Goal: Use online tool/utility: Utilize a website feature to perform a specific function

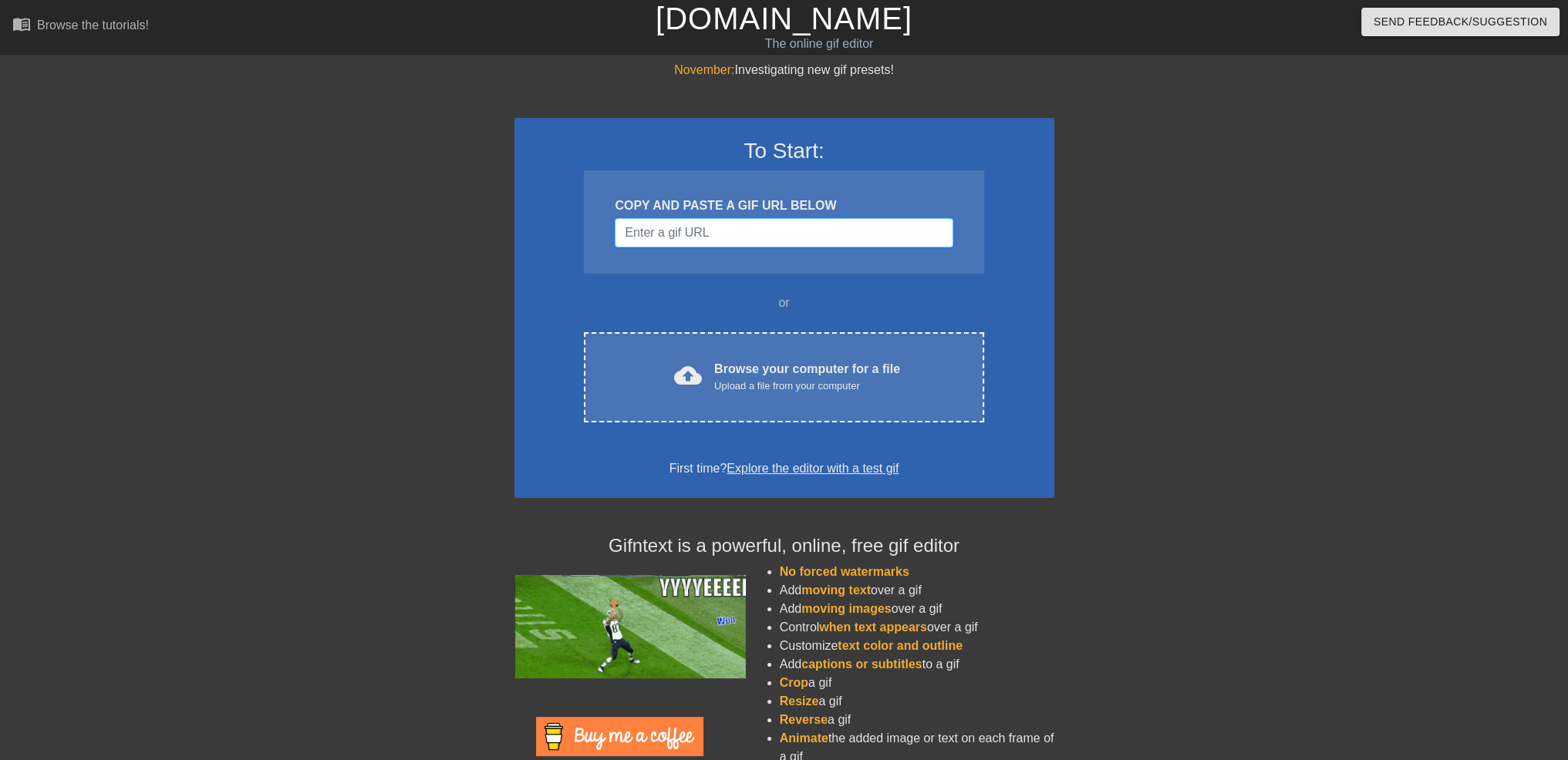
click at [688, 227] on input "Username" at bounding box center [784, 233] width 337 height 29
click at [799, 374] on div "Browse your computer for a file Upload a file from your computer" at bounding box center [808, 377] width 186 height 34
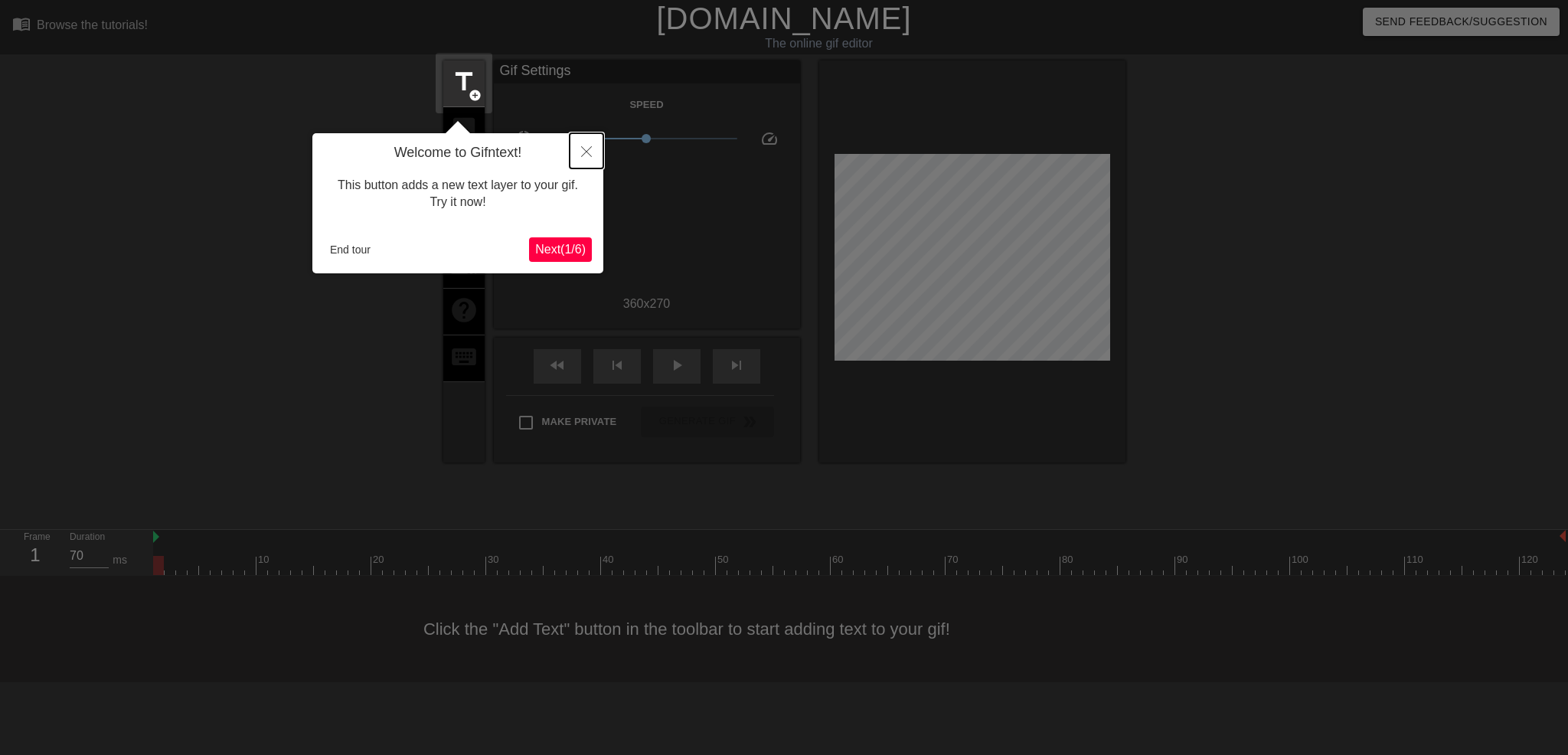
click at [584, 158] on button "Close" at bounding box center [586, 151] width 34 height 35
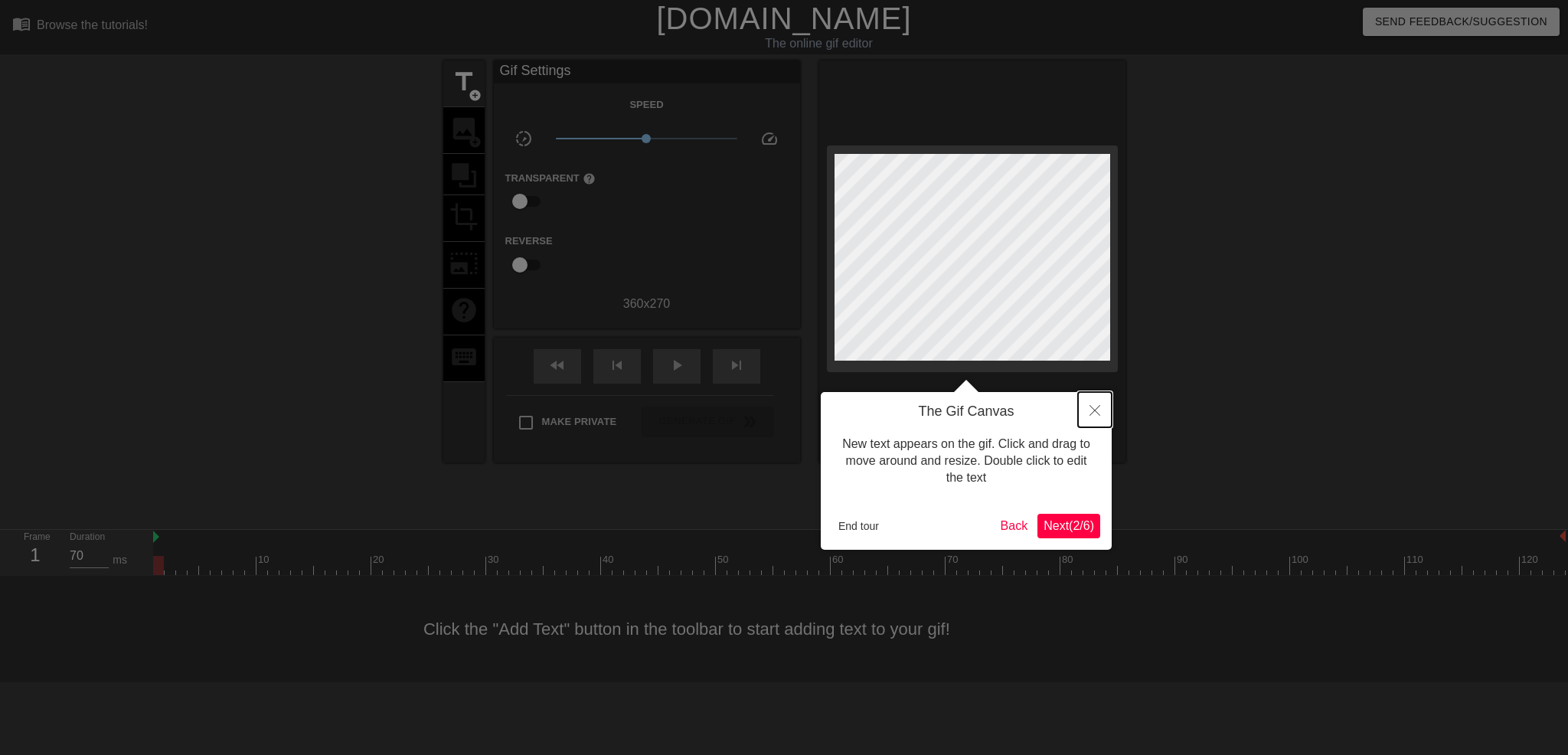
click at [1102, 411] on button "Close" at bounding box center [1095, 409] width 34 height 35
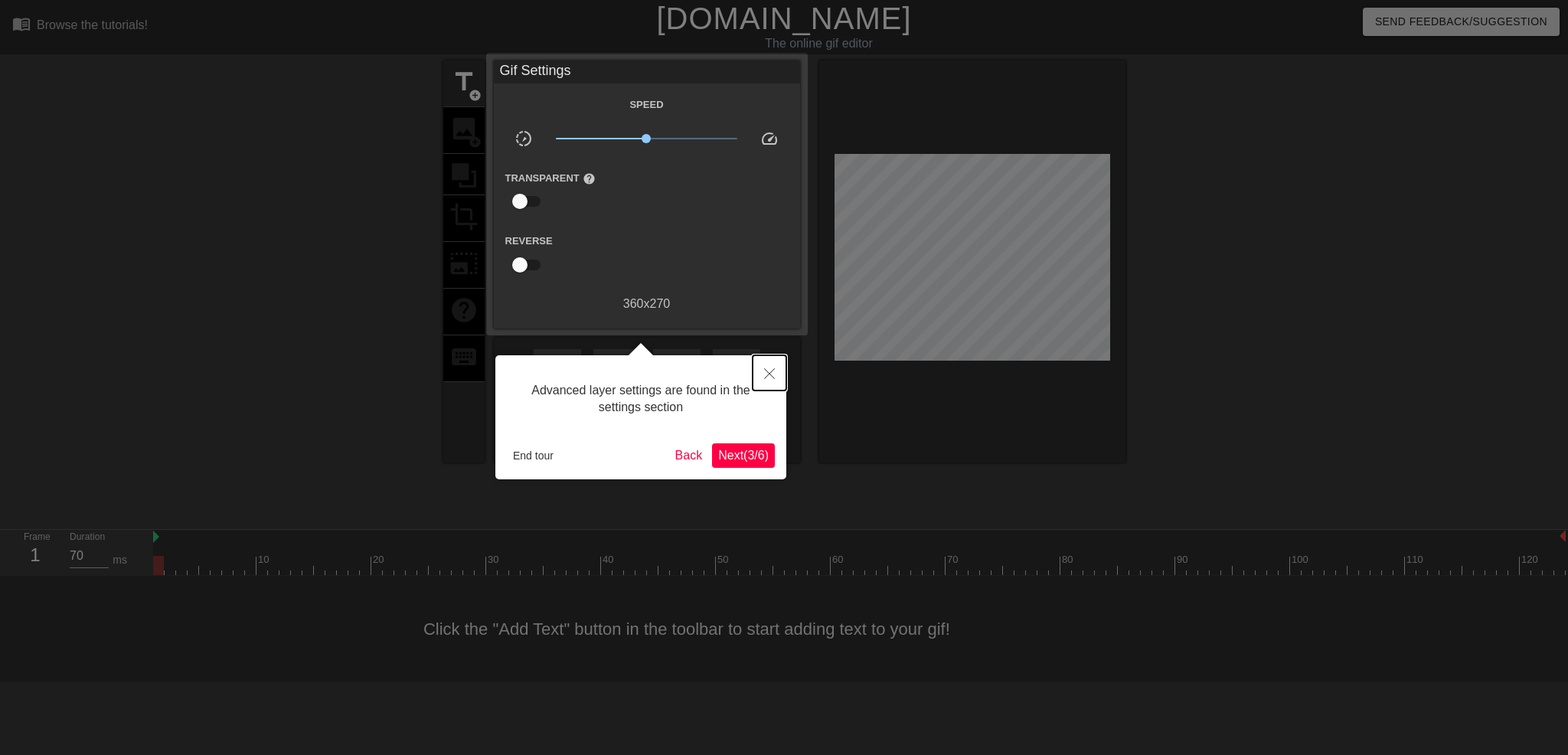
click at [766, 372] on icon "Close" at bounding box center [770, 373] width 11 height 11
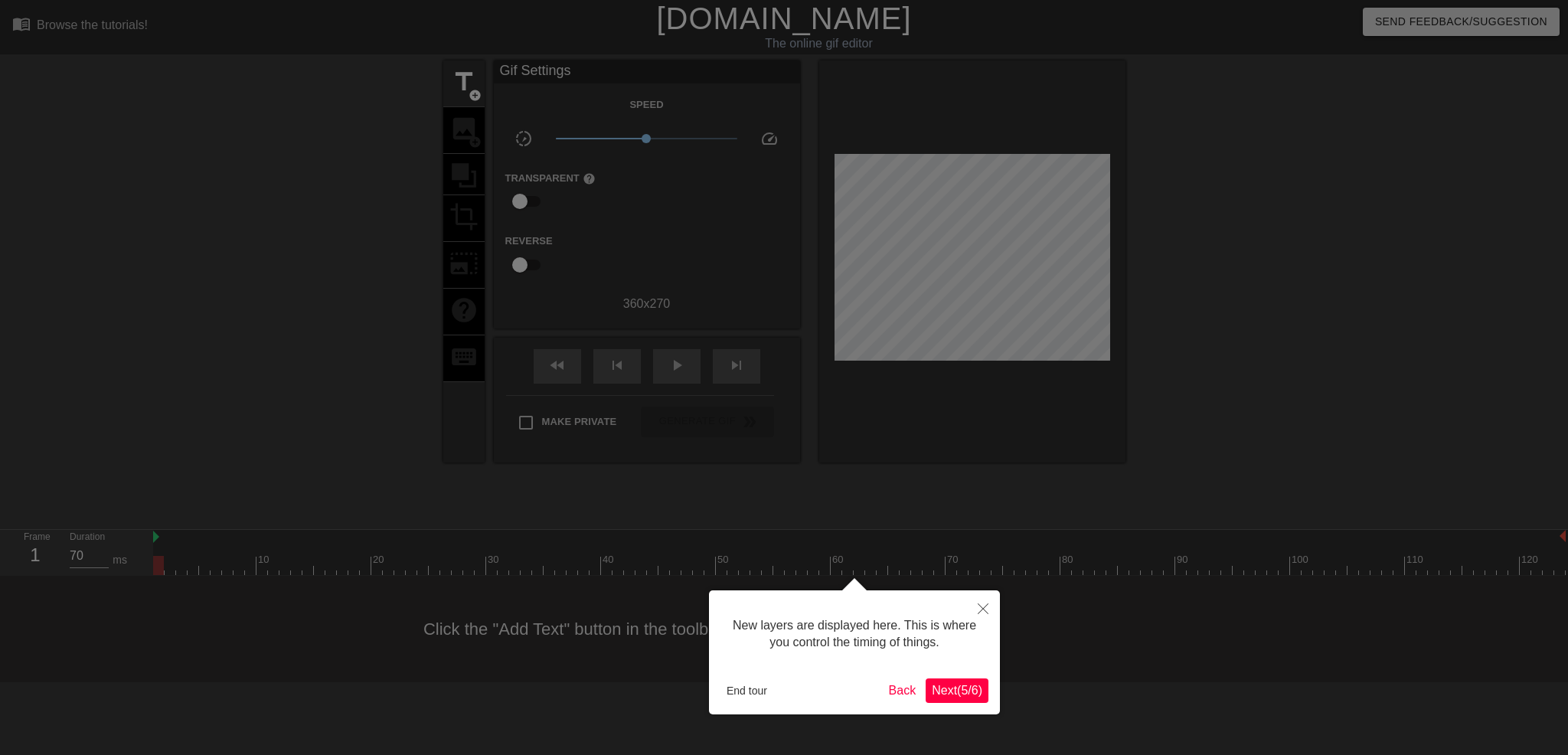
scroll to position [12, 0]
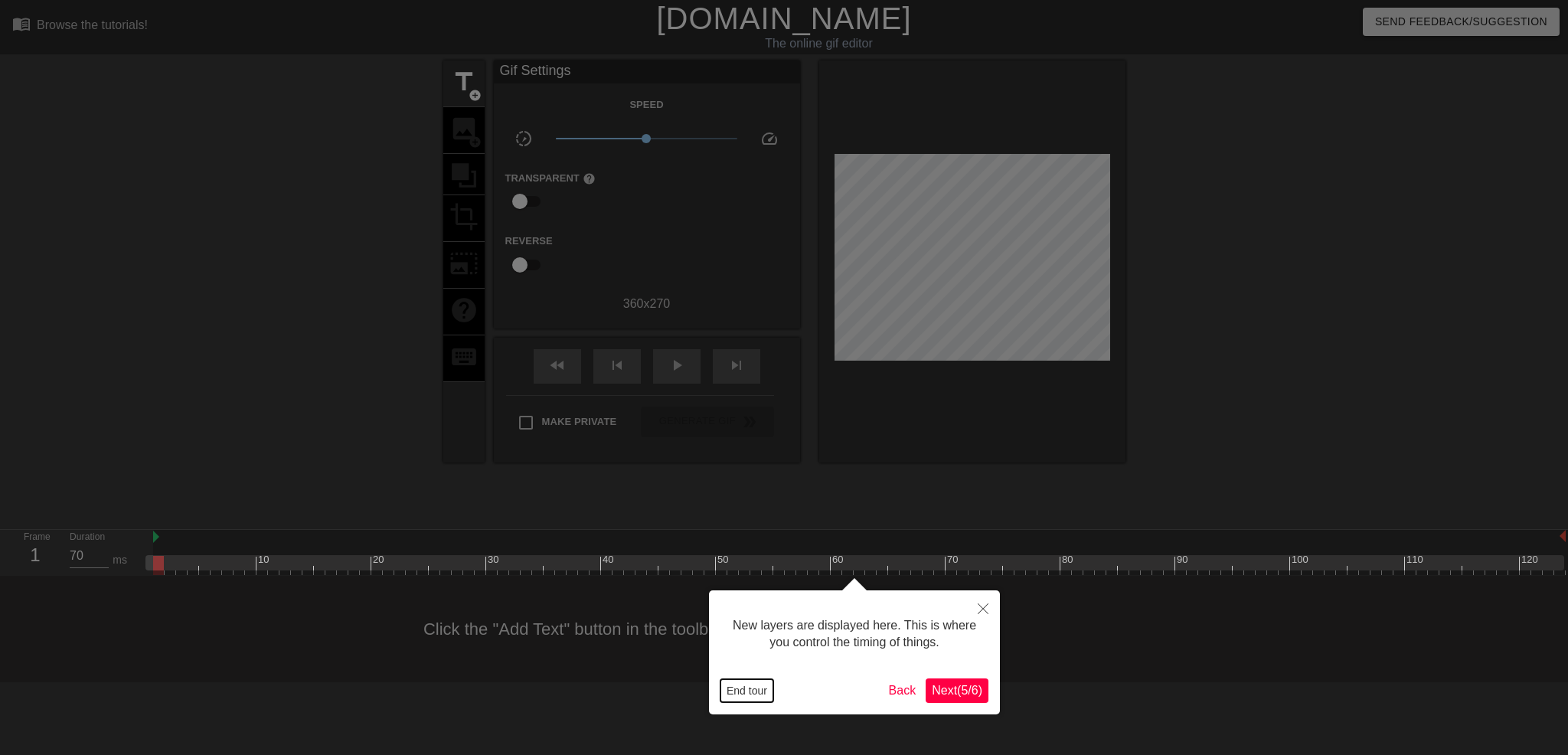
click at [743, 688] on button "End tour" at bounding box center [747, 690] width 53 height 23
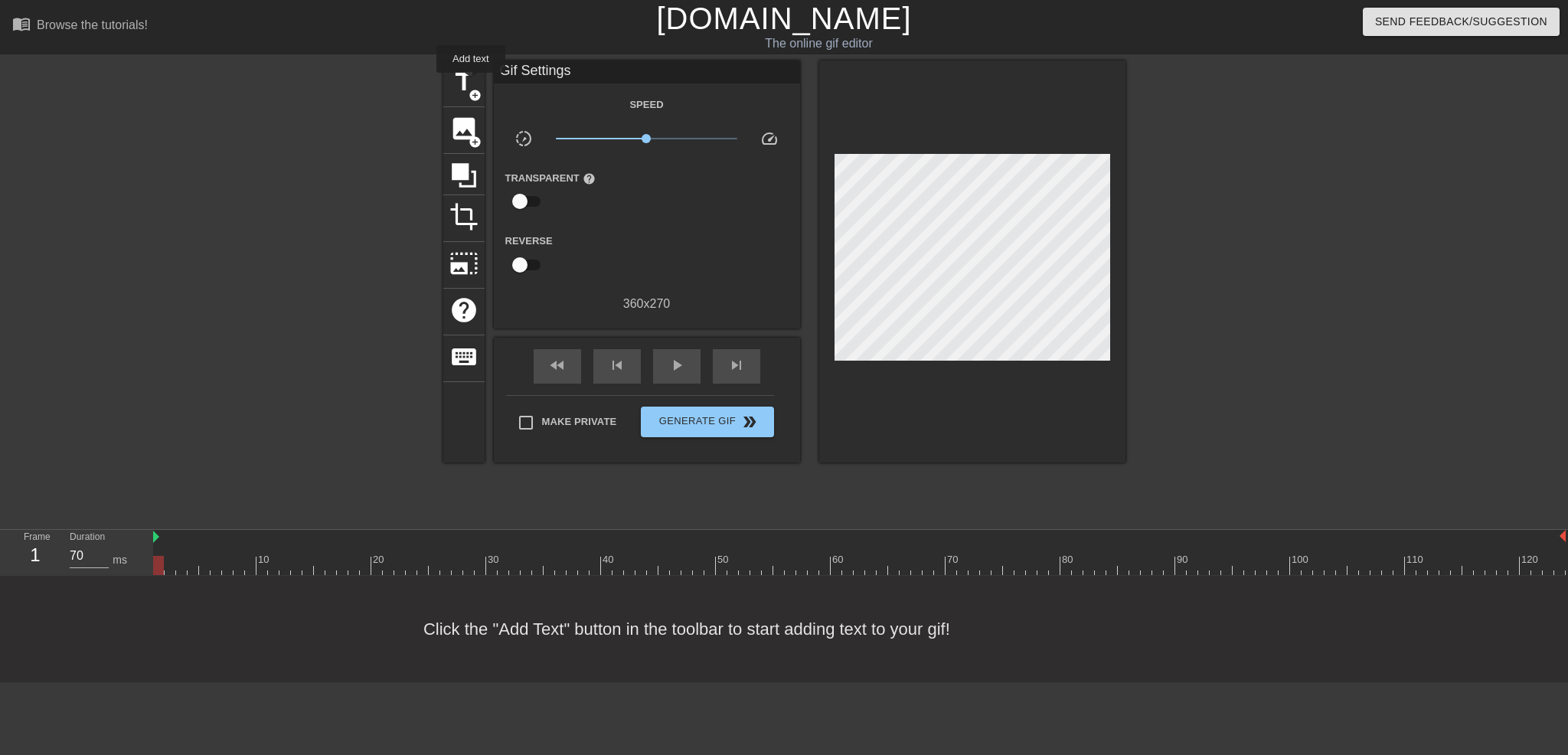
click at [471, 84] on span "title" at bounding box center [464, 82] width 29 height 29
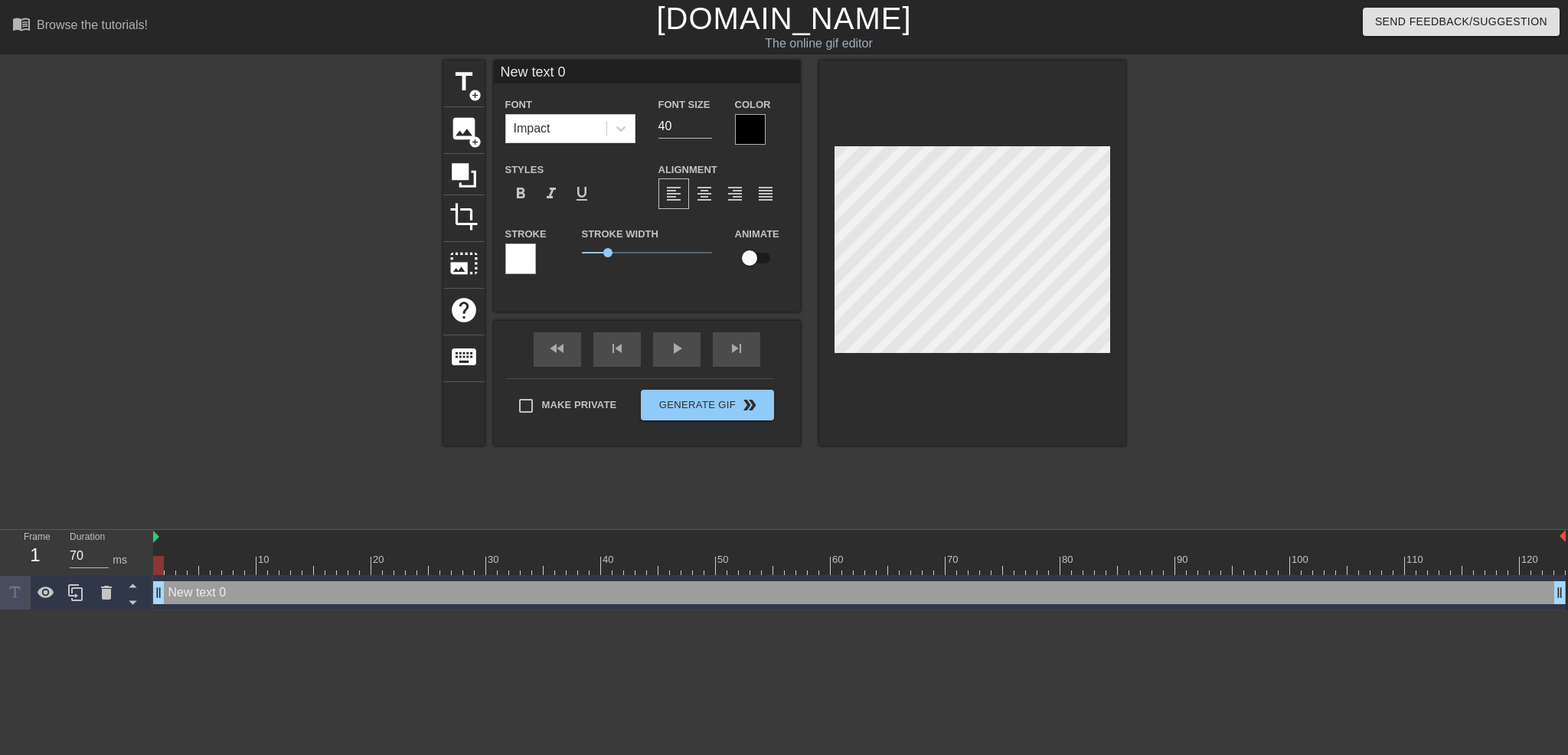
scroll to position [2, 3]
type input "R"
type textarea "R"
type input "Ri"
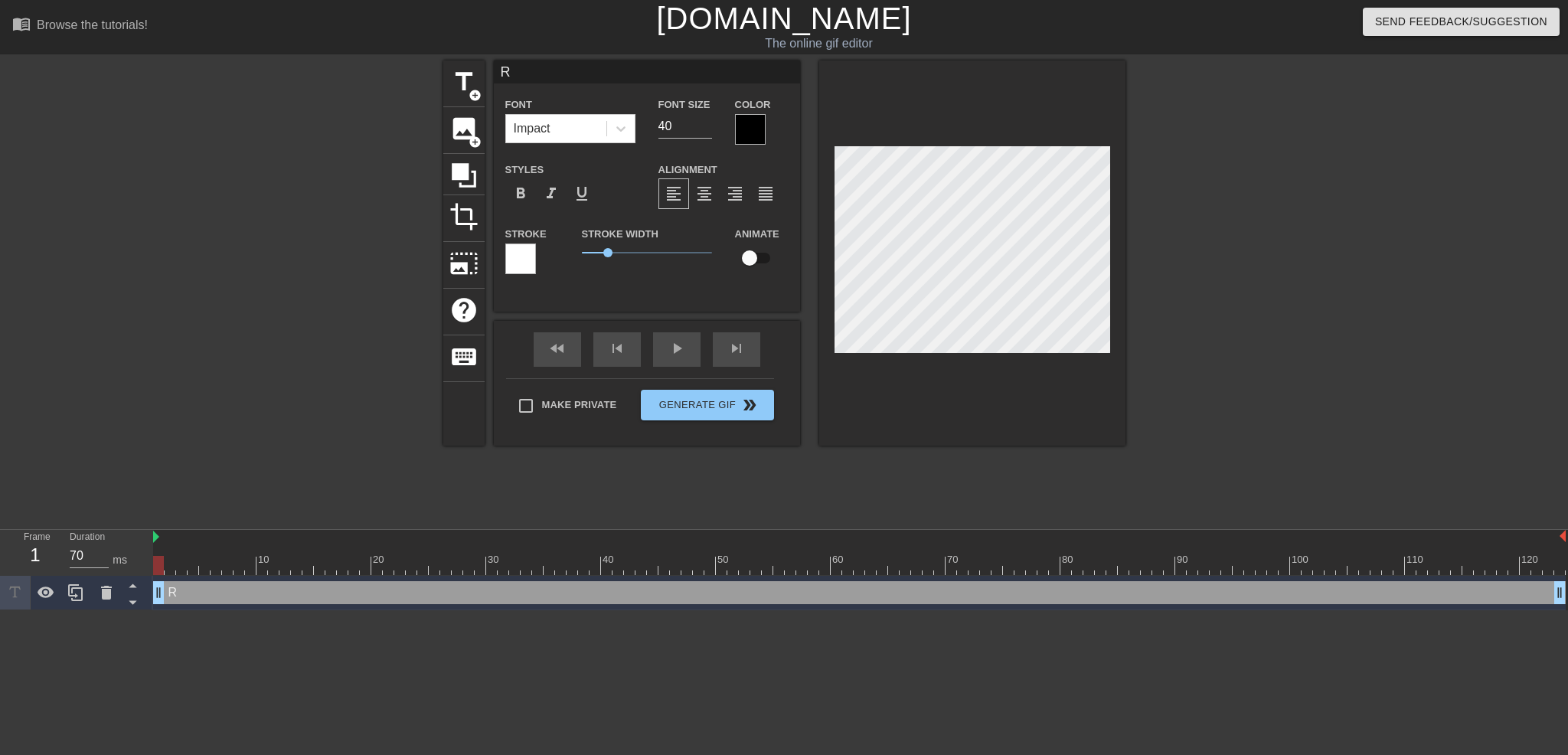
type textarea "Ri"
type input "Ric"
type textarea "Ric"
type input "[PERSON_NAME]"
type textarea "[PERSON_NAME]"
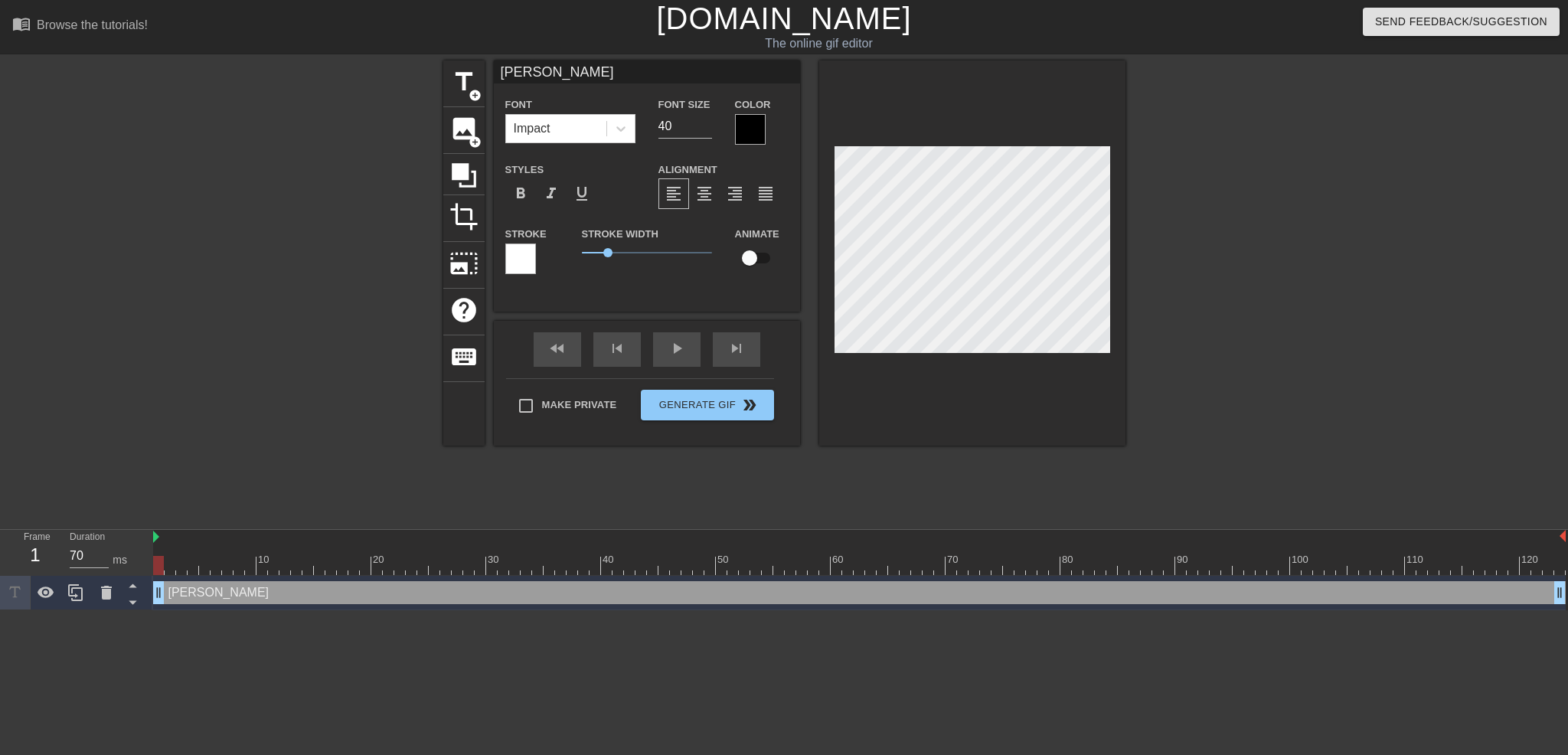
type input "[PERSON_NAME]"
type textarea "[PERSON_NAME]"
type input "[PERSON_NAME],"
type textarea "[PERSON_NAME],"
type input "D"
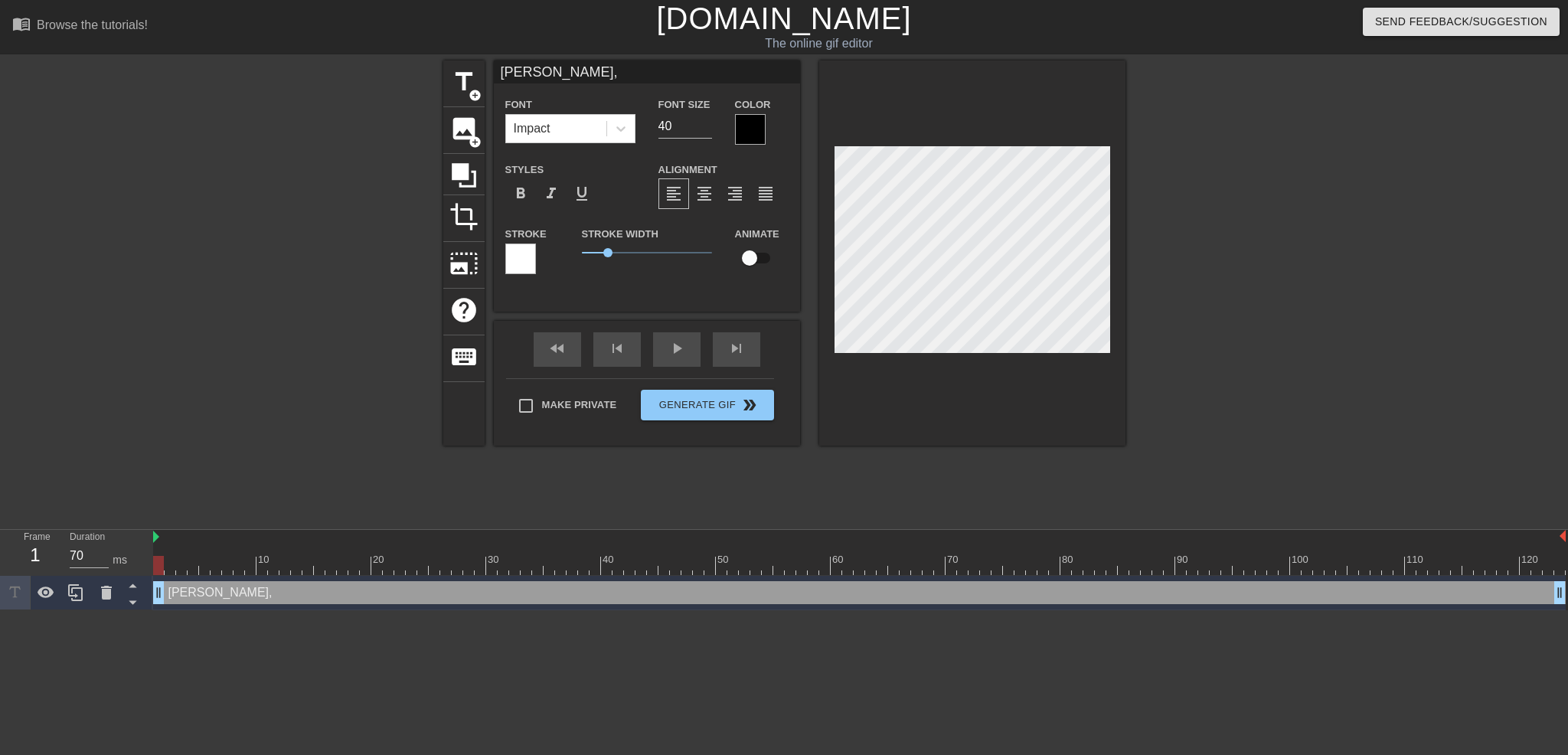
type textarea "D"
type input "Du"
type textarea "Du"
type input "Dus"
type textarea "Dus"
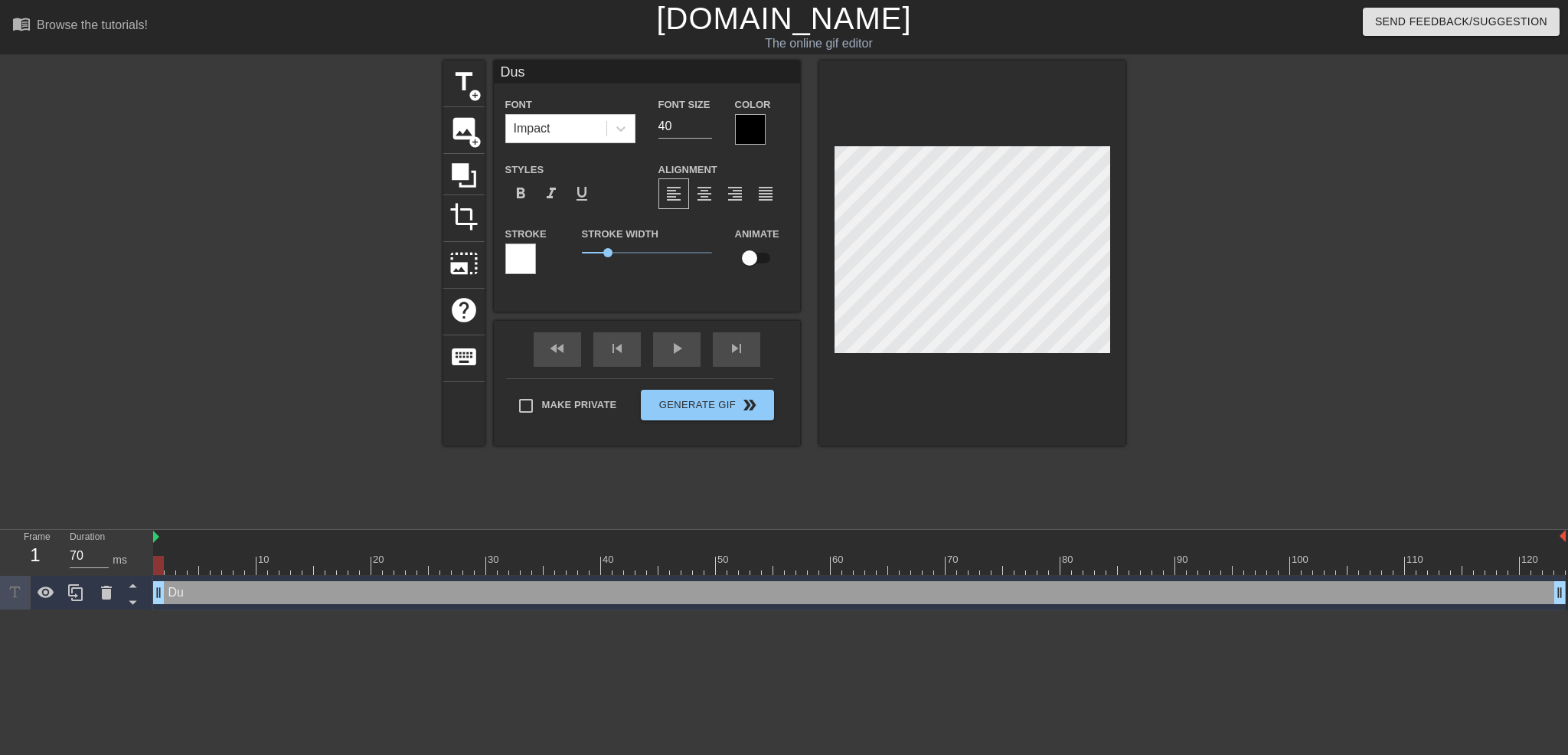
type input "Dust"
type textarea "Dust"
type input "[PERSON_NAME]"
type textarea "[PERSON_NAME]"
type input "[PERSON_NAME],"
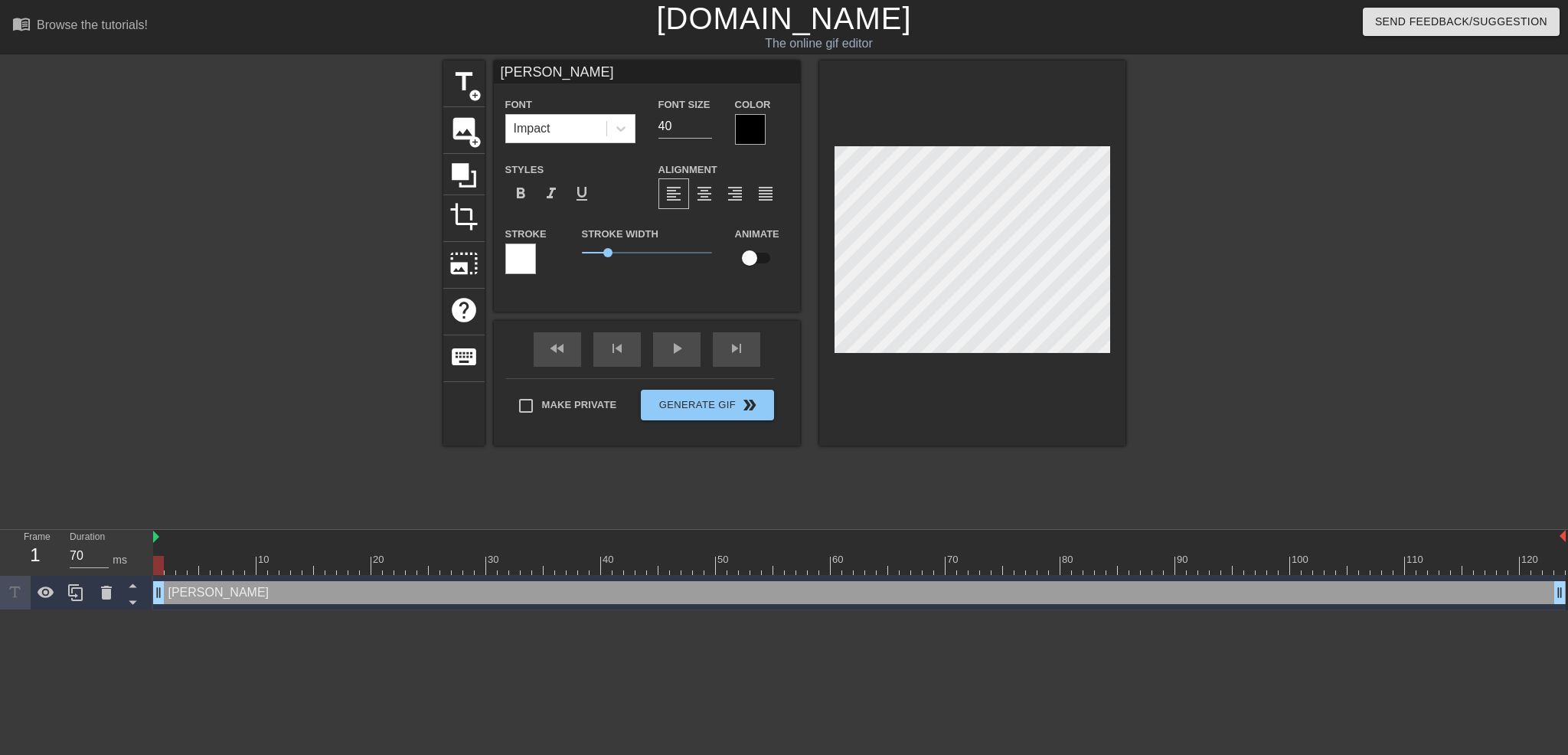
type textarea "[PERSON_NAME],"
type input "[PERSON_NAME],"
type textarea "[PERSON_NAME],"
type input "[PERSON_NAME],"
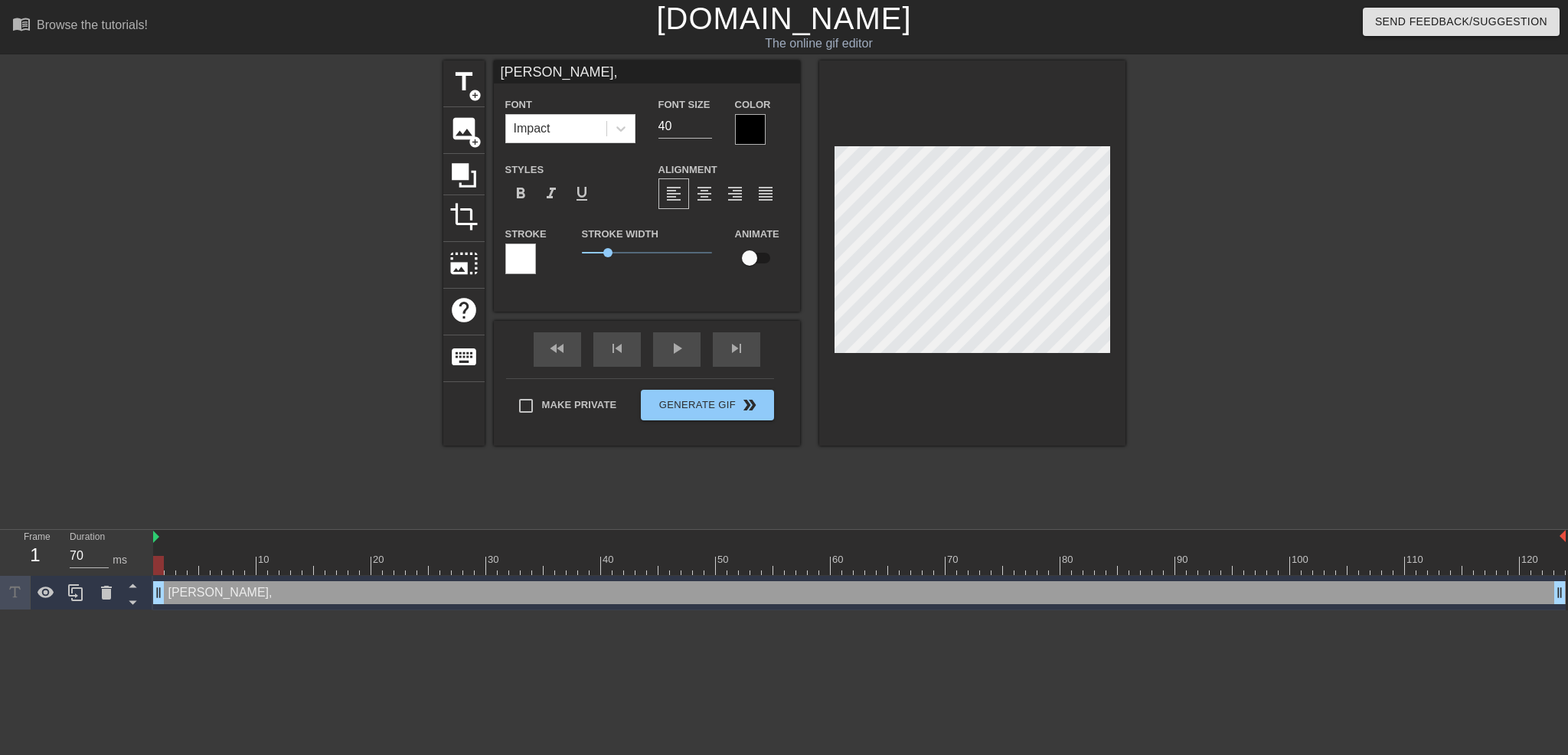
type textarea "[PERSON_NAME],"
type input "[PERSON_NAME]"
type textarea "[PERSON_NAME]"
type input "[PERSON_NAME]"
type textarea "[PERSON_NAME]"
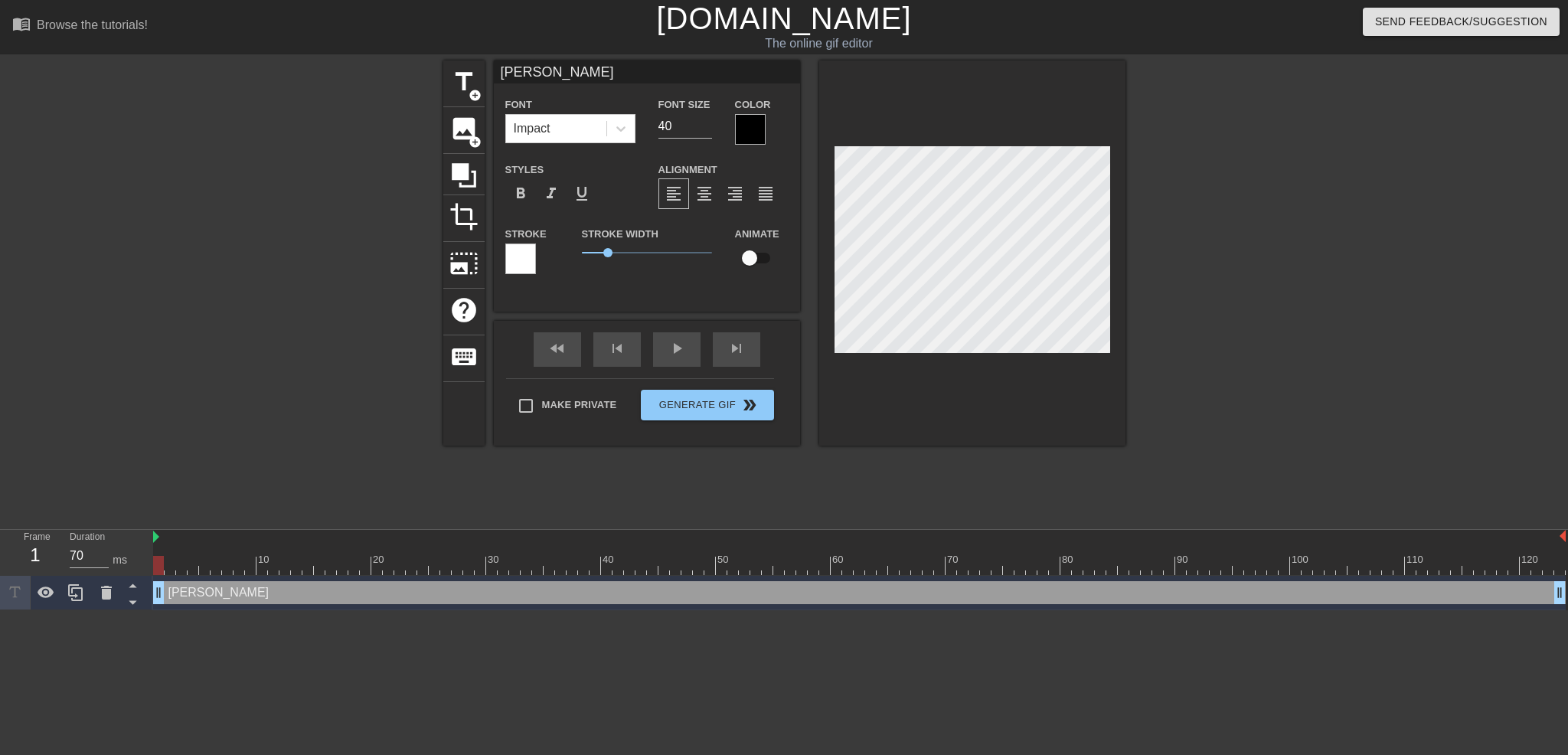
type input "[PERSON_NAME]"
type textarea "[PERSON_NAME]"
type input "[PERSON_NAME]"
type textarea "[PERSON_NAME]"
type input "[PERSON_NAME],"
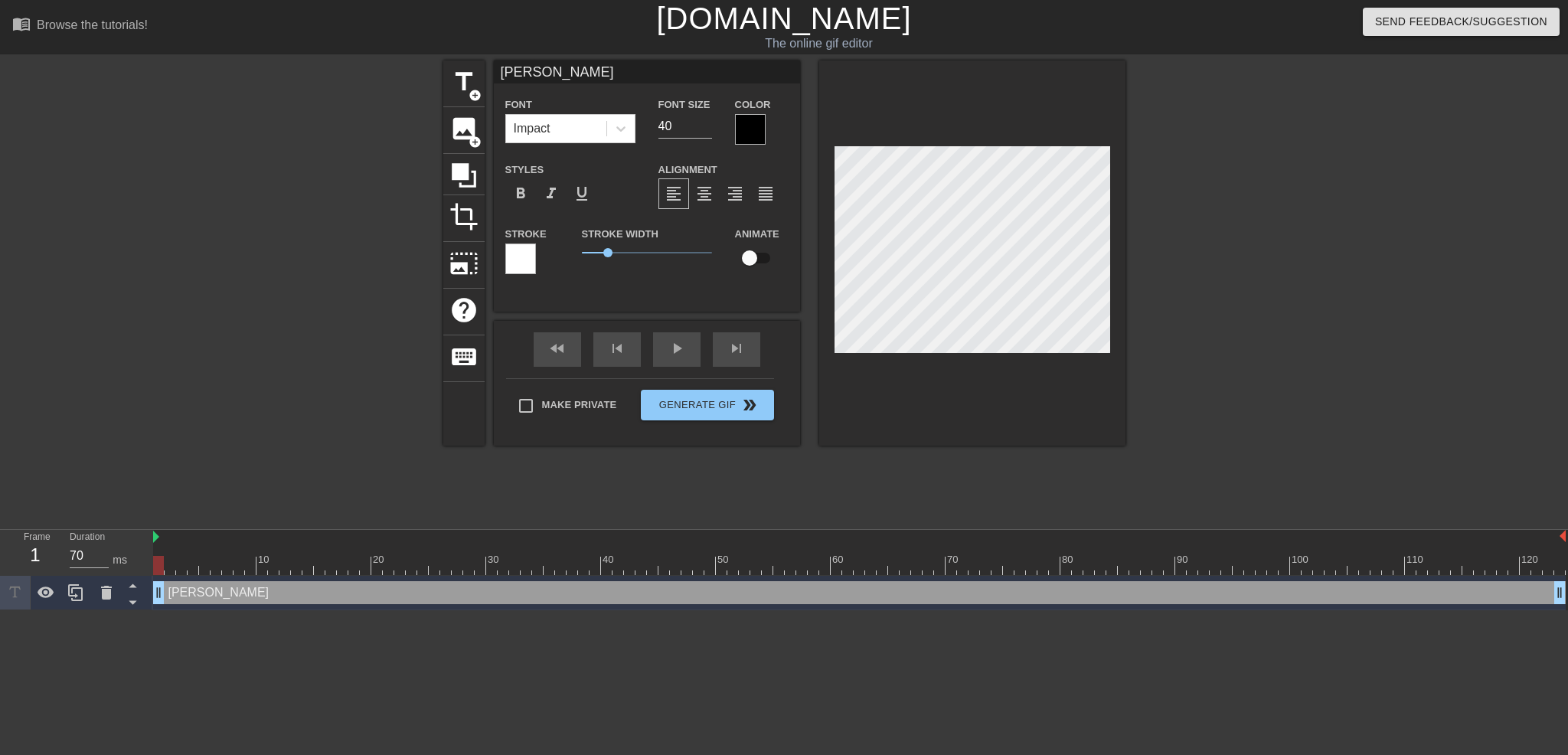
type textarea "[PERSON_NAME],"
type input "[PERSON_NAME],"
type textarea "[PERSON_NAME],"
type input "[PERSON_NAME], y"
type textarea "[PERSON_NAME], y"
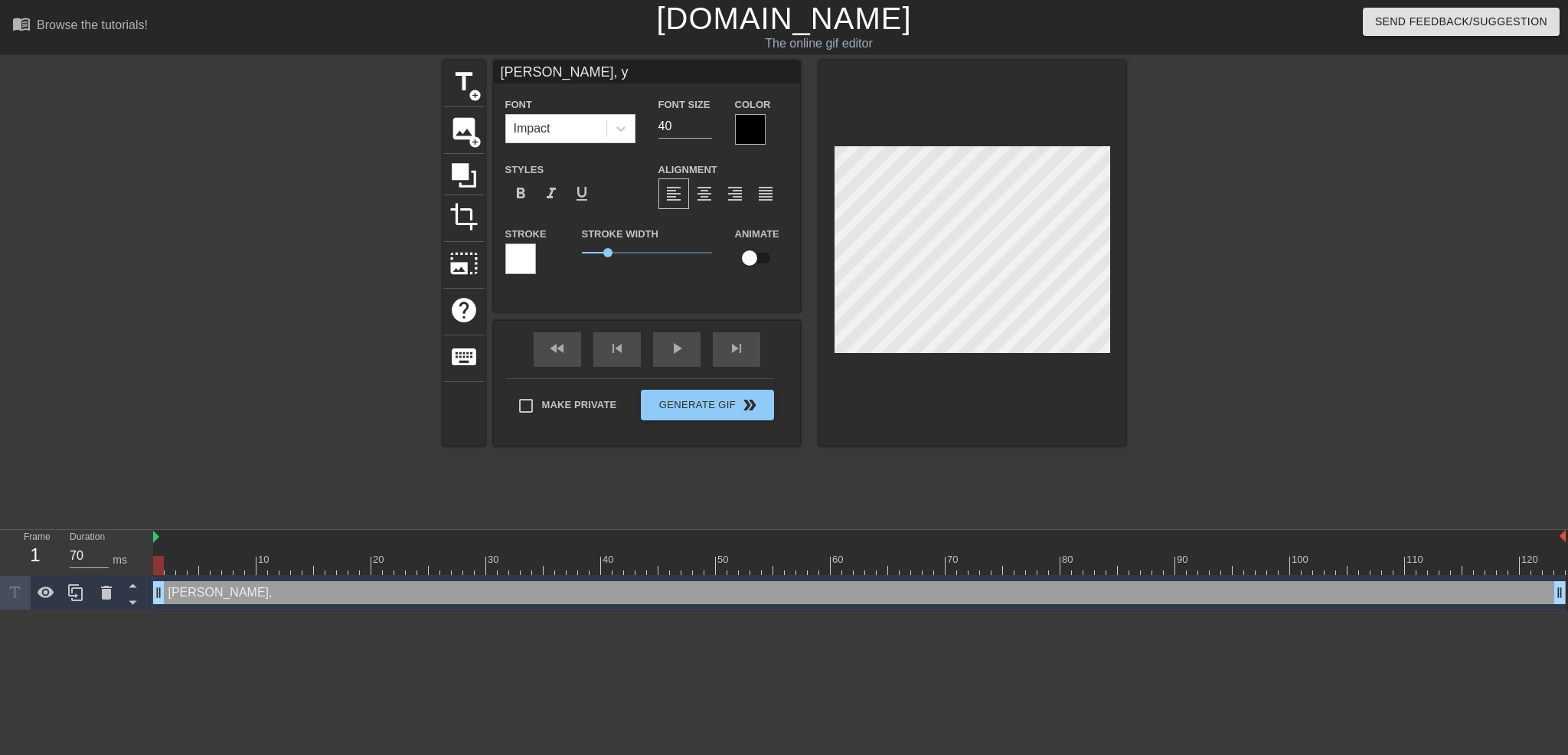
type input "[PERSON_NAME], yo"
type textarea "[PERSON_NAME], yo"
type input "[PERSON_NAME], you"
type textarea "[PERSON_NAME], you"
type input "[PERSON_NAME], you'"
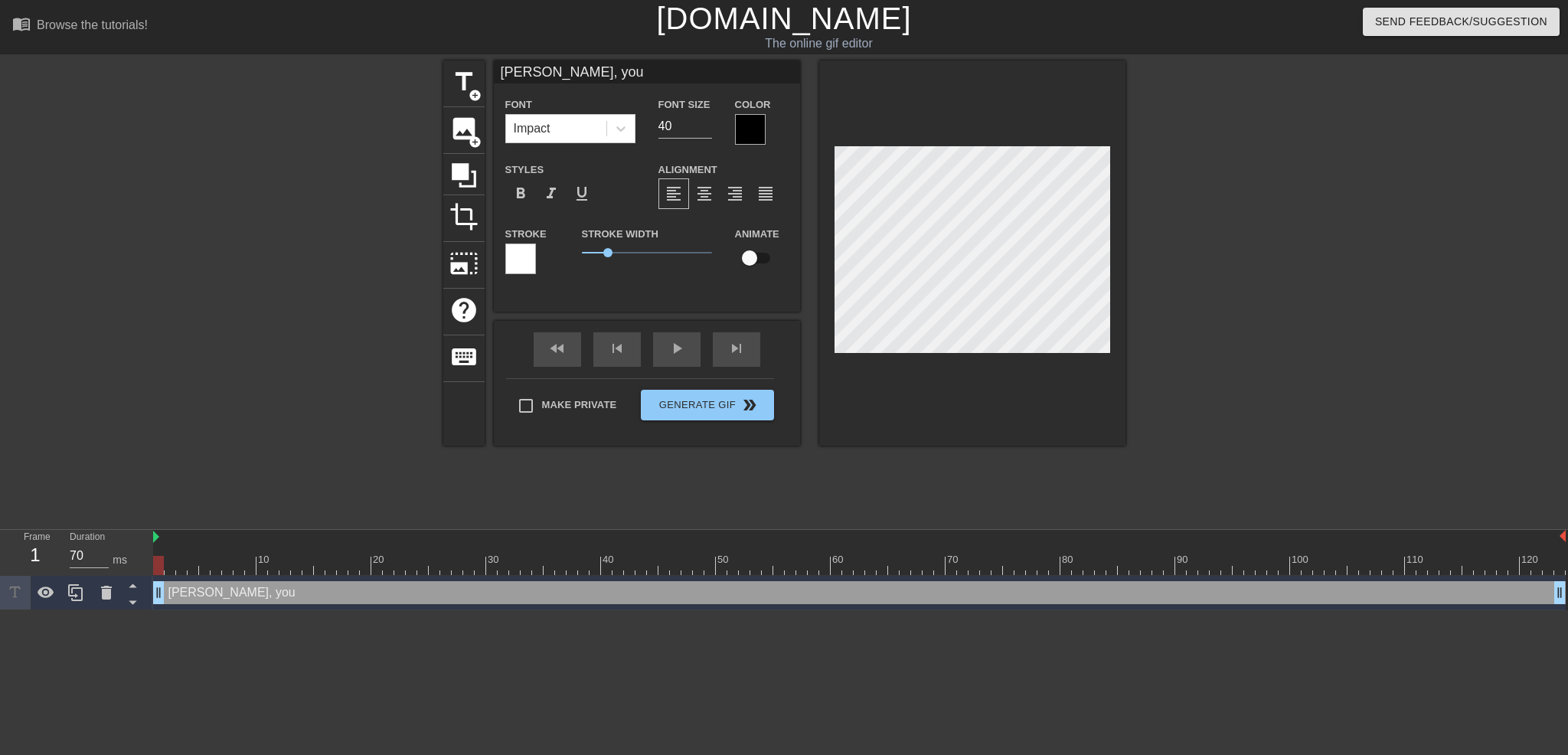
type textarea "[PERSON_NAME], you'"
type input "[PERSON_NAME], you'r"
type textarea "[PERSON_NAME], you'r"
type input "[PERSON_NAME], you're"
type textarea "[PERSON_NAME], you're"
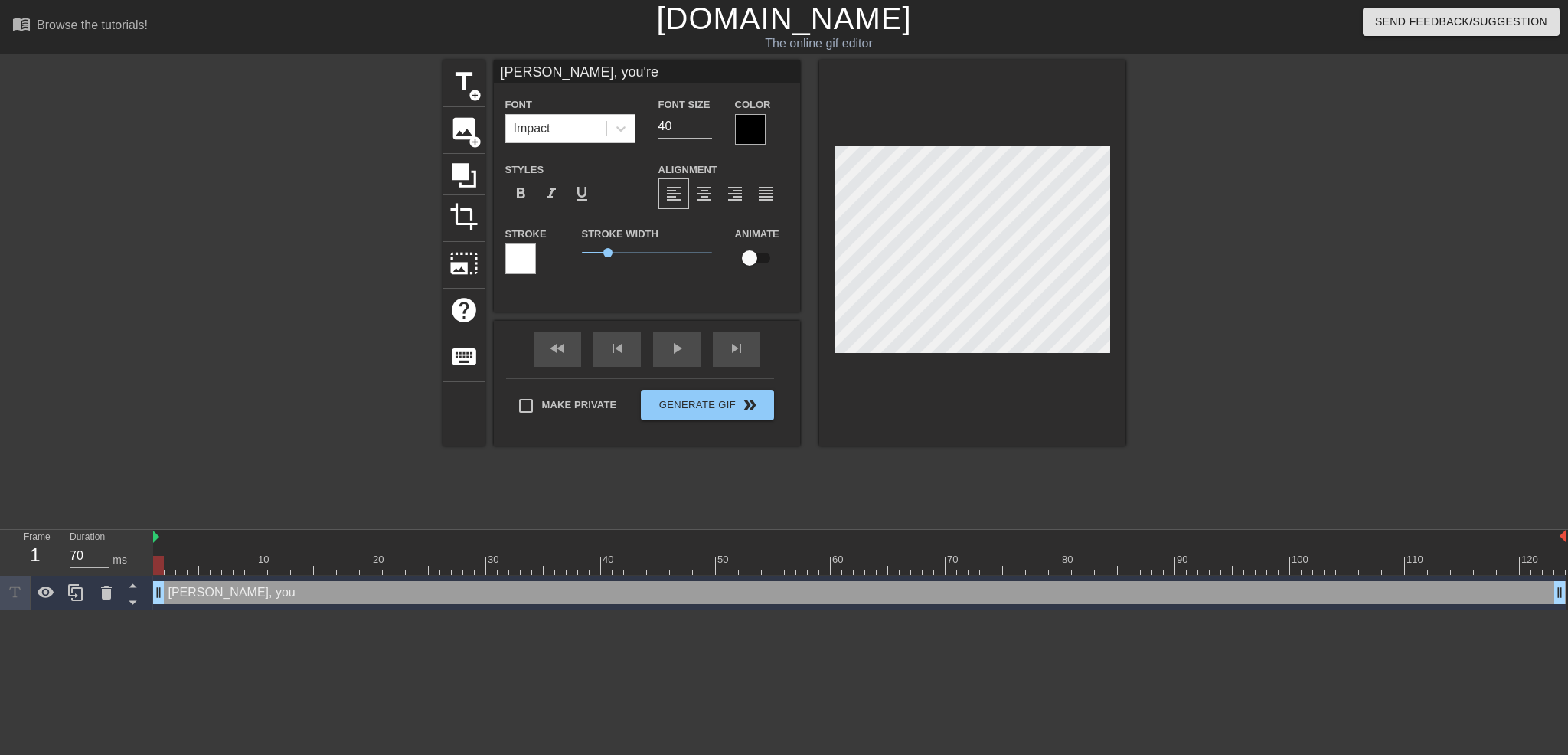
type input "[PERSON_NAME], you're"
type textarea "[PERSON_NAME], you're"
type input "[PERSON_NAME], you're s"
type textarea "[PERSON_NAME], you're s"
type input "[PERSON_NAME], you're sm"
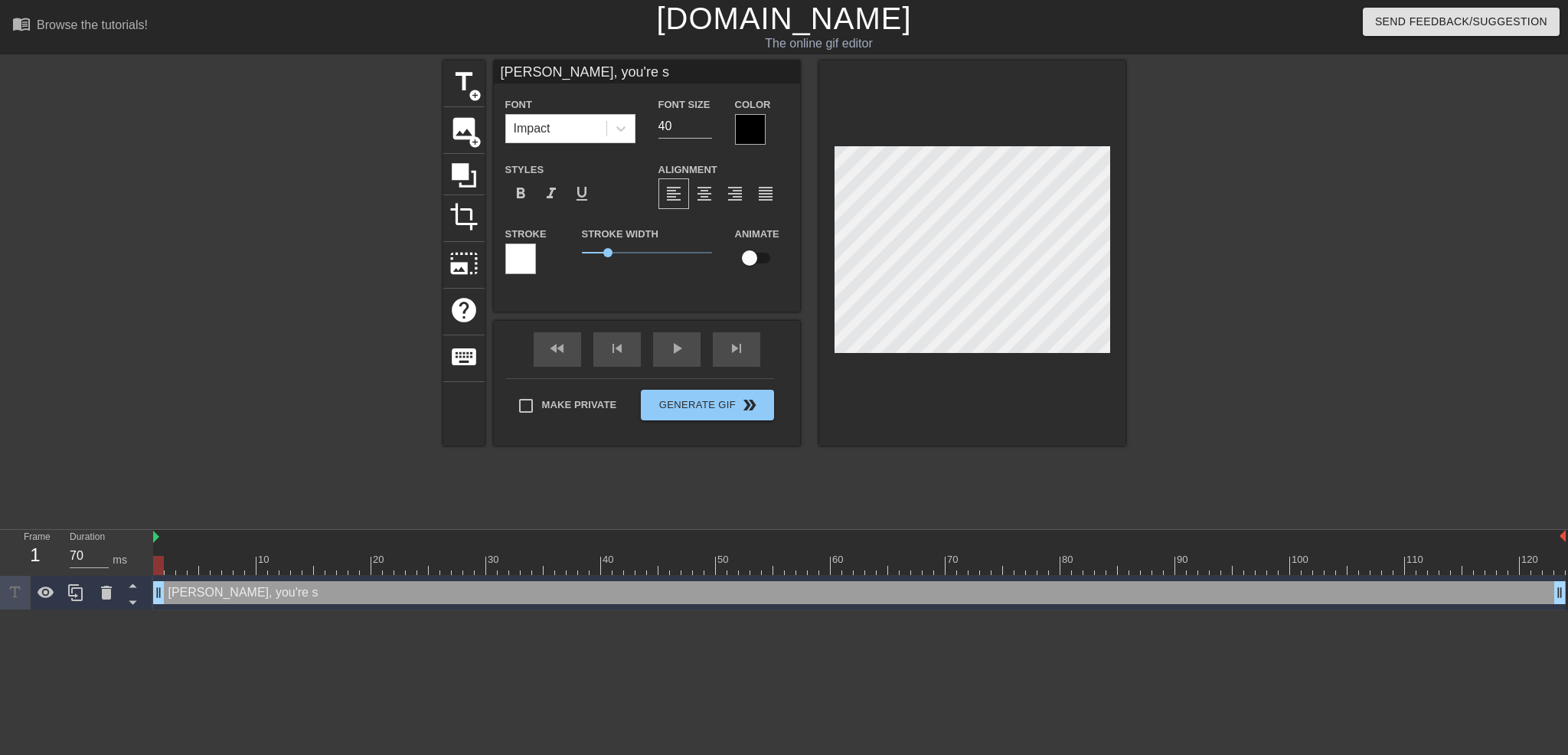
type textarea "[PERSON_NAME], you're sm"
type input "[PERSON_NAME], you're sma"
type textarea "[PERSON_NAME], you're sma"
type input "[PERSON_NAME], you're smar"
type textarea "[PERSON_NAME], you're smar"
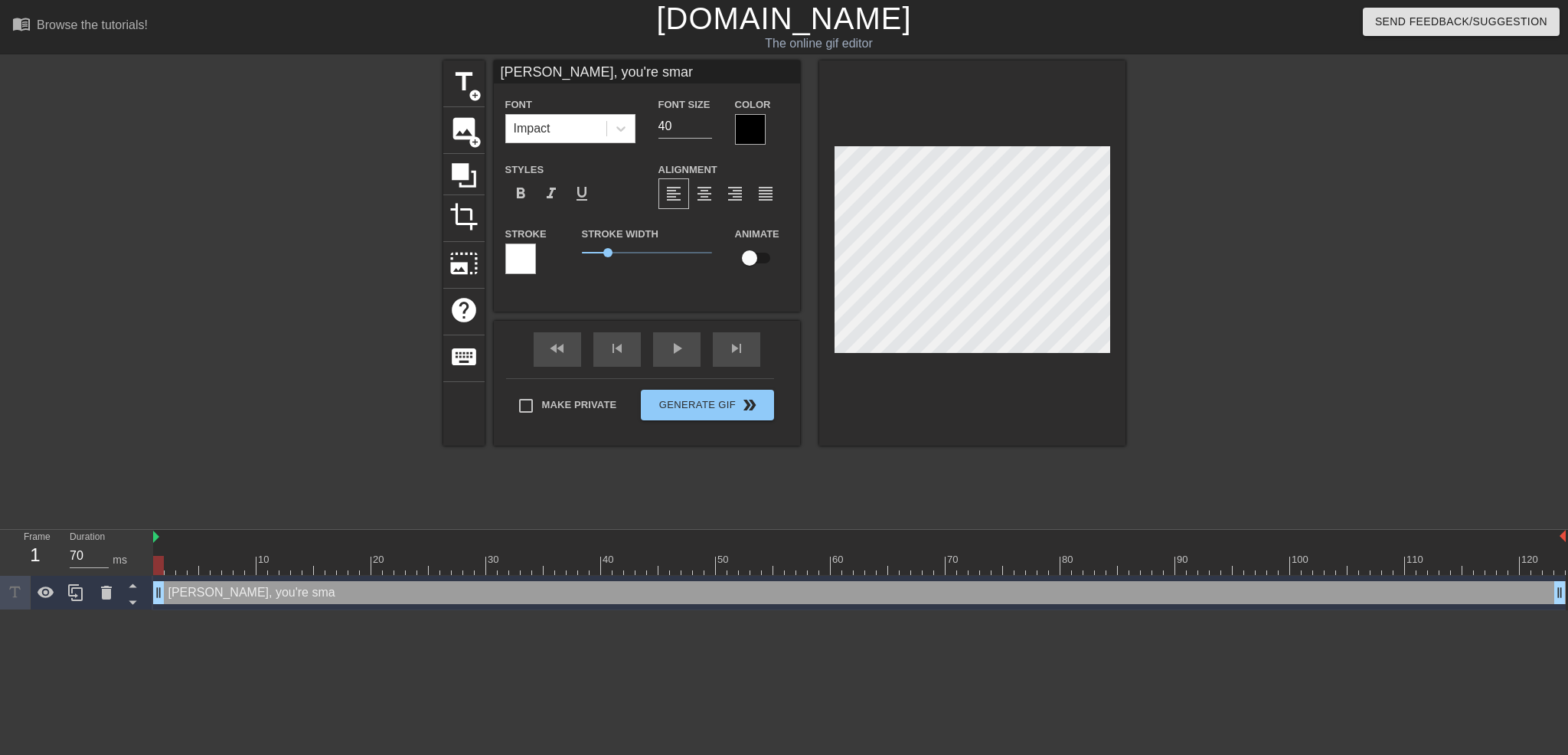
scroll to position [2, 6]
type input "[PERSON_NAME], you're smart"
type textarea "[PERSON_NAME], you're smart"
click at [744, 133] on div at bounding box center [750, 129] width 30 height 30
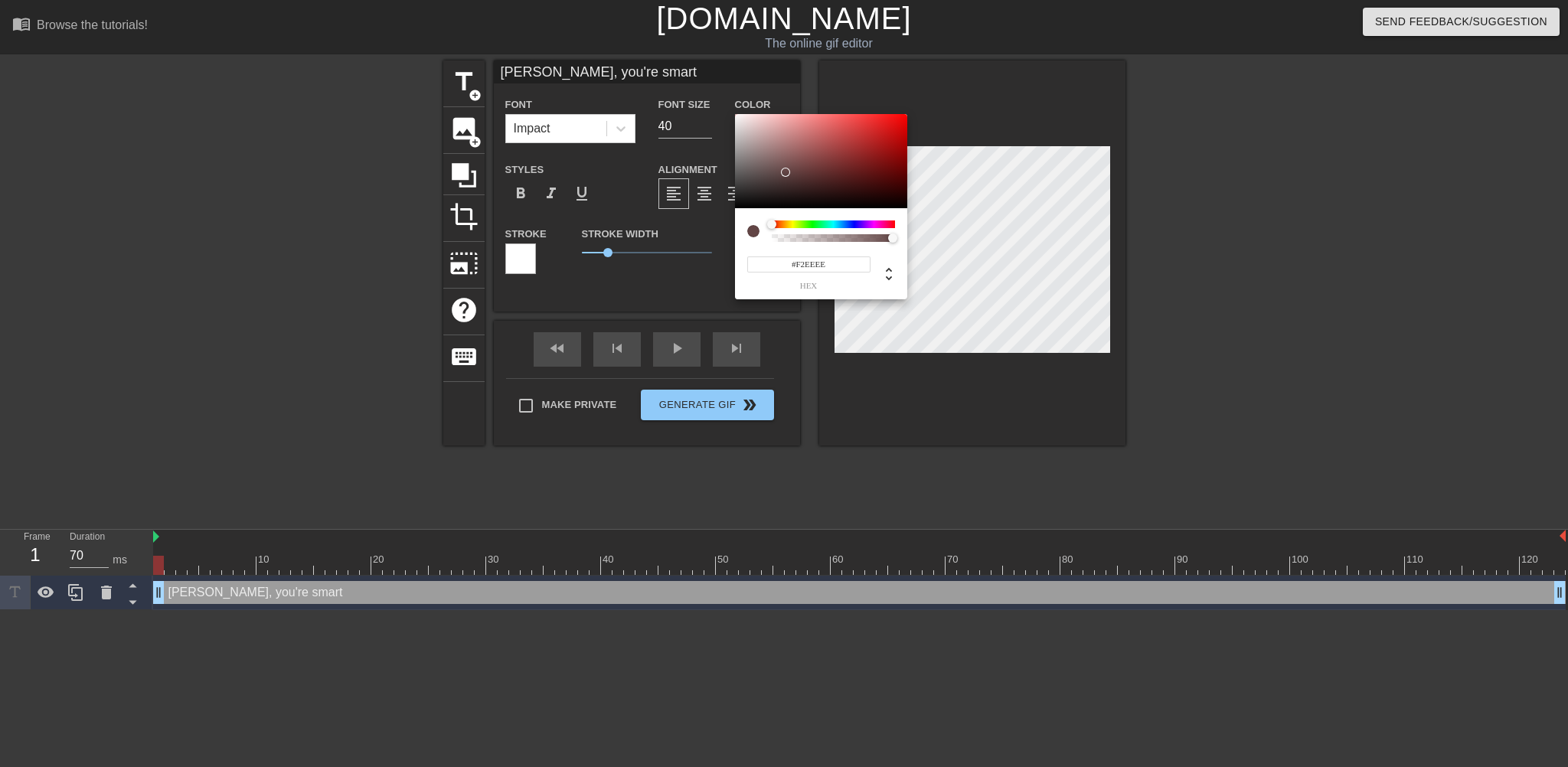
type input "#FFFFFF"
drag, startPoint x: 785, startPoint y: 172, endPoint x: 710, endPoint y: 88, distance: 112.6
click at [710, 88] on div "#FFFFFF hex" at bounding box center [784, 384] width 1568 height 767
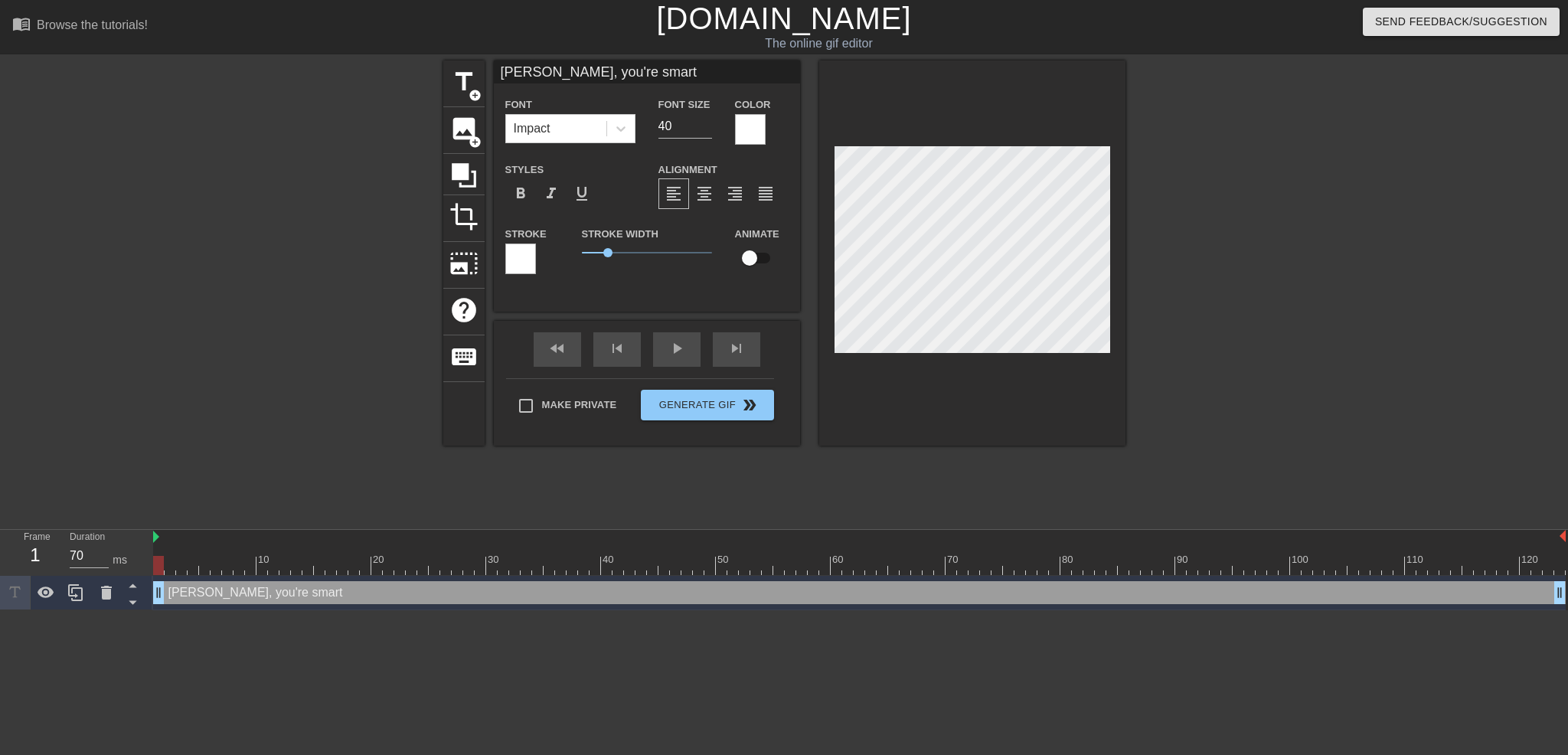
click at [518, 258] on div at bounding box center [520, 258] width 30 height 30
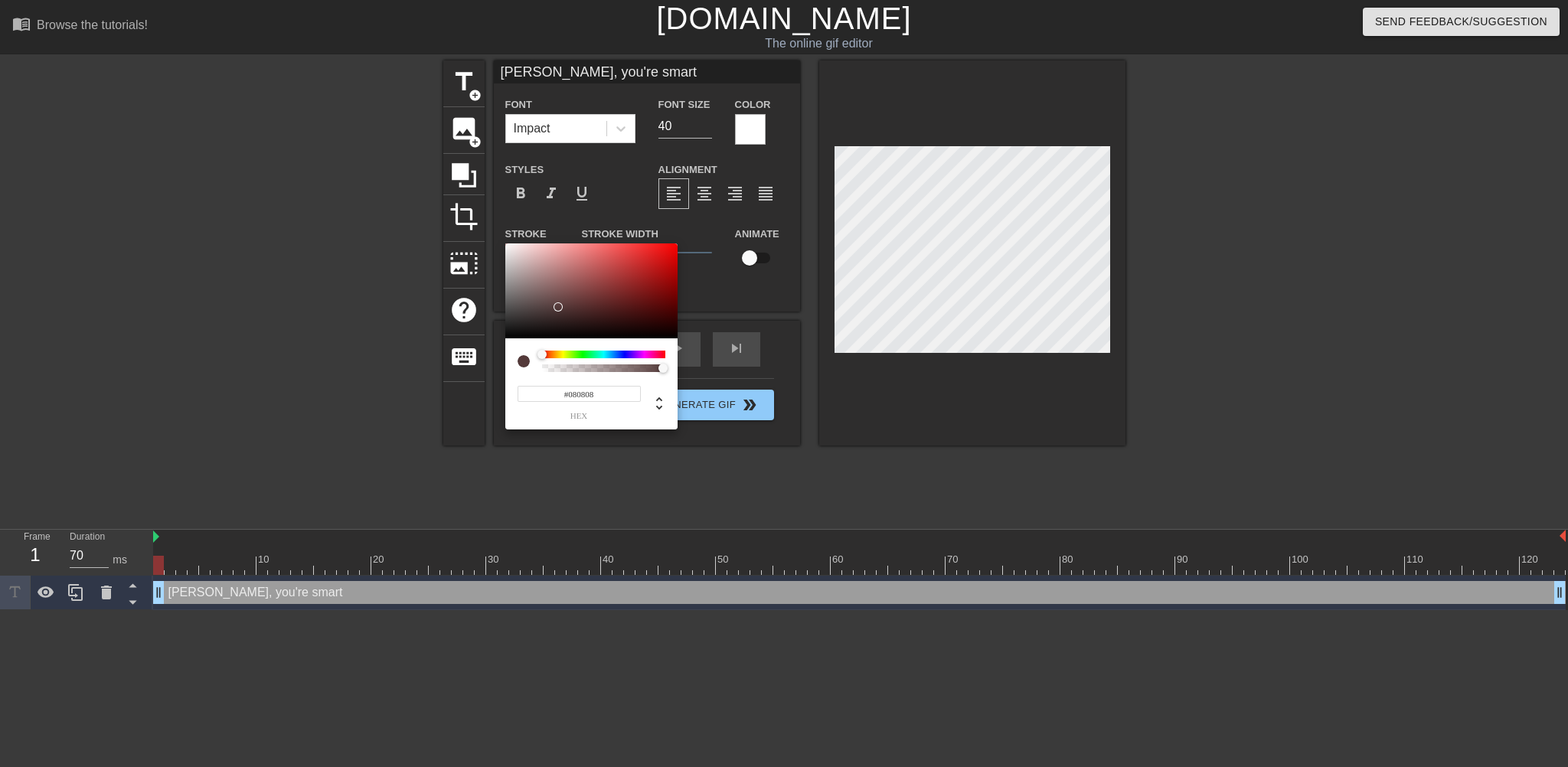
type input "#000000"
drag, startPoint x: 616, startPoint y: 297, endPoint x: 492, endPoint y: 373, distance: 145.4
click at [492, 373] on div "#000000 hex" at bounding box center [784, 384] width 1568 height 767
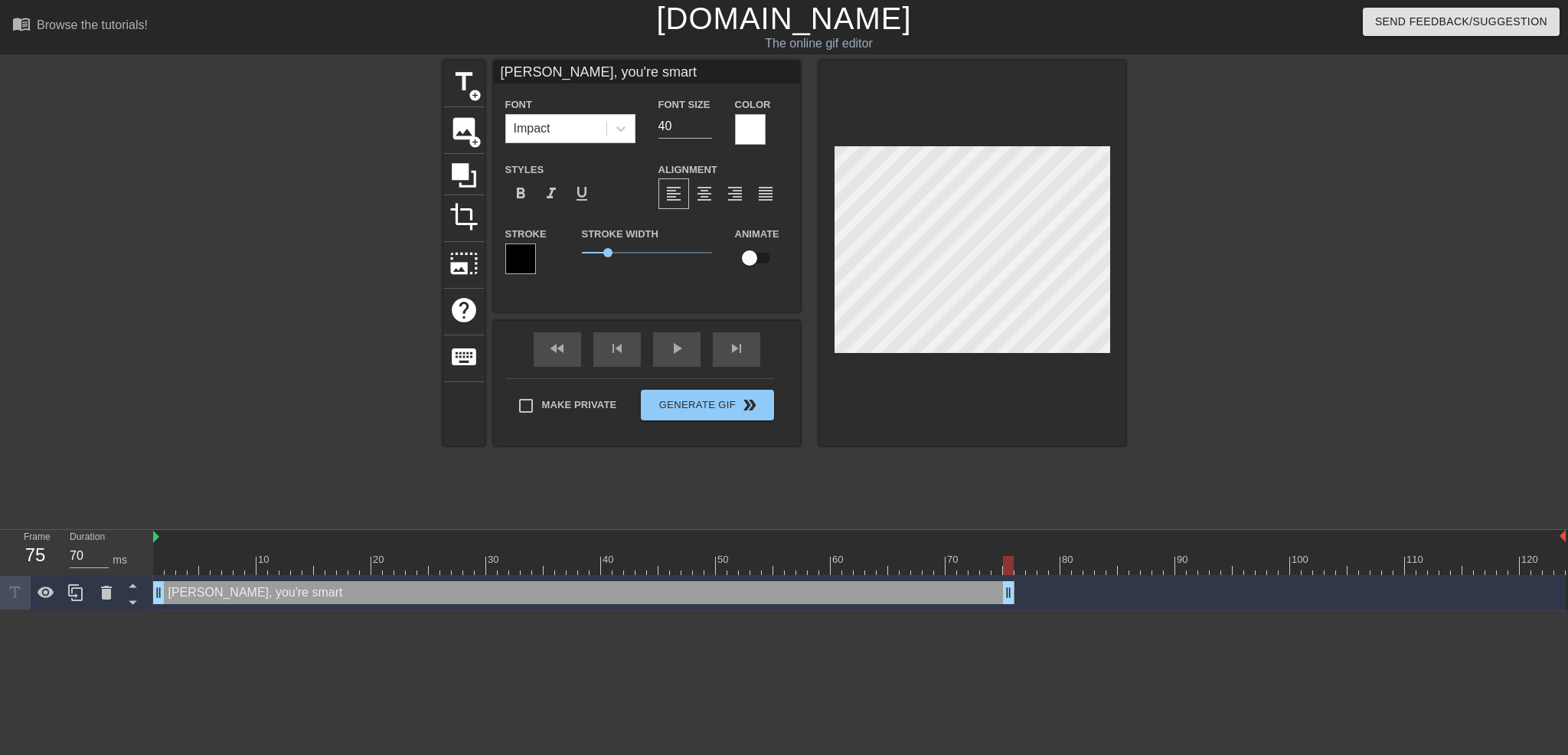
drag, startPoint x: 1562, startPoint y: 596, endPoint x: 1008, endPoint y: 588, distance: 554.1
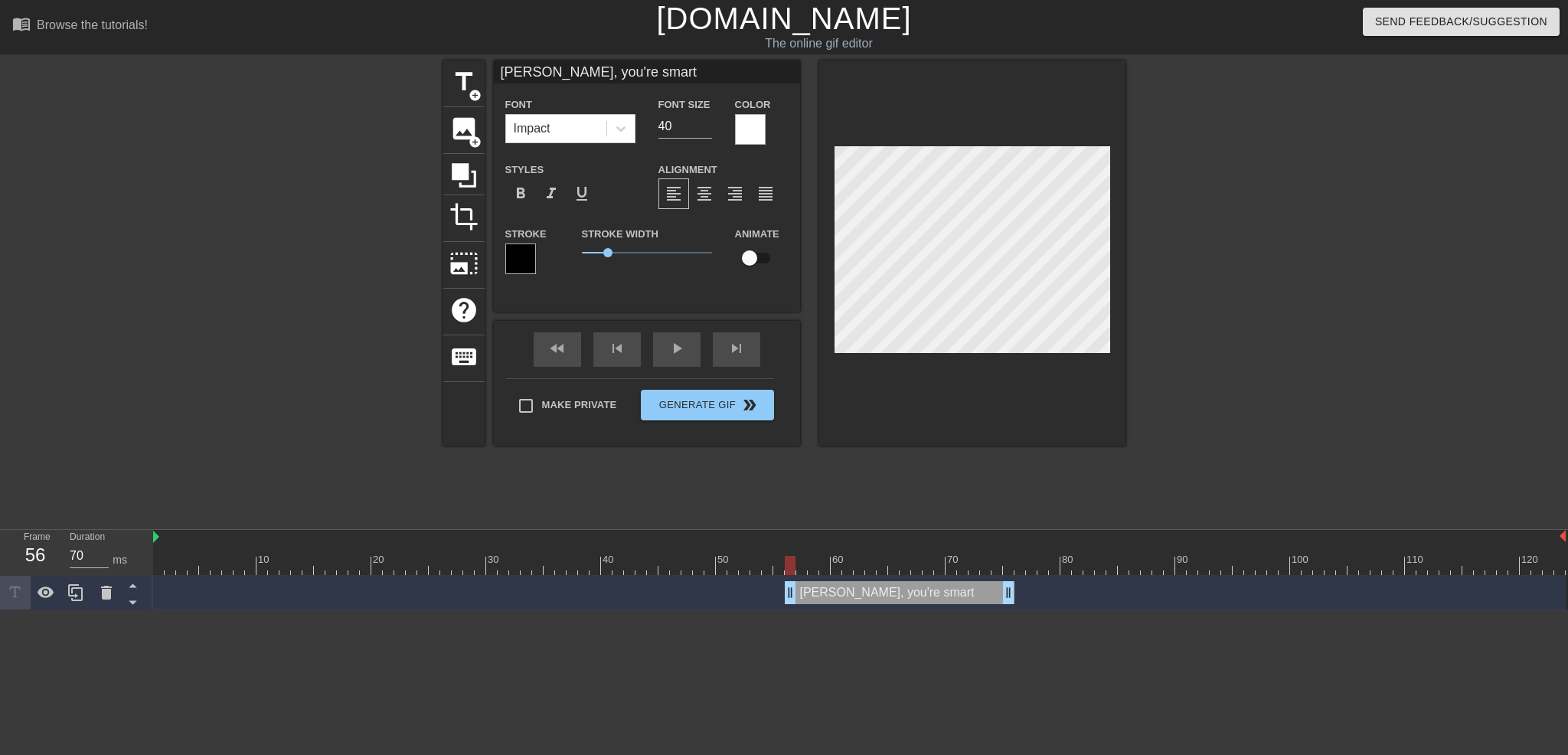
drag, startPoint x: 158, startPoint y: 592, endPoint x: 791, endPoint y: 604, distance: 633.1
click at [791, 604] on div "[PERSON_NAME], you're smart drag_handle drag_handle" at bounding box center [860, 593] width 1413 height 35
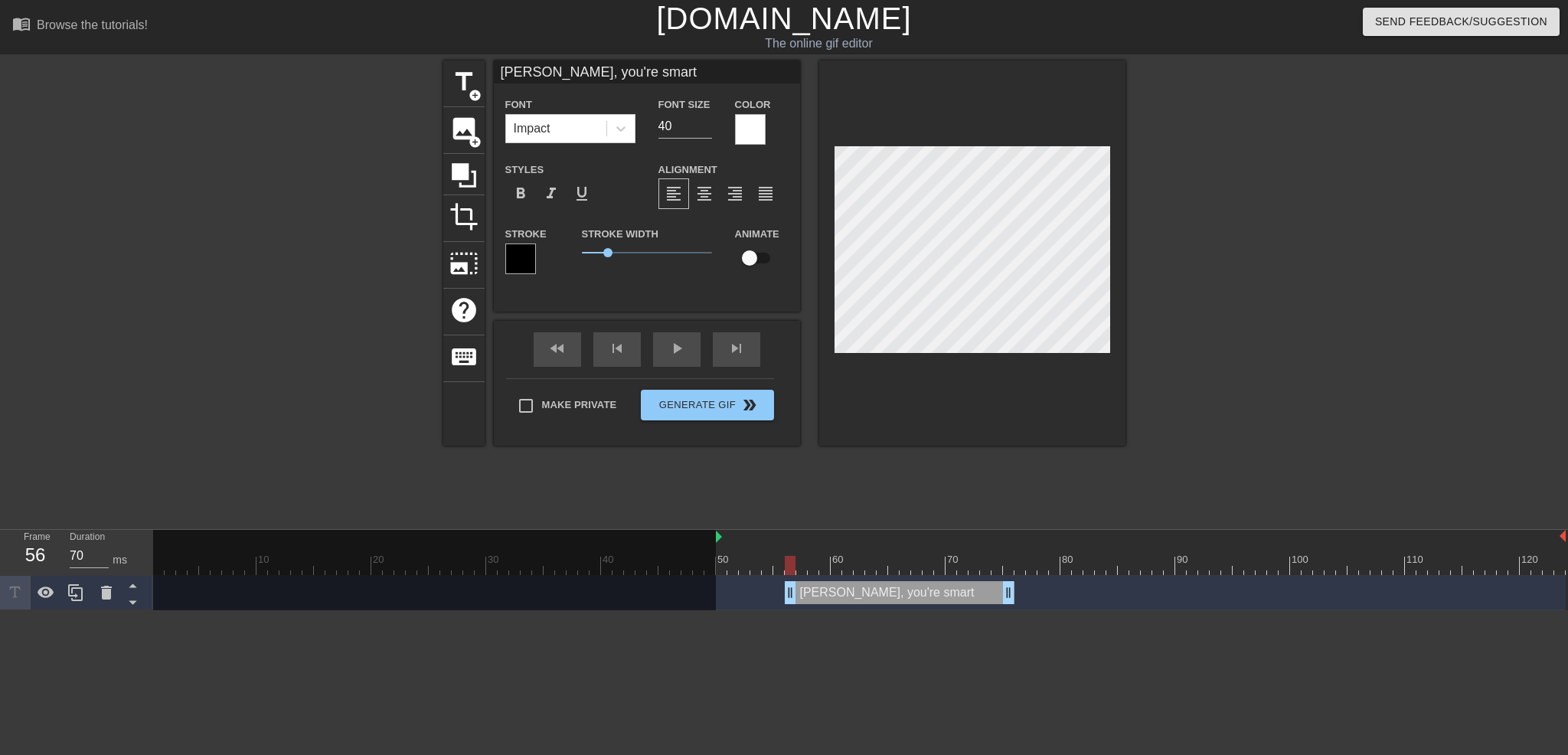
drag, startPoint x: 157, startPoint y: 536, endPoint x: 719, endPoint y: 534, distance: 562.0
click at [762, 610] on html "menu_book Browse the tutorials! [DOMAIN_NAME] The online gif editor Send Feedba…" at bounding box center [784, 305] width 1568 height 610
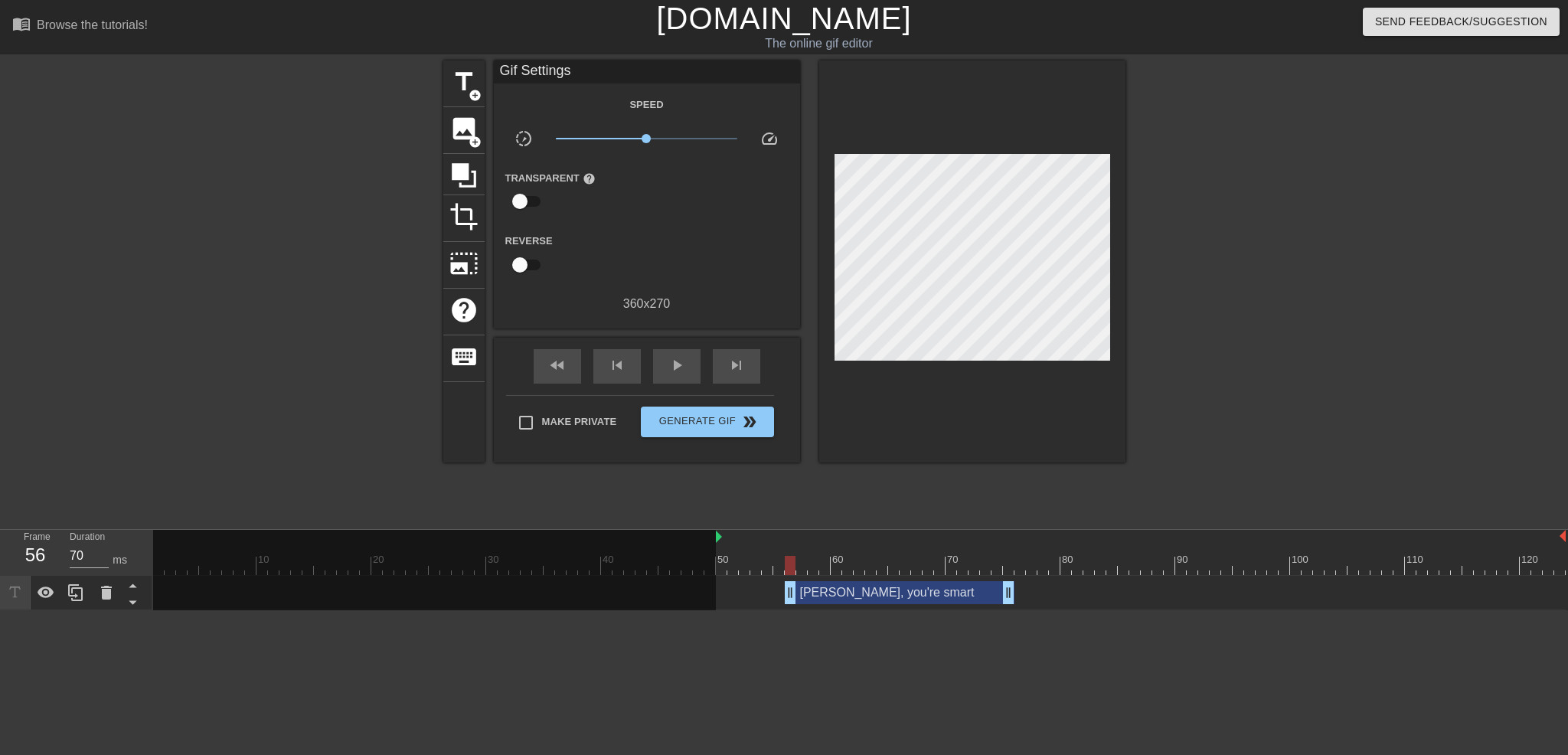
click at [722, 589] on div "[PERSON_NAME], you're smart drag_handle drag_handle" at bounding box center [860, 592] width 1413 height 23
click at [719, 549] on div "50" at bounding box center [721, 555] width 12 height 19
drag, startPoint x: 722, startPoint y: 568, endPoint x: 1011, endPoint y: 565, distance: 289.0
click at [1011, 565] on div at bounding box center [1009, 565] width 11 height 19
drag, startPoint x: 1011, startPoint y: 599, endPoint x: 964, endPoint y: 592, distance: 47.5
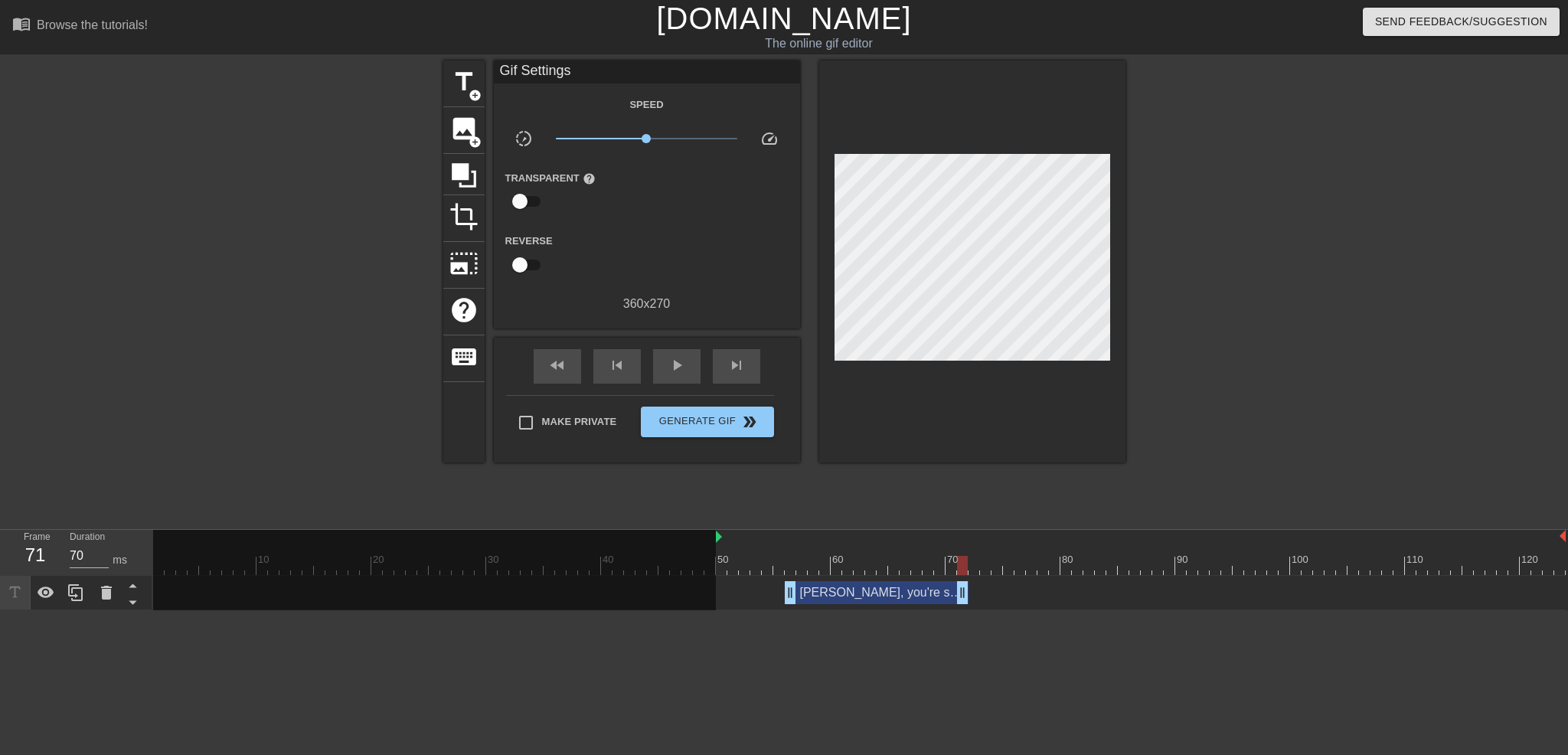
click at [1004, 584] on div "[PERSON_NAME], you're smart drag_handle drag_handle" at bounding box center [860, 592] width 1413 height 23
click at [459, 78] on span "title" at bounding box center [464, 82] width 29 height 29
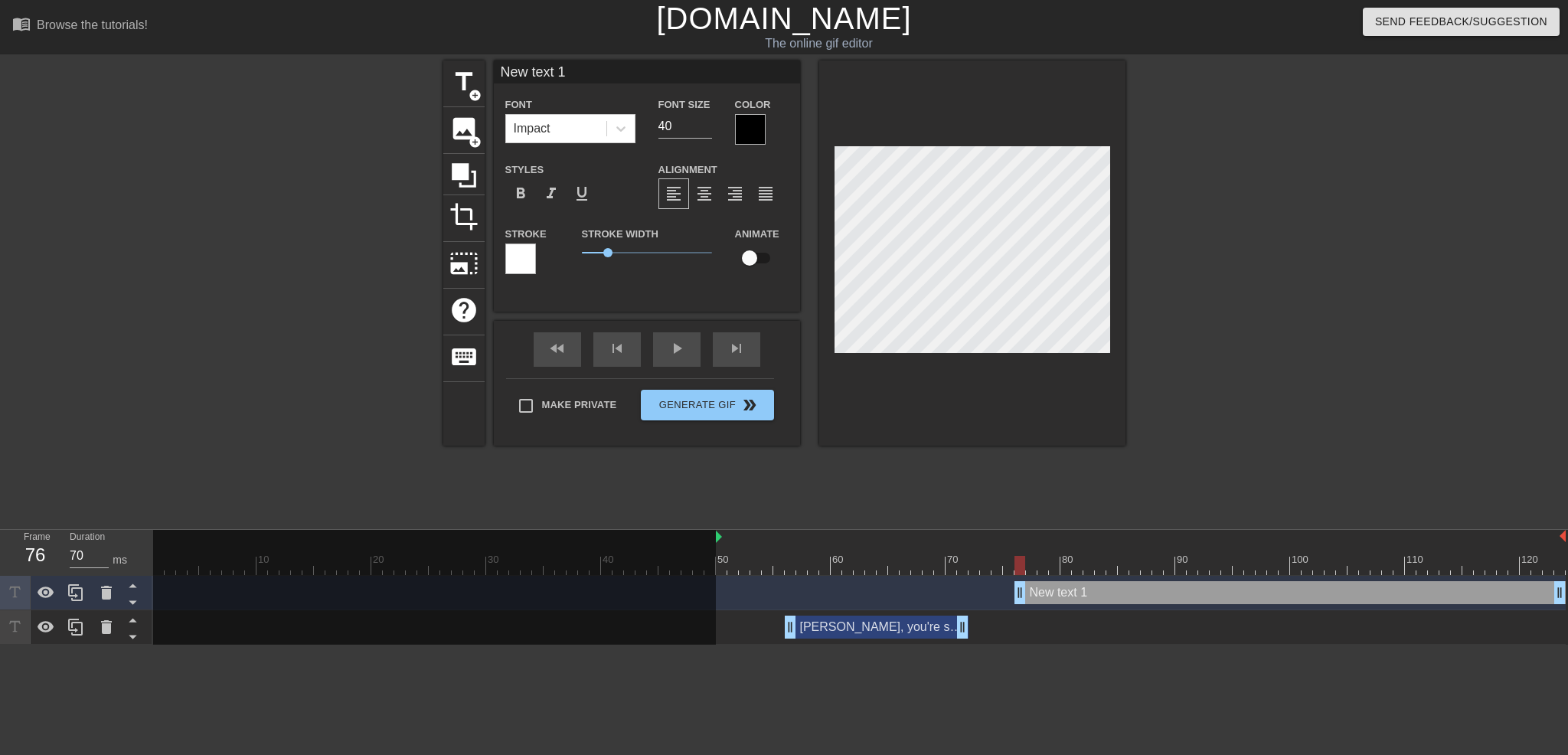
drag, startPoint x: 964, startPoint y: 593, endPoint x: 1025, endPoint y: 588, distance: 61.2
click at [759, 135] on div at bounding box center [750, 129] width 30 height 30
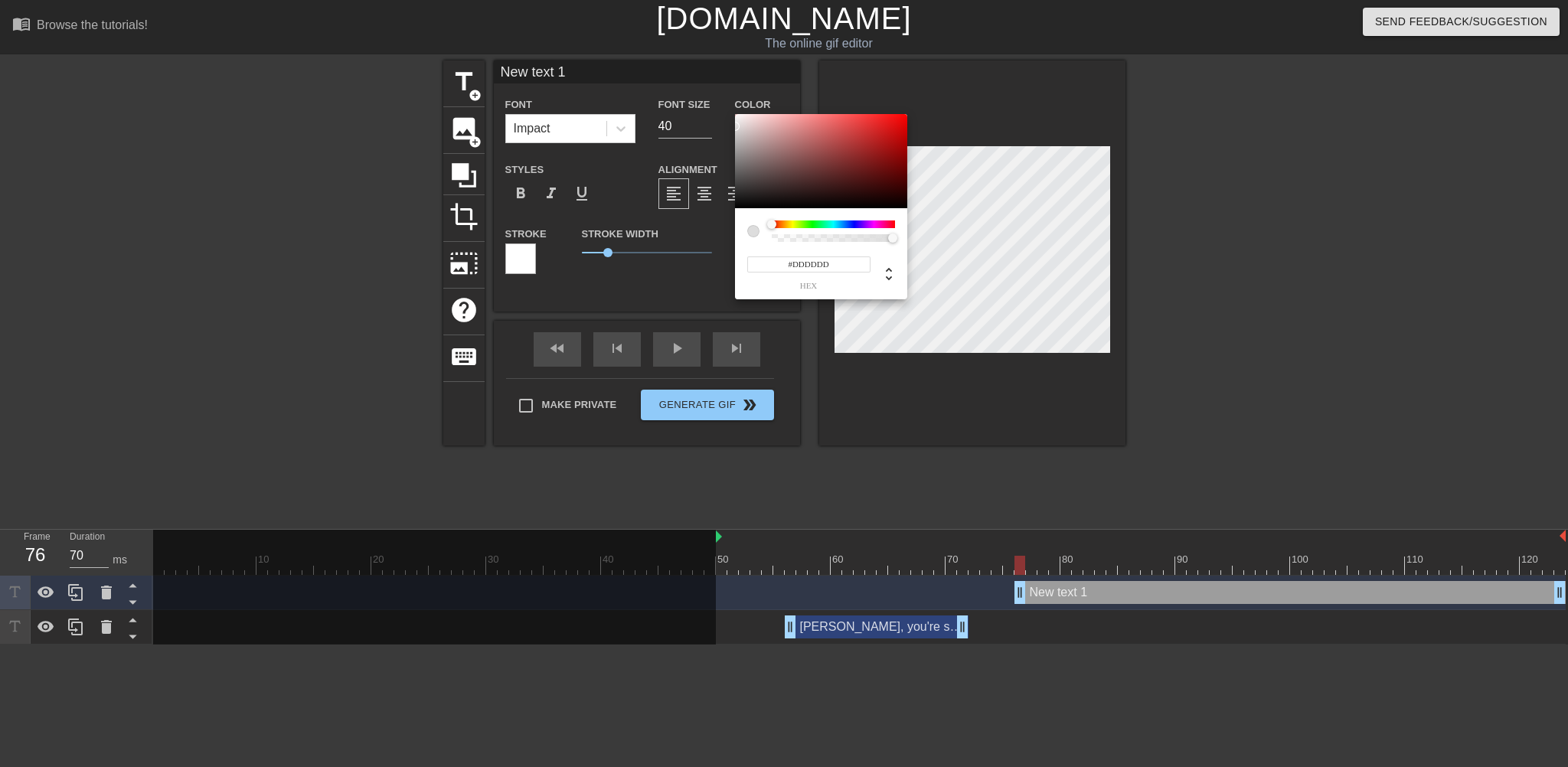
type input "#FFFFFF"
drag, startPoint x: 799, startPoint y: 192, endPoint x: 706, endPoint y: 105, distance: 127.3
click at [706, 105] on div "#FFFFFF hex" at bounding box center [784, 384] width 1568 height 767
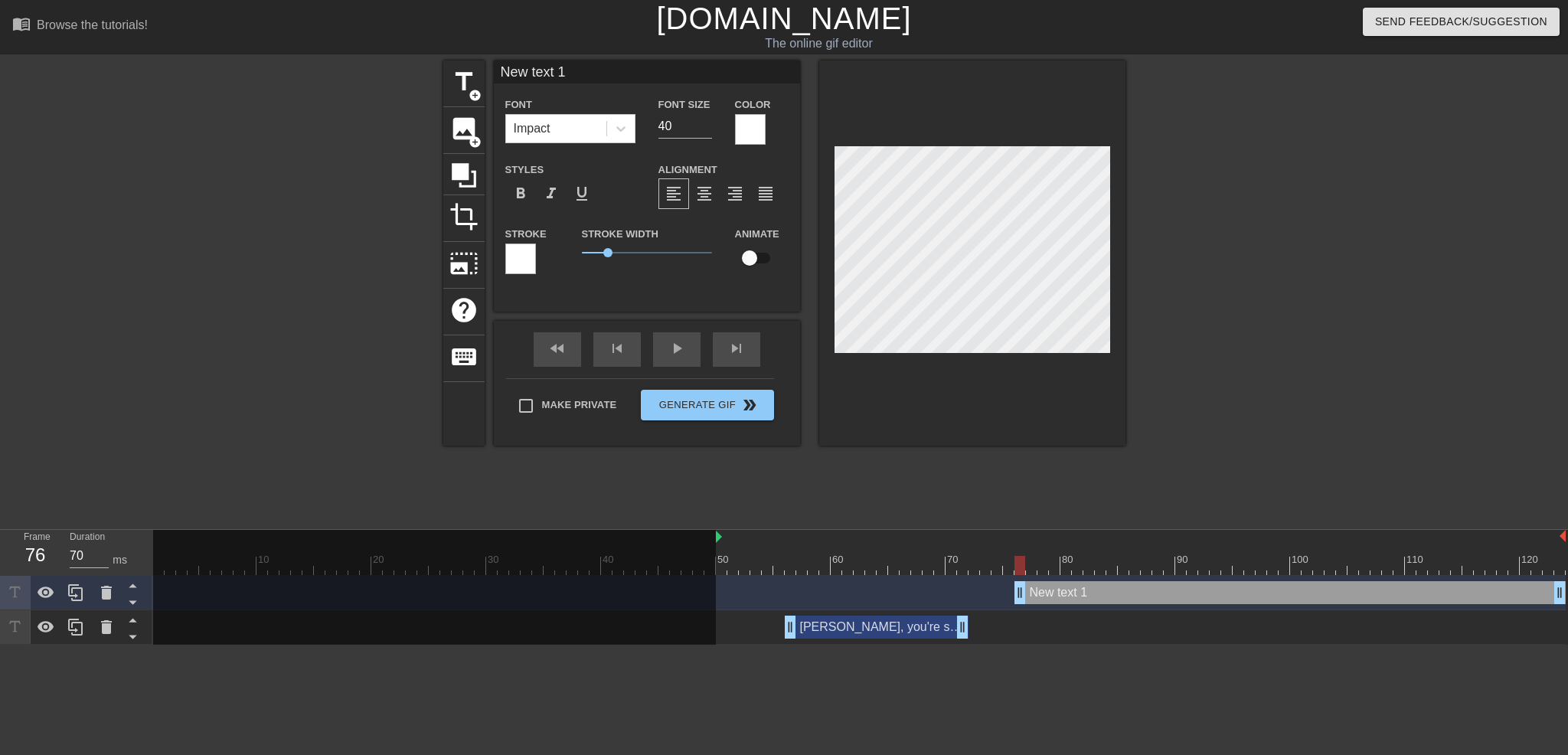
click at [514, 259] on div at bounding box center [520, 258] width 30 height 30
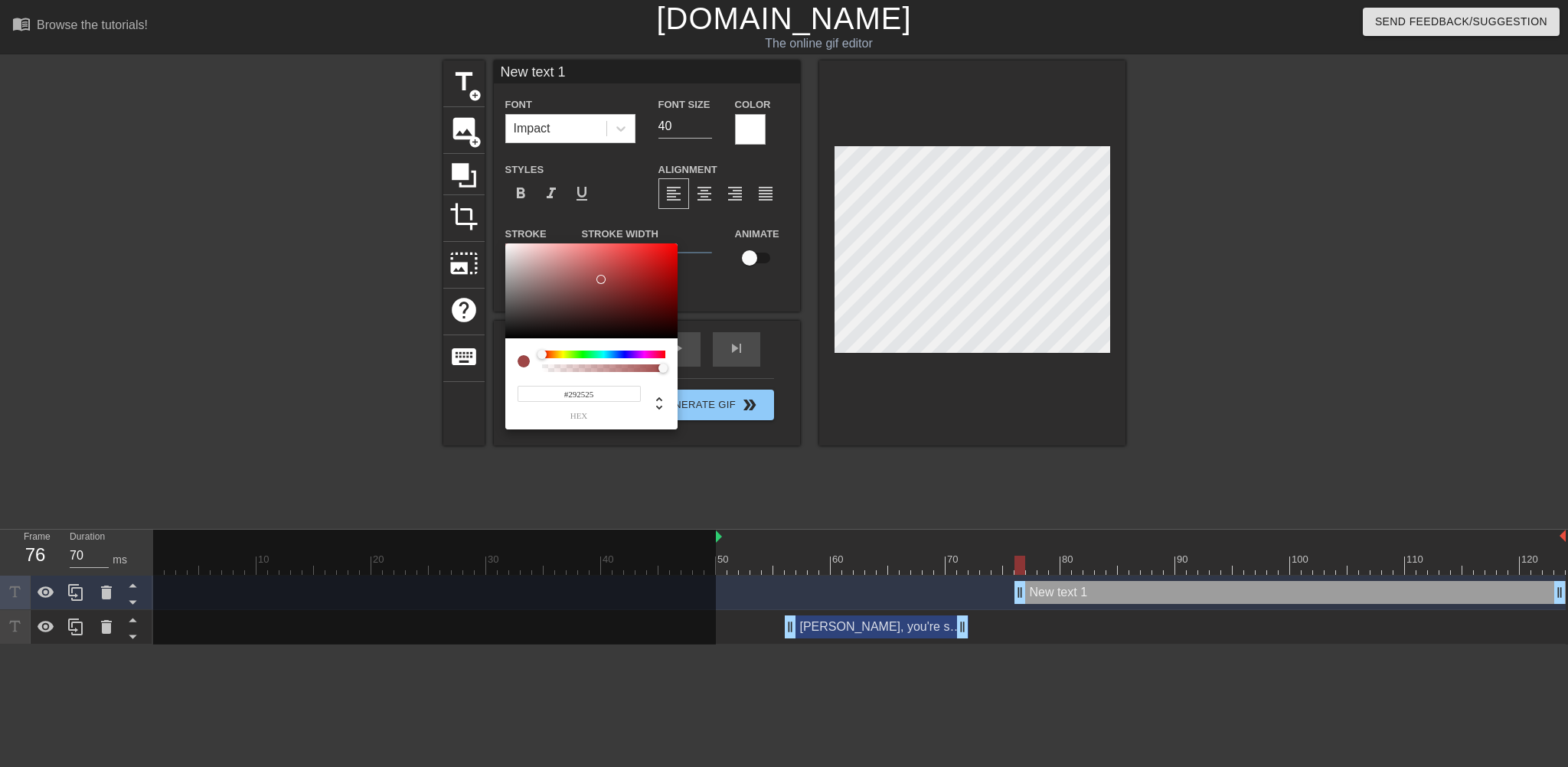
type input "#000000"
drag, startPoint x: 611, startPoint y: 270, endPoint x: 486, endPoint y: 359, distance: 153.4
click at [486, 359] on div "#000000 hex" at bounding box center [784, 384] width 1568 height 767
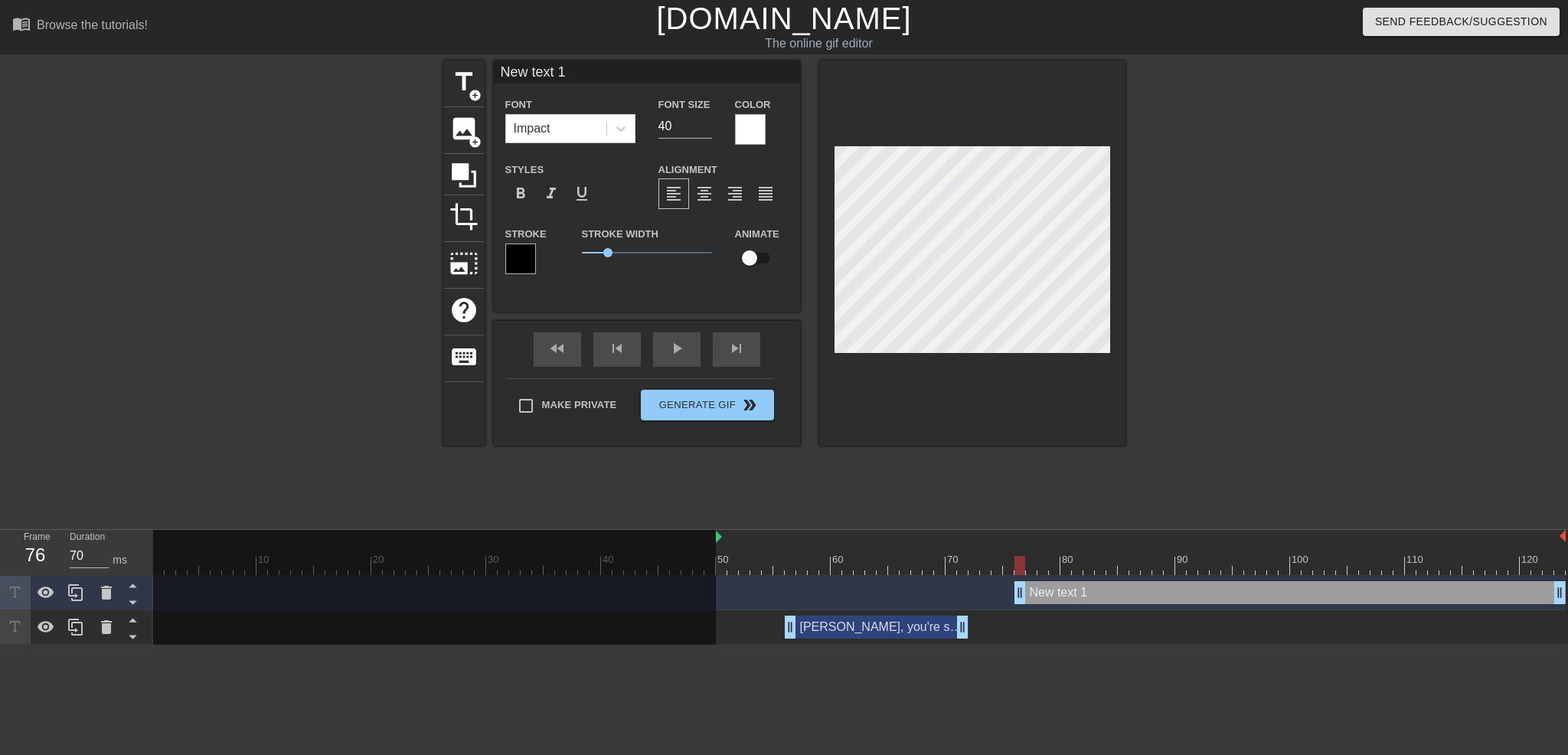
scroll to position [2, 2]
type input "W"
type textarea "W"
type input "Wh"
type textarea "Wh"
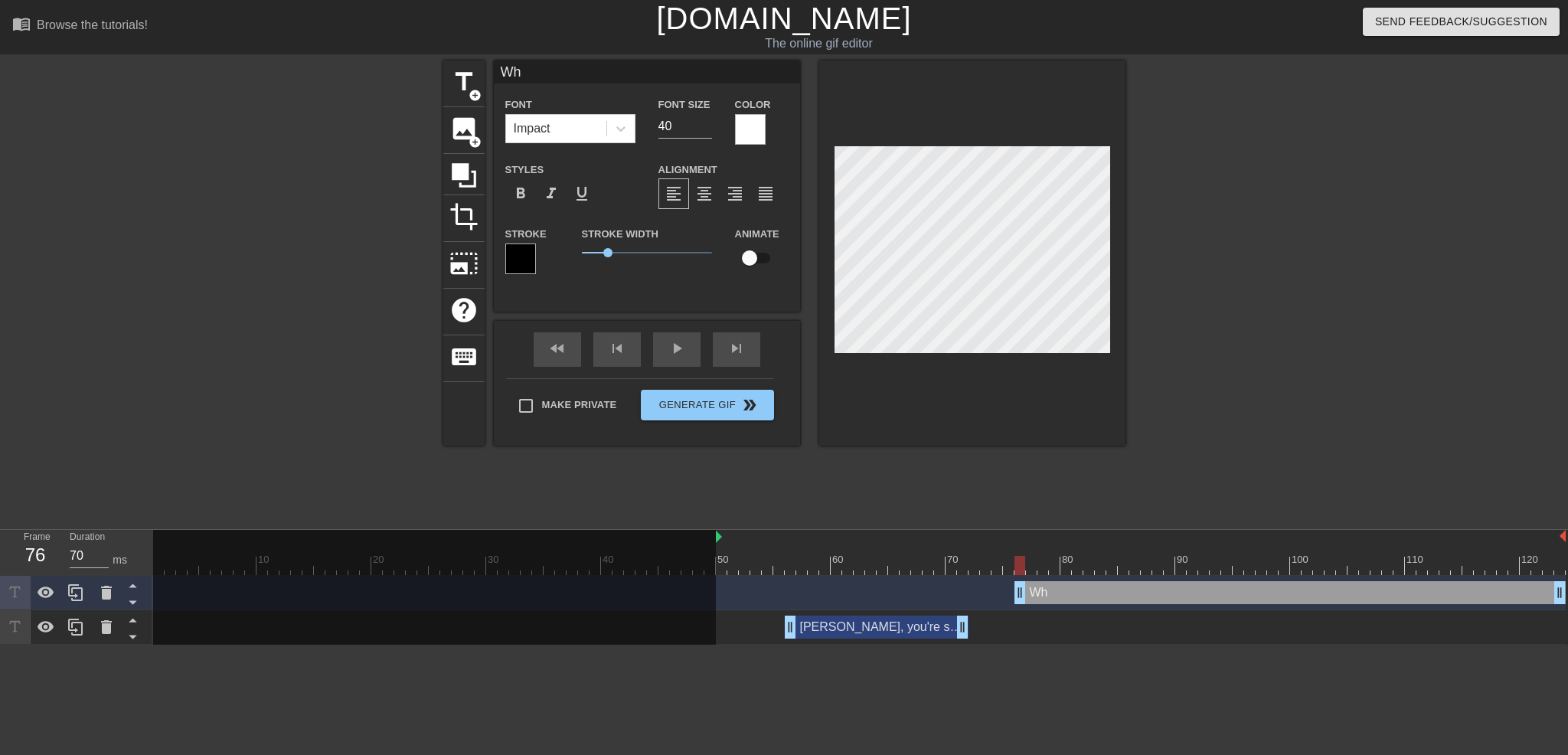
type input "Who"
type textarea "Who"
type input "Whoe"
type textarea "Whoe"
type input "Whoev"
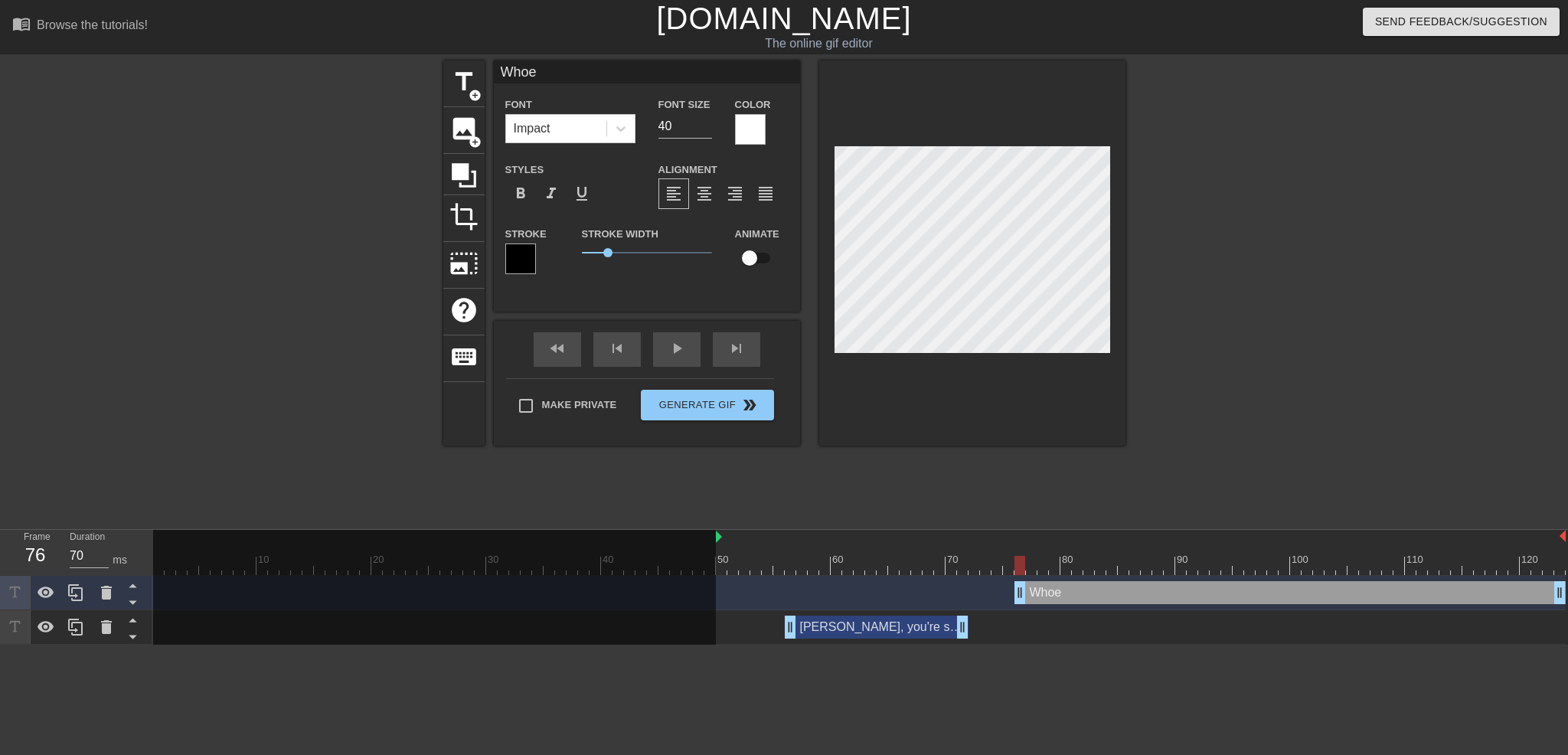
type textarea "Whoev"
type input "Whoeve"
type textarea "Whoeve"
type input "Whoever"
type textarea "Whoever"
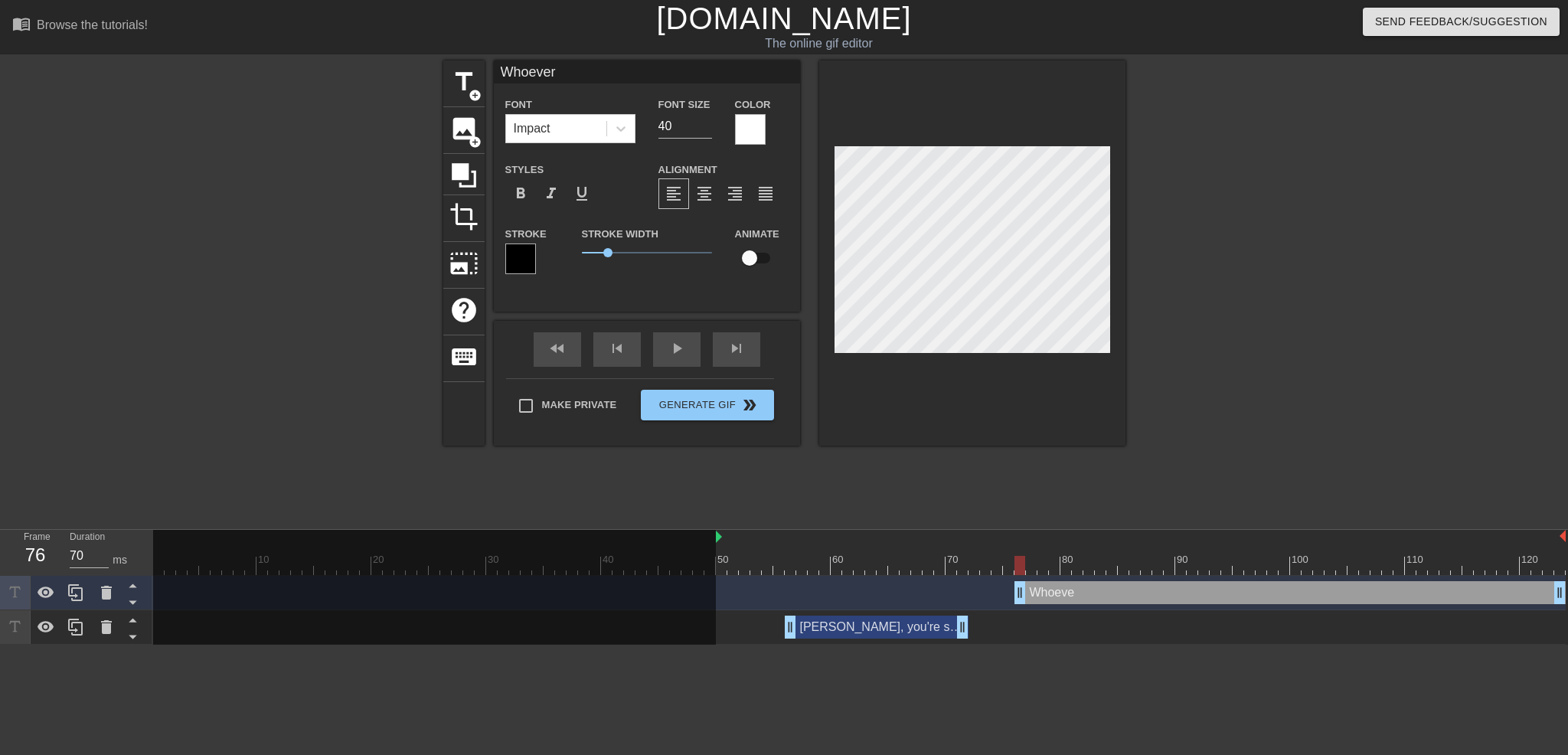
type input "Whoever"
type textarea "Whoever"
type input "Whoever d"
type textarea "Whoever d"
type input "Whoever di"
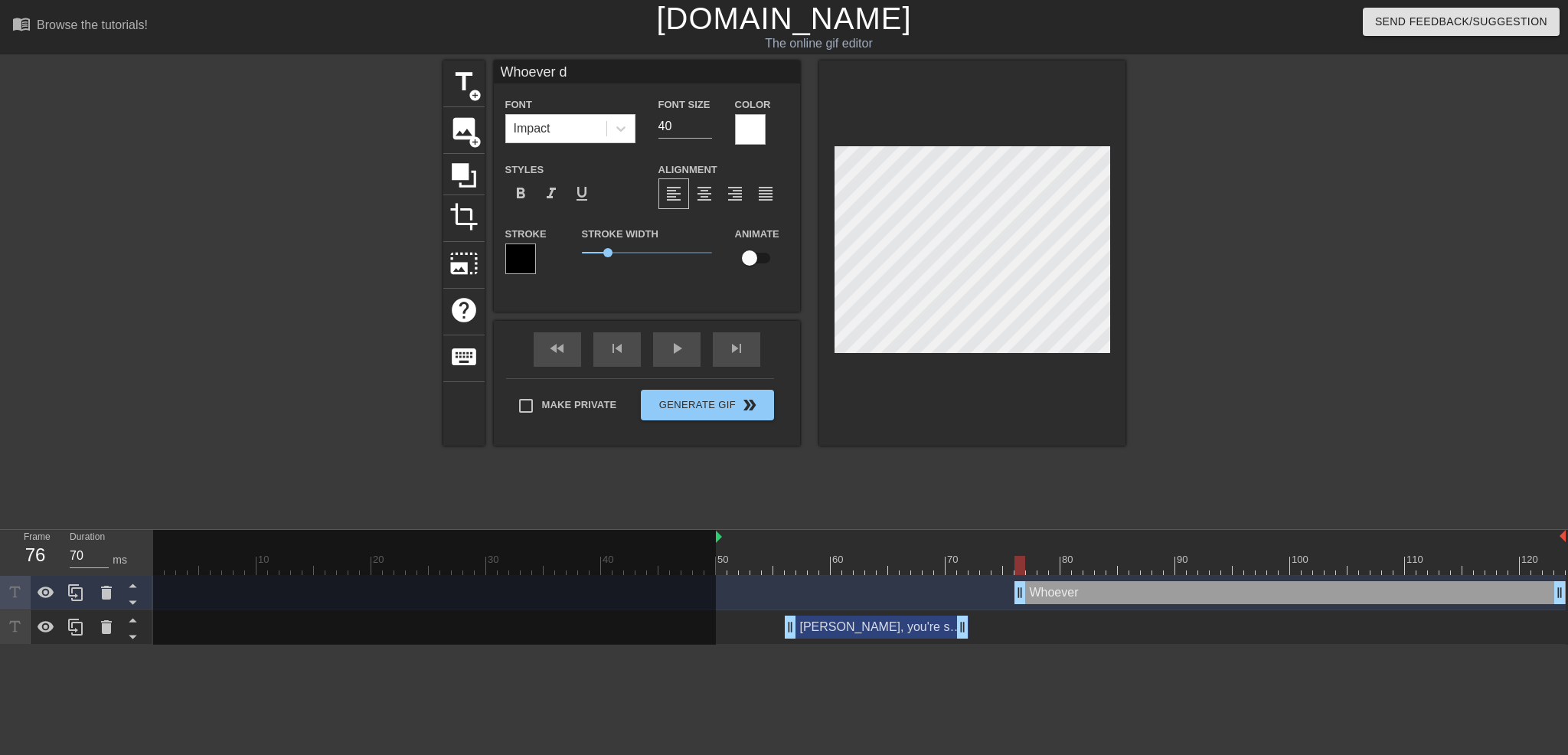
type textarea "Whoever di"
type input "Whoever did"
type textarea "Whoever did"
type input "Whoever did"
type textarea "Whoever did"
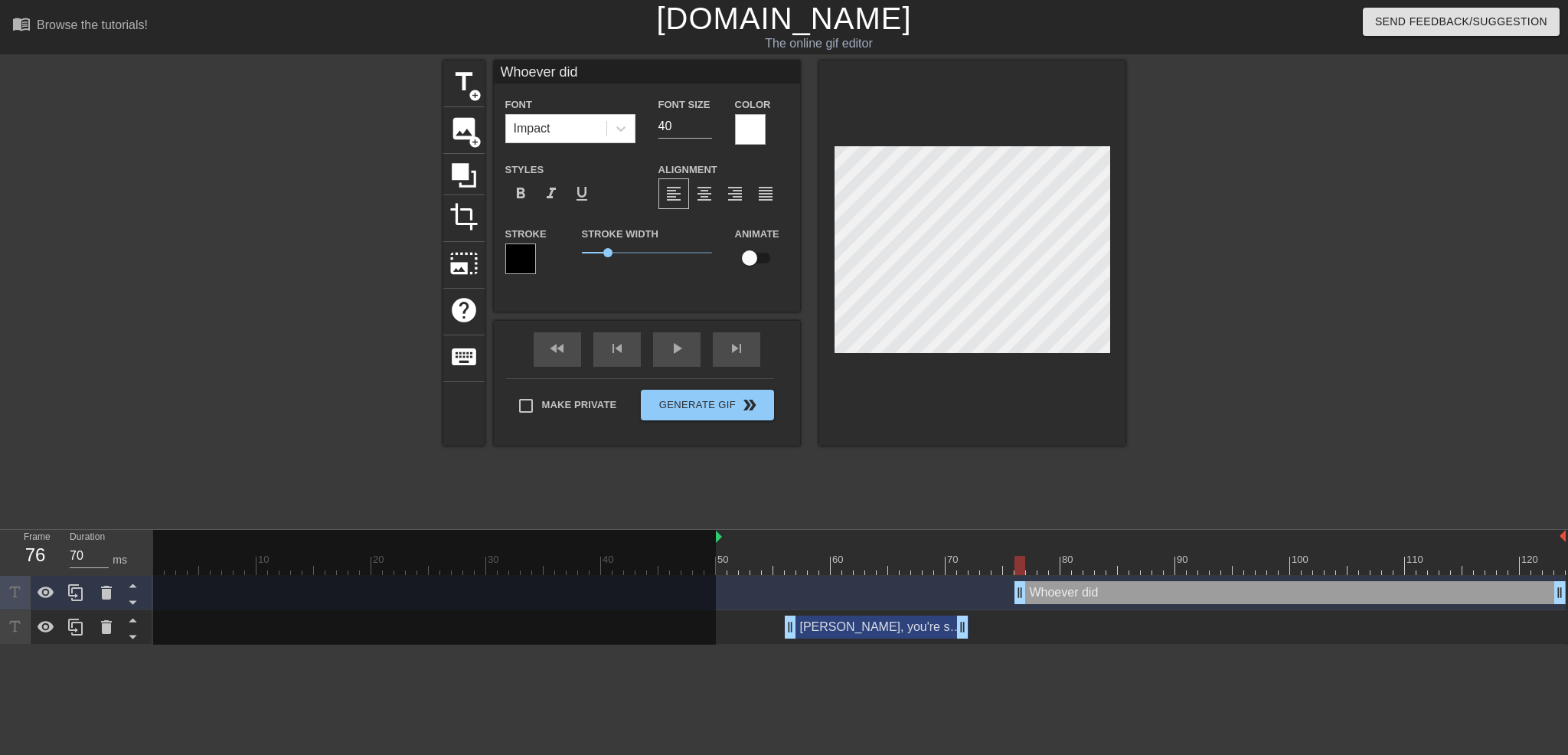
type input "Whoever did t"
type textarea "Whoever did t"
type input "Whoever did th"
type textarea "Whoever did th"
type input "Whoever did thi"
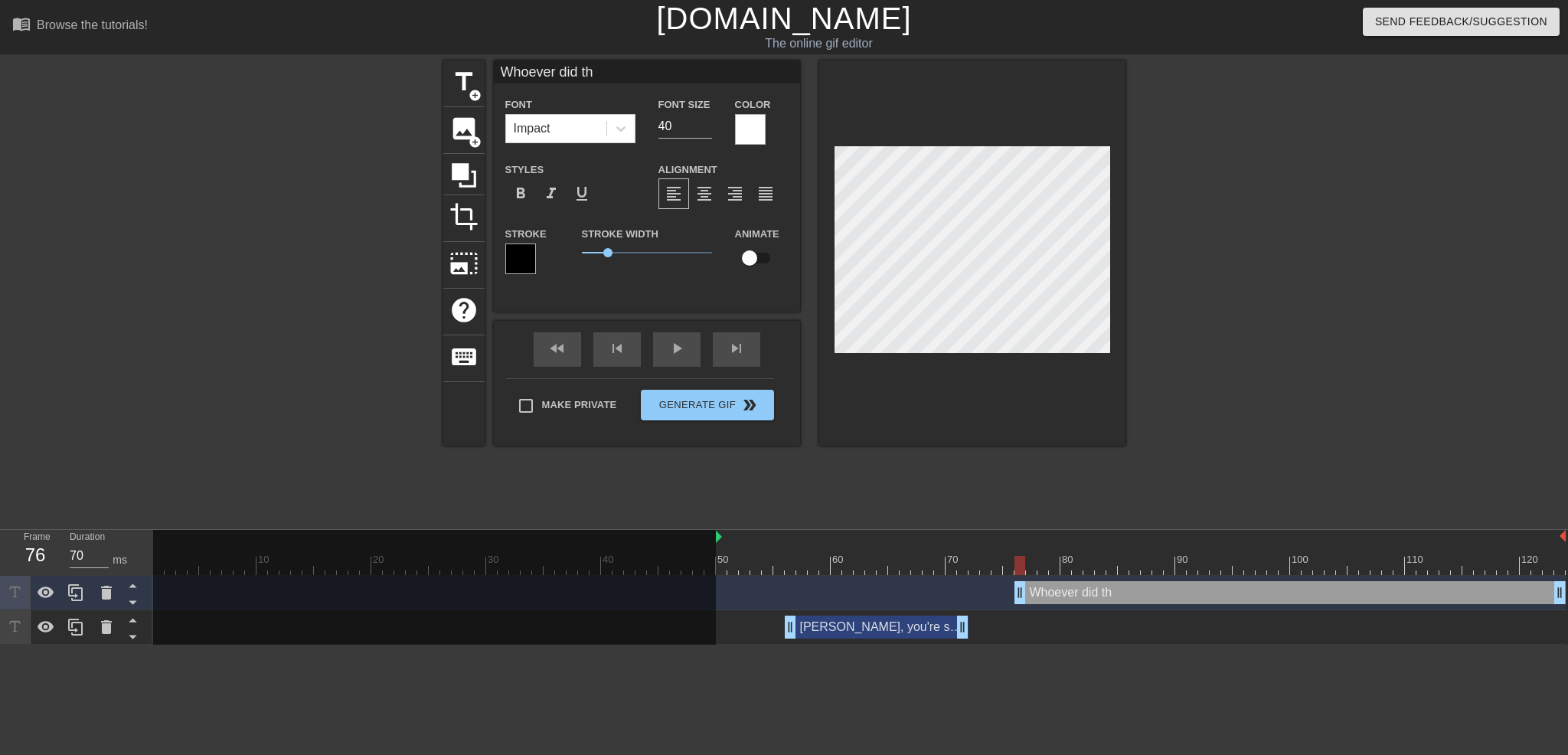
type textarea "Whoever did thi"
type input "Whoever did this"
type textarea "Whoever did this"
type input "Whoever did this"
type textarea "Whoever did this"
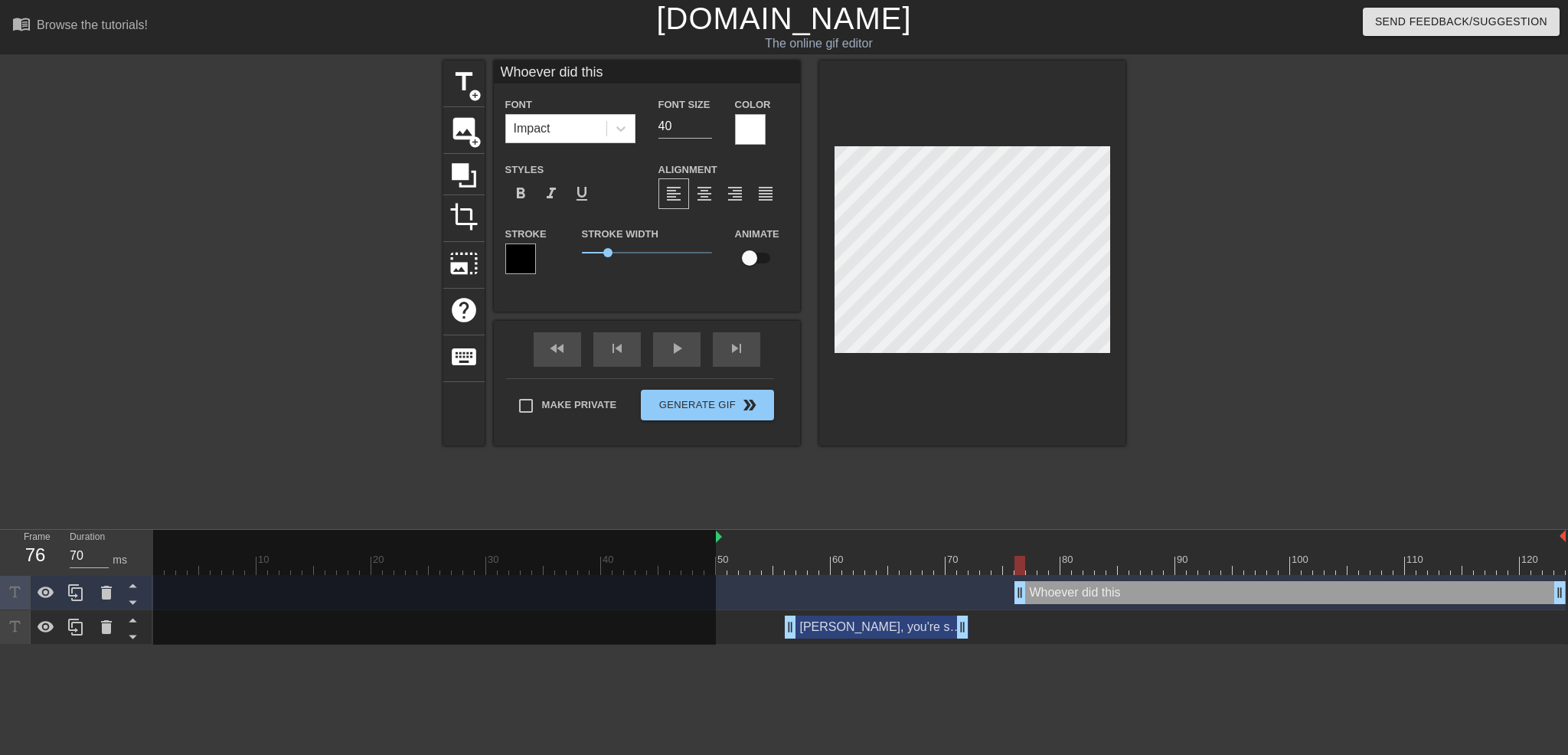
type input "Whoever did this i"
type textarea "Whoever did this i"
type input "Whoever did this is"
type textarea "Whoever did this is"
type input "Whoever did this is r"
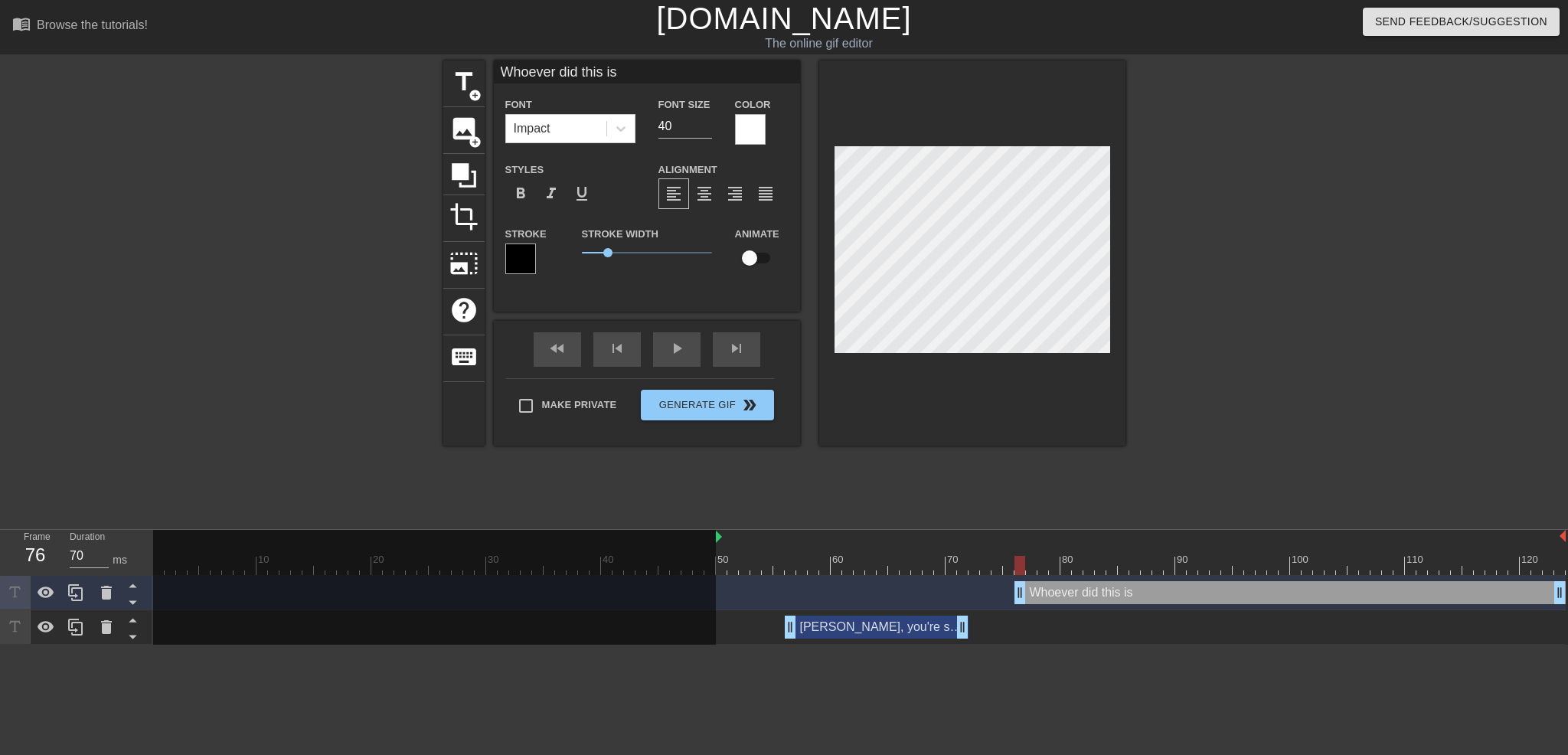
type textarea "Whoever did this is r"
type input "Whoever did this is re"
type textarea "Whoever did this is re"
type input "Whoever did this is [PERSON_NAME]"
type textarea "Whoever did this is [PERSON_NAME]"
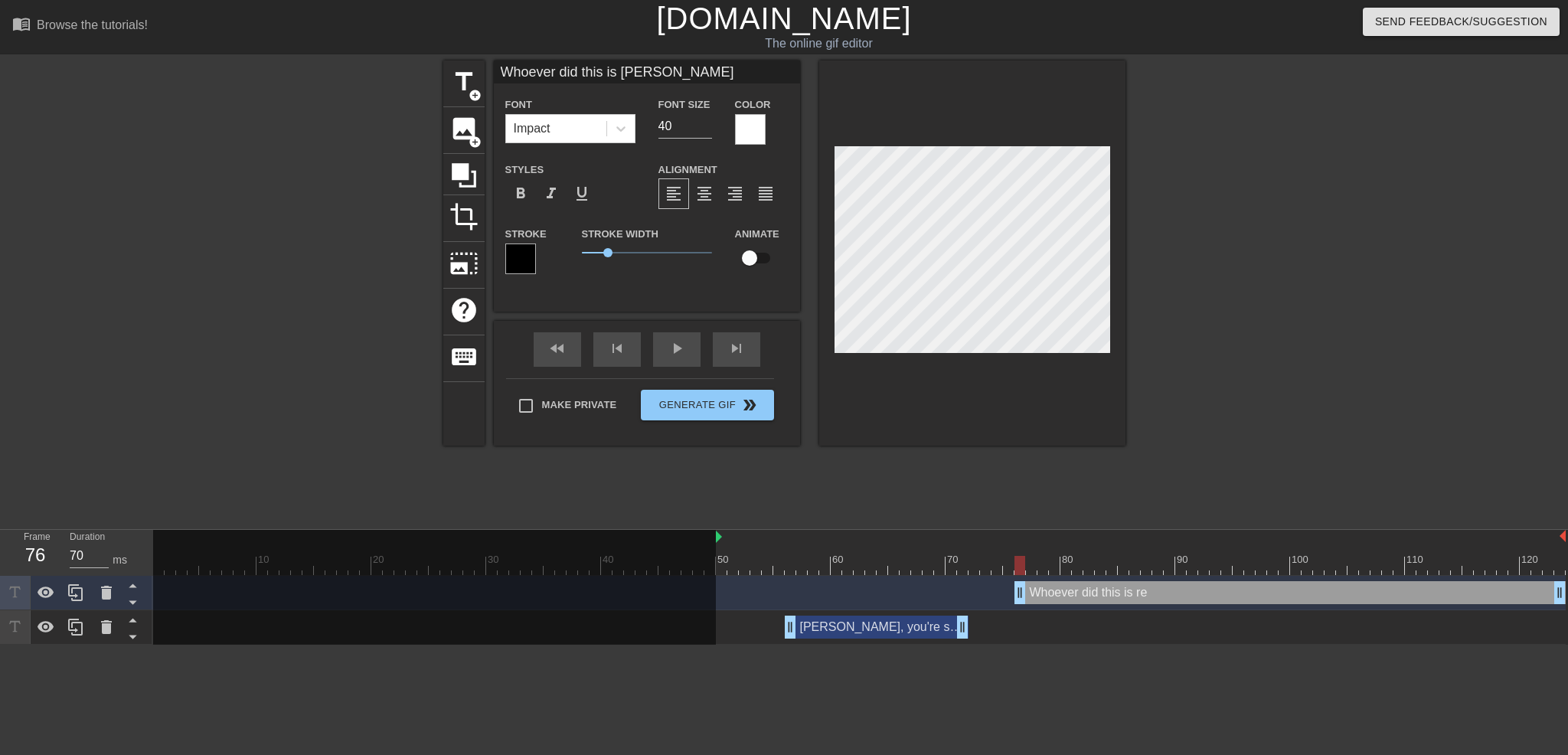
type input "Whoever did this is real"
type textarea "Whoever did this is real"
type input "Whoever did this is reall"
type textarea "Whoever did this is reall"
type input "Whoever did this is really"
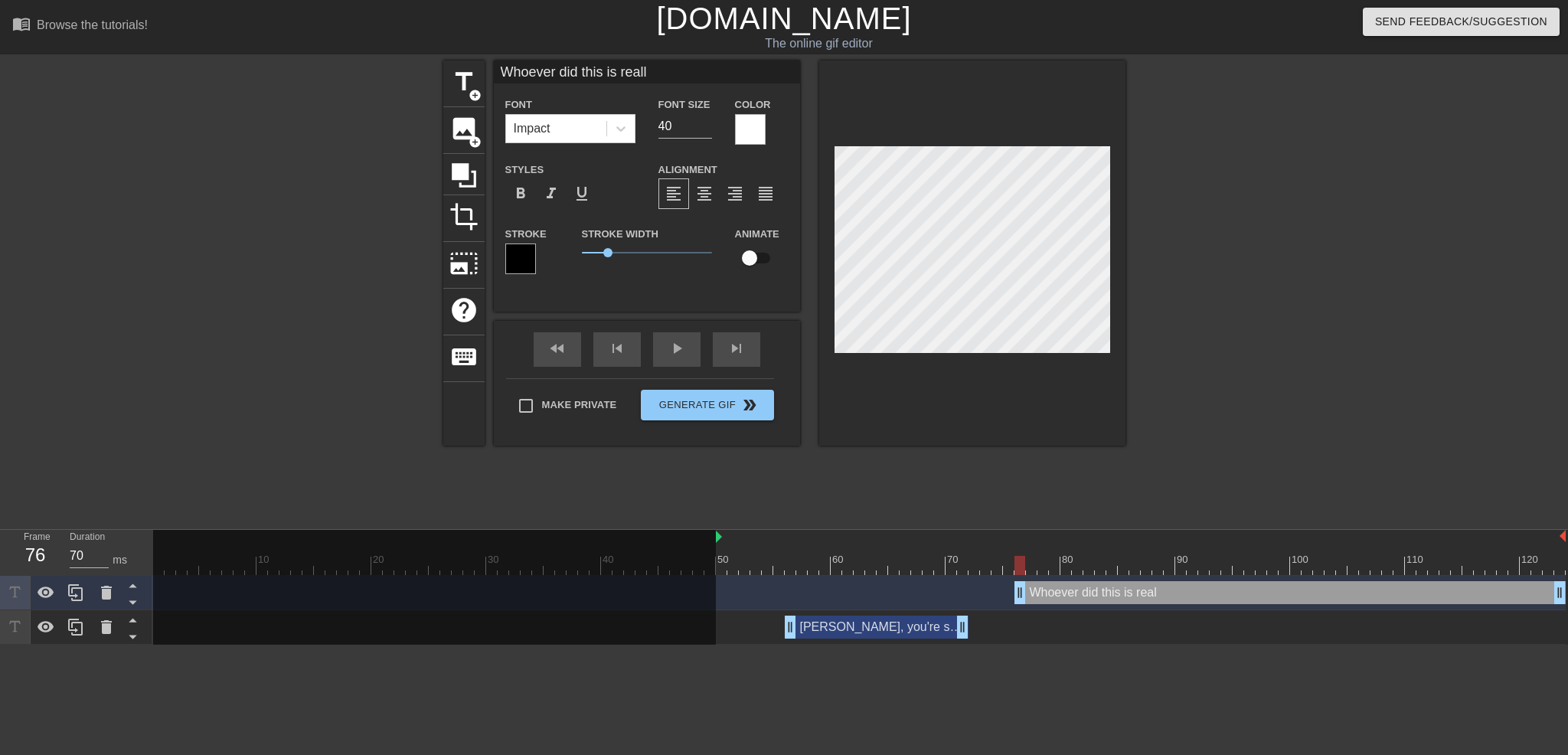
type textarea "Whoever did this is really"
type input "Whoever did this is really"
type textarea "Whoever did this is really"
type input "Whoever did this is really"
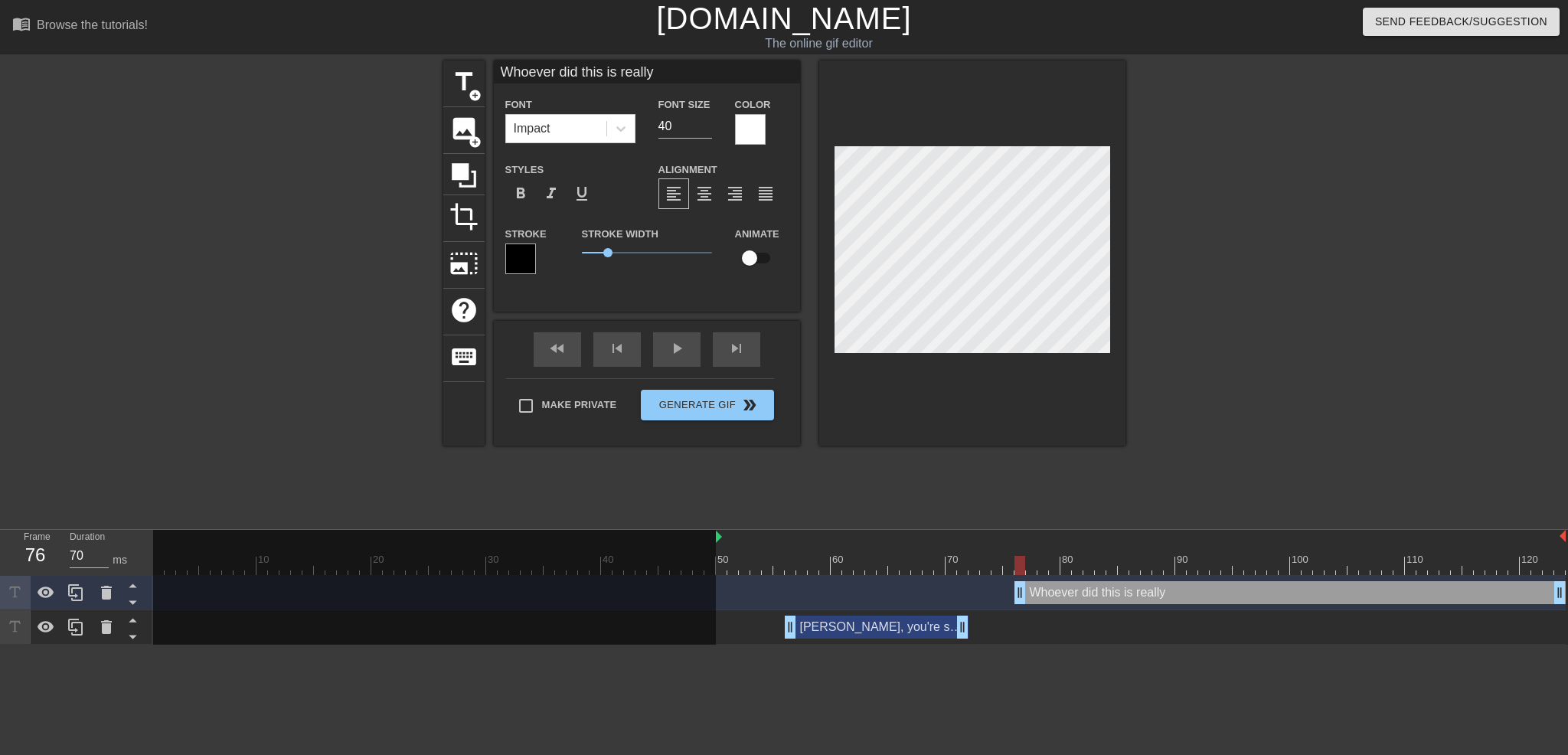
type textarea "Whoever did this is really"
type input "Whoever did this is reall"
type textarea "Whoever did this is reall"
type input "Whoever did this is real"
type textarea "Whoever did this is real"
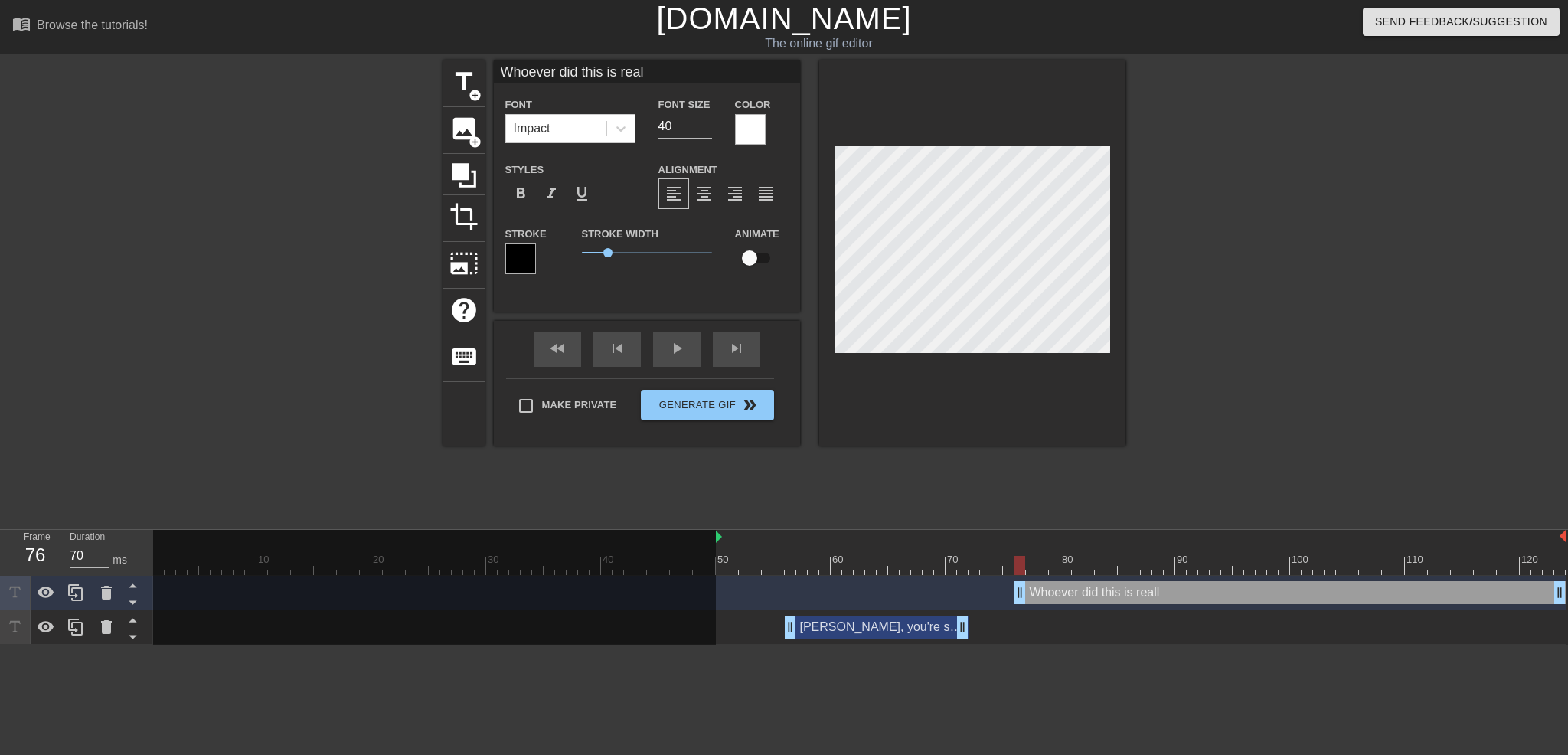
type input "Whoever did this is [PERSON_NAME]"
type textarea "Whoever did this is [PERSON_NAME]"
type input "Whoever did this is re"
type textarea "Whoever did this is re"
type input "Whoever did this is r"
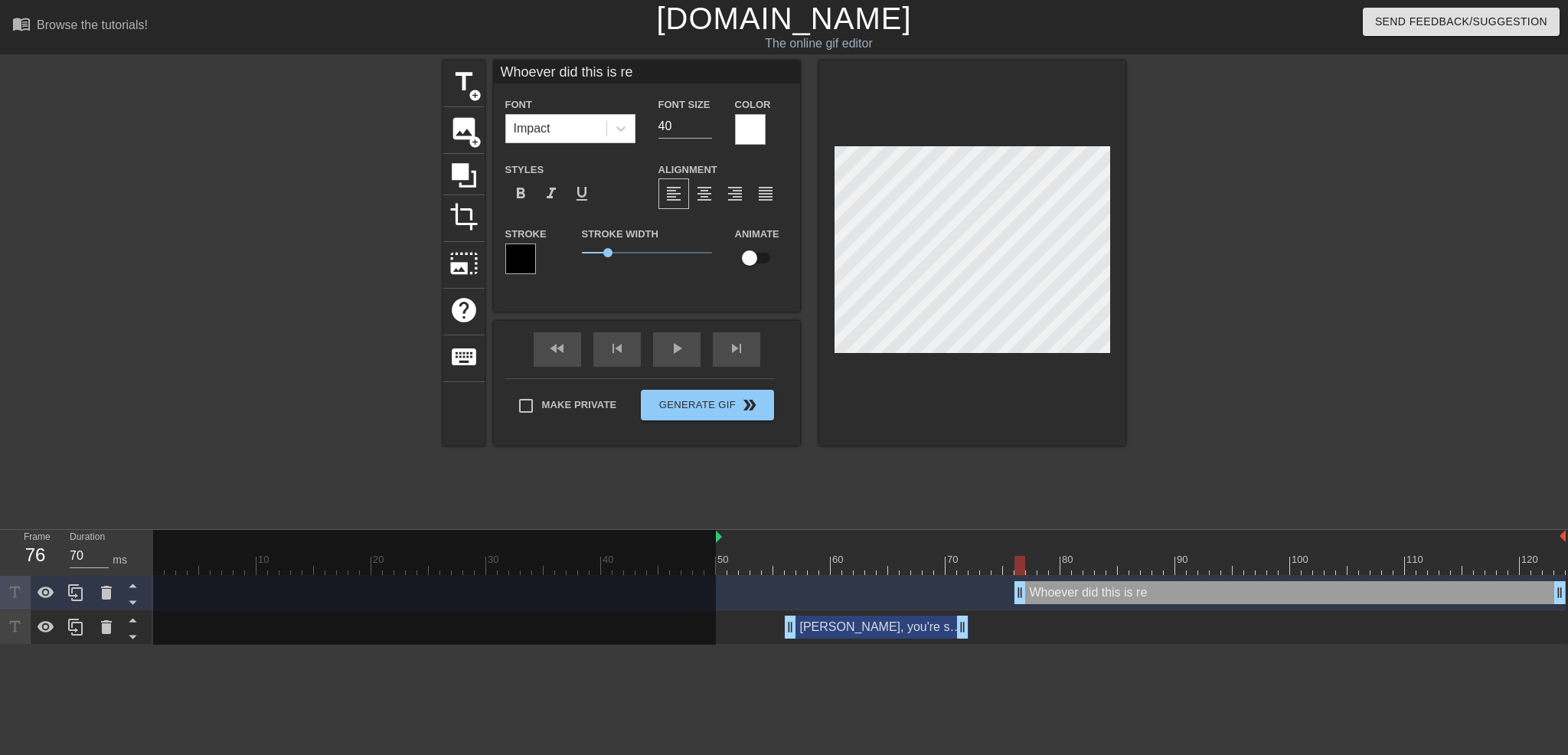
type textarea "Whoever did this is r"
type input "Whoever did this is re"
type textarea "Whoever did this is re"
type input "Whoever did this is [PERSON_NAME]"
type textarea "Whoever did this is [PERSON_NAME]"
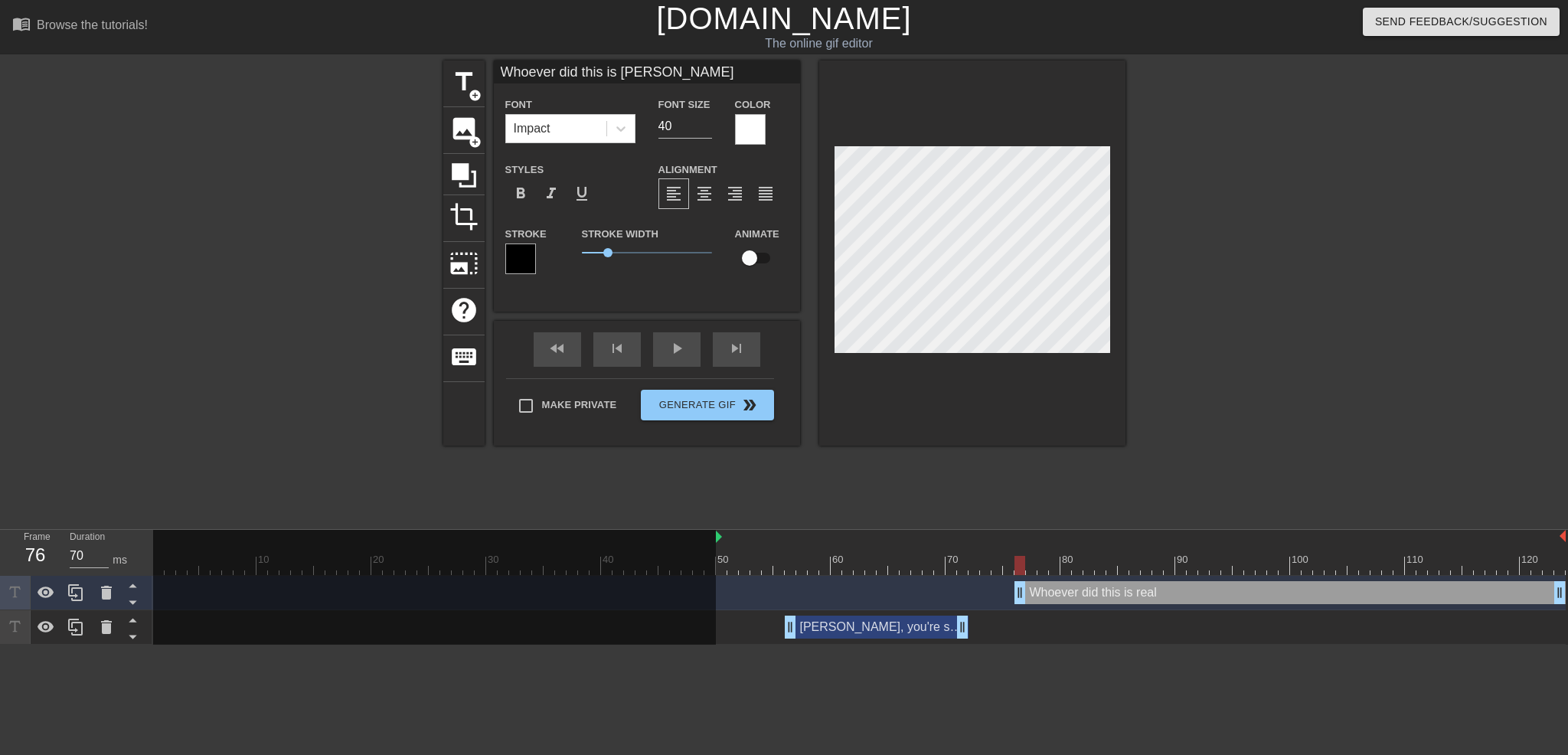
type input "Whoever did this is real"
type textarea "Whoever did this is real"
type input "Whoever did this is reall"
type textarea "Whoever did this is reall"
type input "Whoever did this is really"
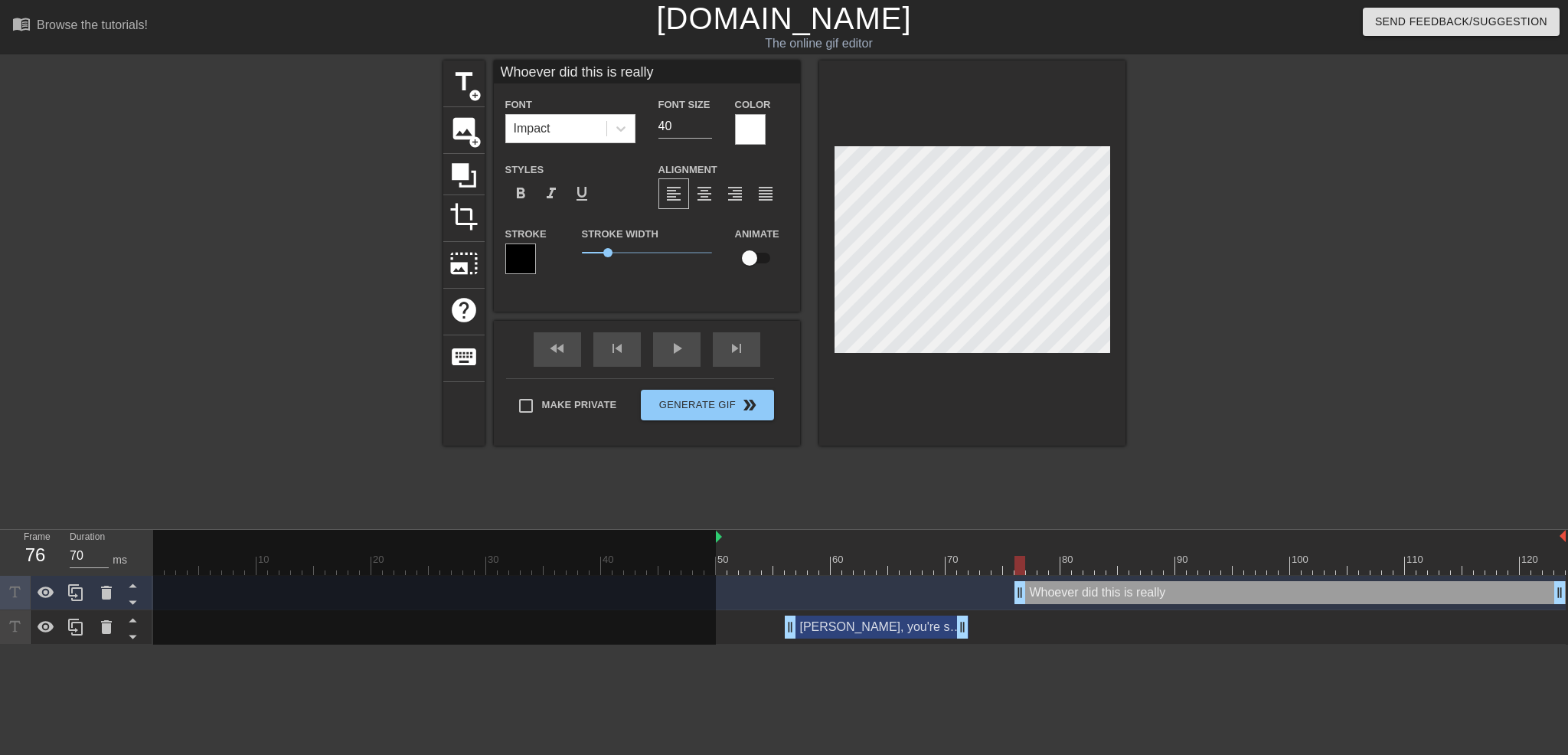
type textarea "Whoever did this is really"
type input "Whoever did this is really s"
type textarea "Whoever did this is really s"
type input "Whoever did this is really st"
type textarea "Whoever did this is really st"
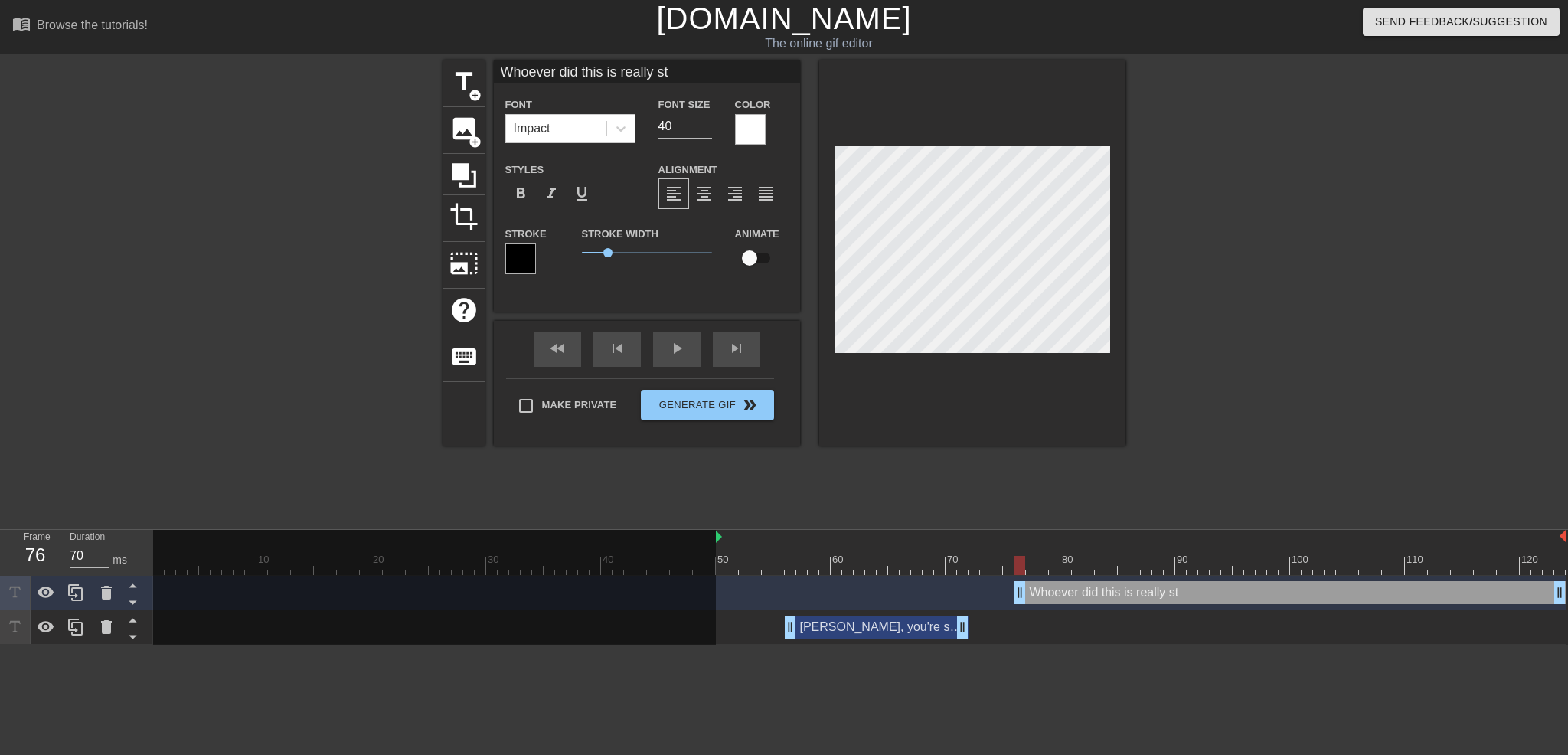
type input "Whoever did this is really stu"
type textarea "Whoever did this is really stu"
type input "Whoever did this is really [PERSON_NAME]"
type textarea "Whoever did this is really [PERSON_NAME]"
type input "Whoever did this is really stupi"
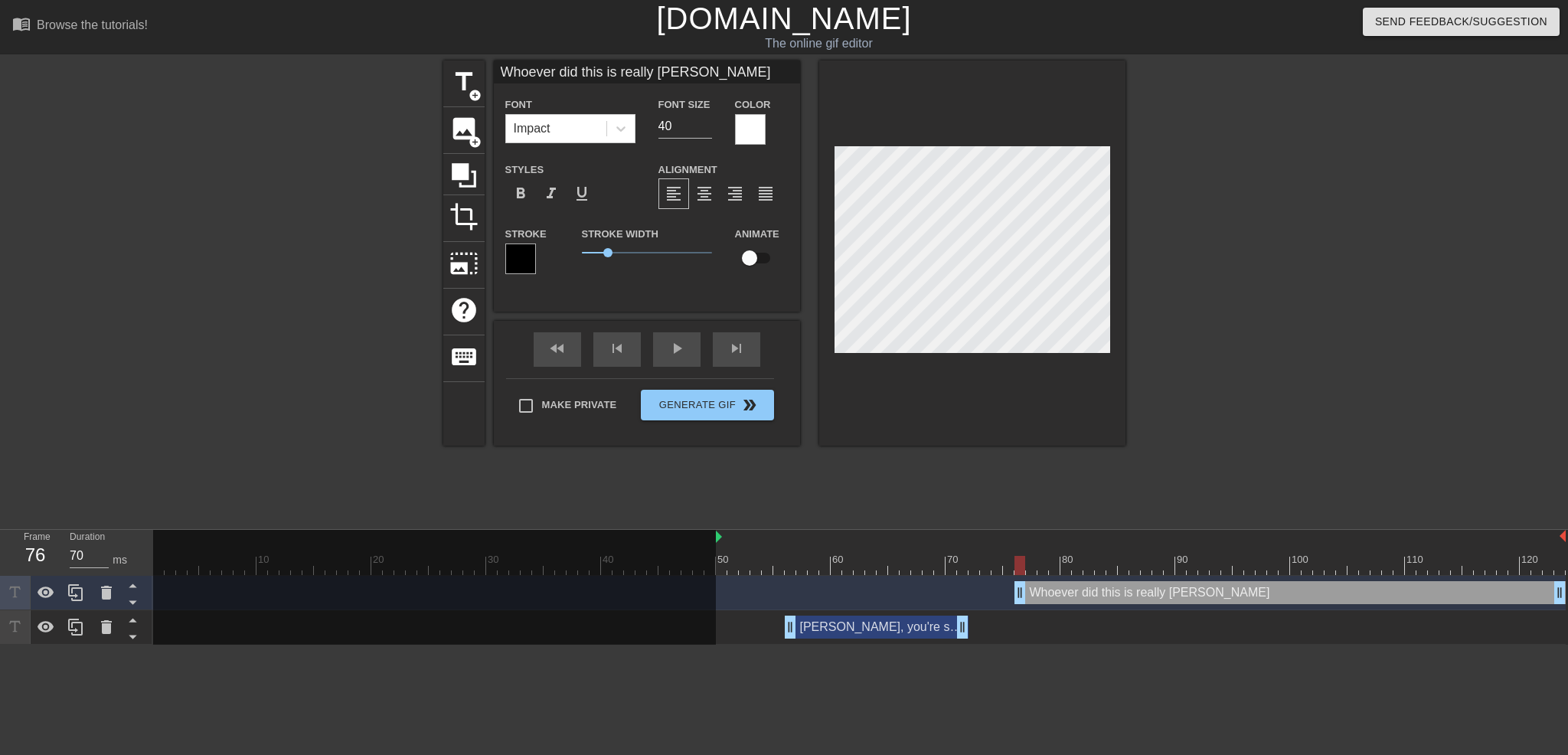
type textarea "Whoever did this is really stupi"
type input "Whoever did this is really stupid"
type textarea "Whoever did this is really stupid"
type input "Whoever did this is really stupid."
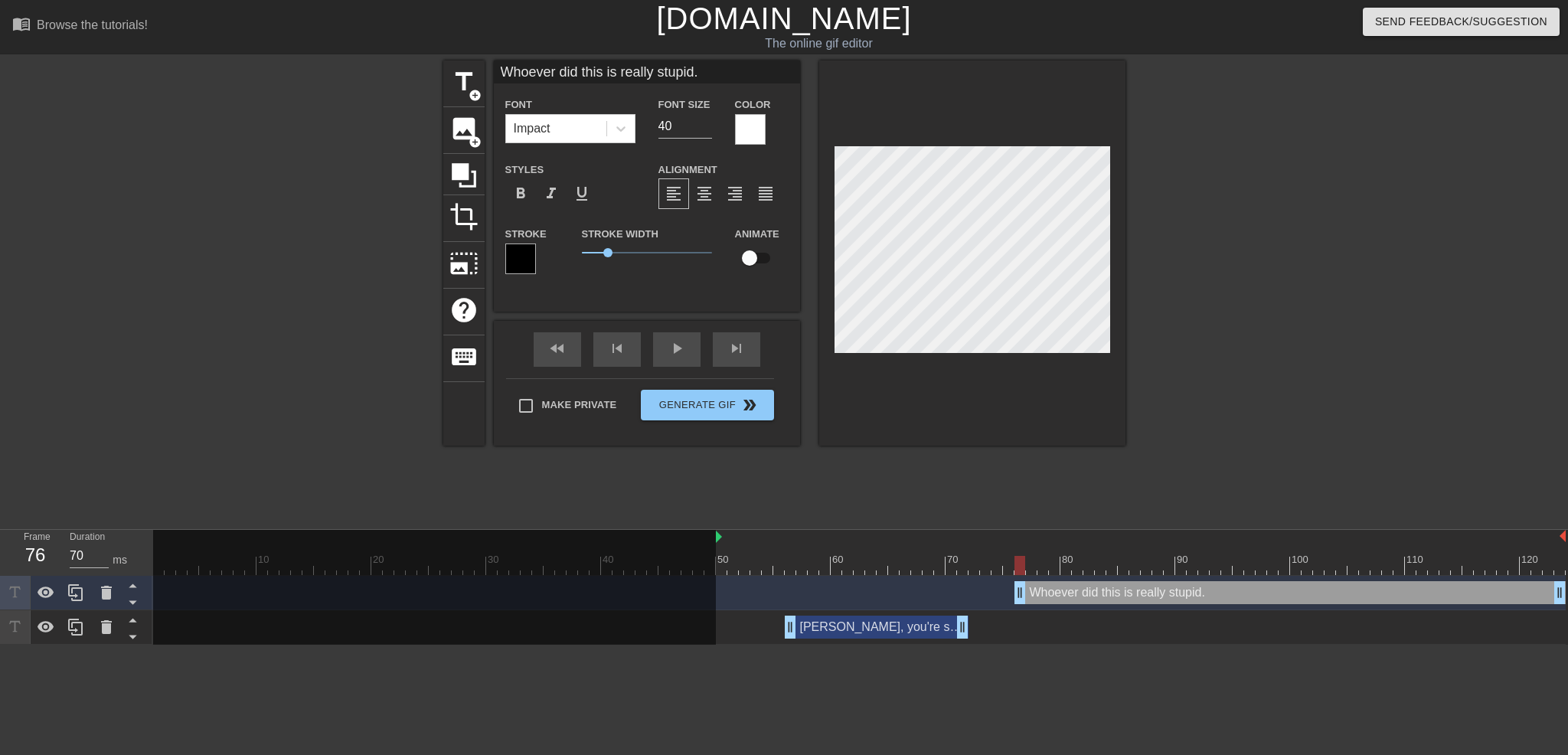
type textarea "Whoever did this is really stupid."
type input "Whoever did thisis really stupid."
type textarea "Whoever did thisis really stupid."
type input "Whoever did thisis really stupid."
type textarea "Whoever did this is really stupid."
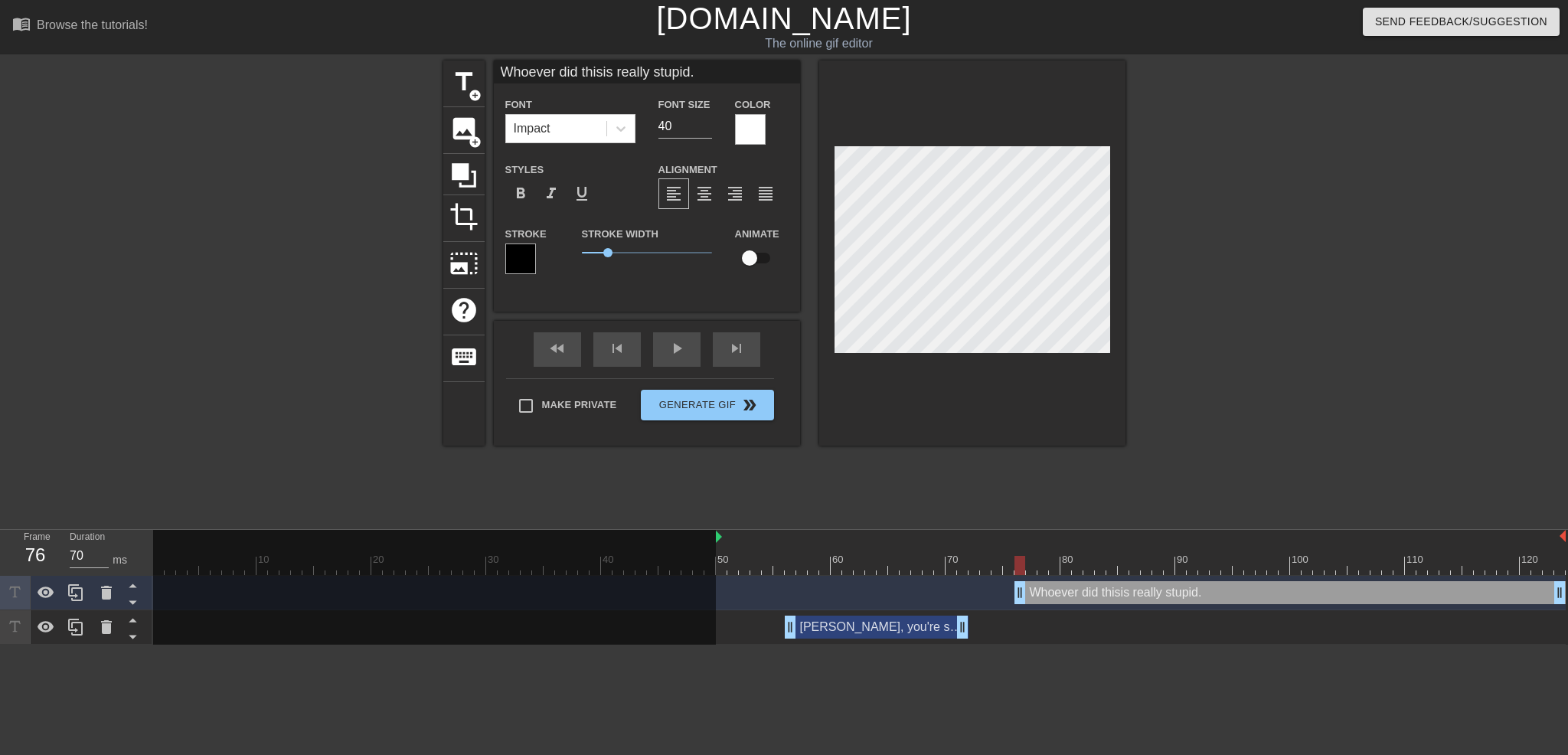
scroll to position [3, 3]
type input "Whoever did this is really stupid."
type textarea "Whoever did this is really stupid."
type input "Whoever did thisis really stupid."
type textarea "Whoever did this is really stupid."
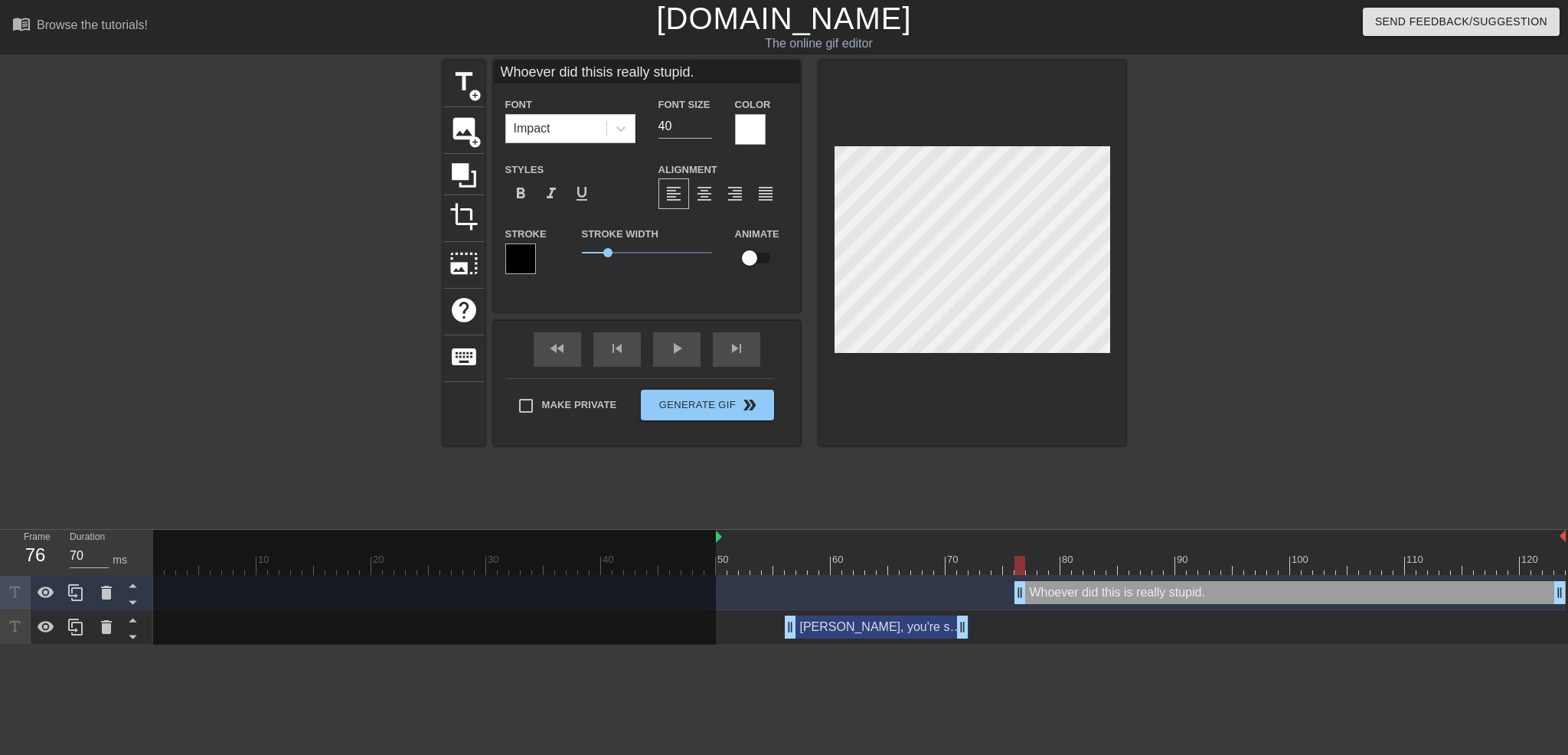
click at [707, 201] on span "format_align_center" at bounding box center [705, 194] width 18 height 18
click at [701, 195] on span "format_align_center" at bounding box center [705, 194] width 18 height 18
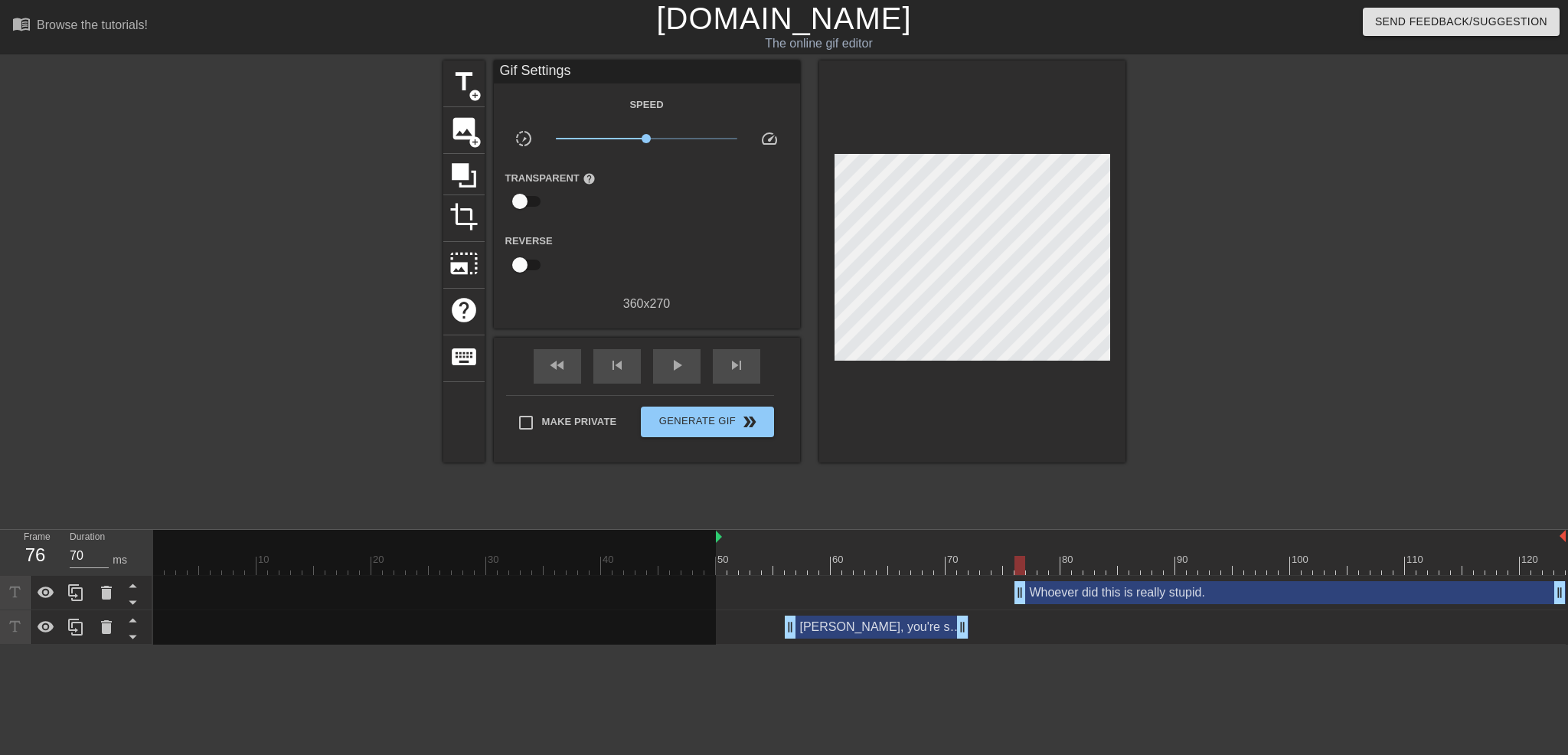
click at [1249, 329] on div at bounding box center [1259, 290] width 230 height 459
drag, startPoint x: 1555, startPoint y: 589, endPoint x: 1291, endPoint y: 584, distance: 264.0
click at [460, 85] on span "title" at bounding box center [464, 82] width 29 height 29
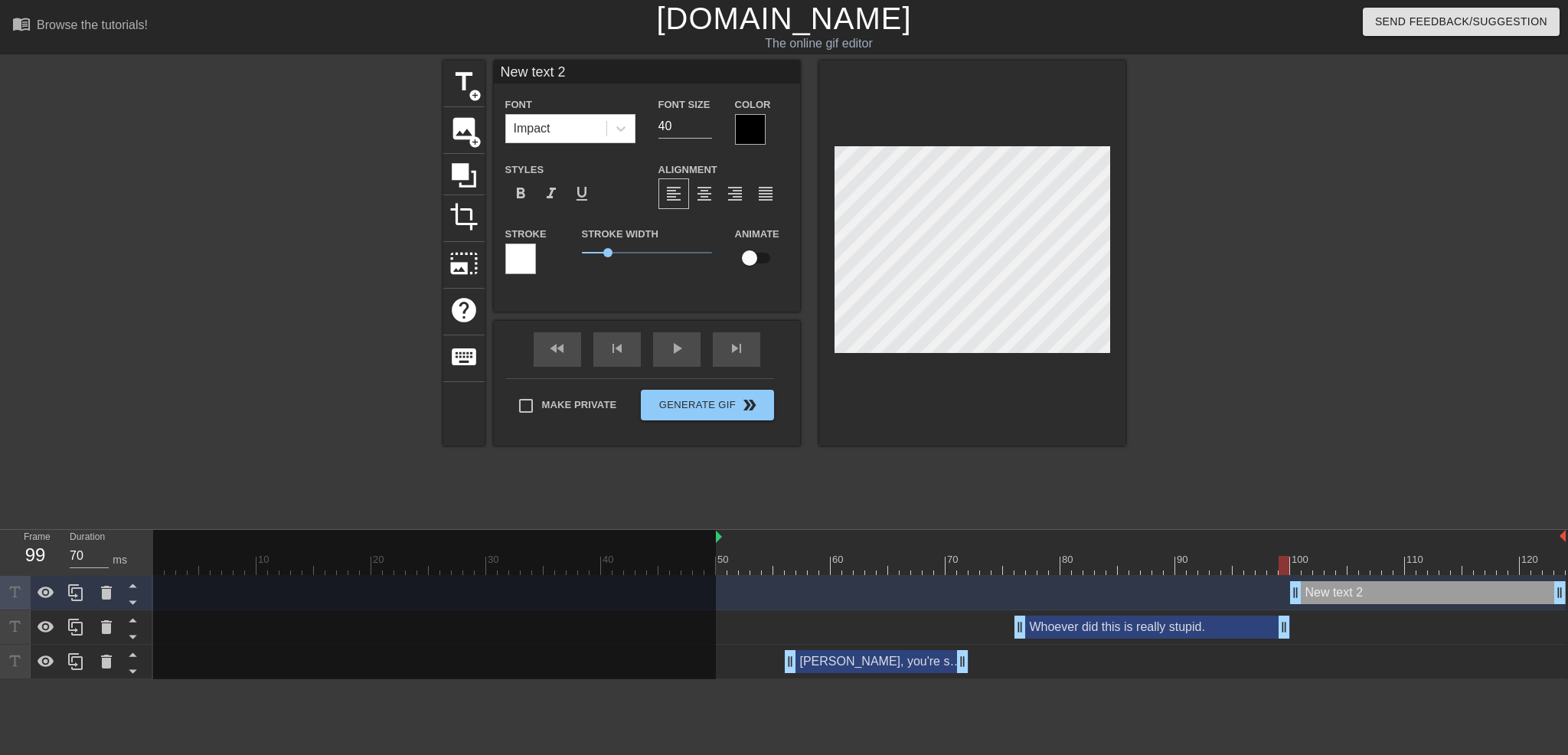
drag, startPoint x: 1298, startPoint y: 631, endPoint x: 1287, endPoint y: 631, distance: 11.0
drag, startPoint x: 1298, startPoint y: 592, endPoint x: 1311, endPoint y: 592, distance: 13.0
click at [752, 117] on div at bounding box center [750, 129] width 30 height 30
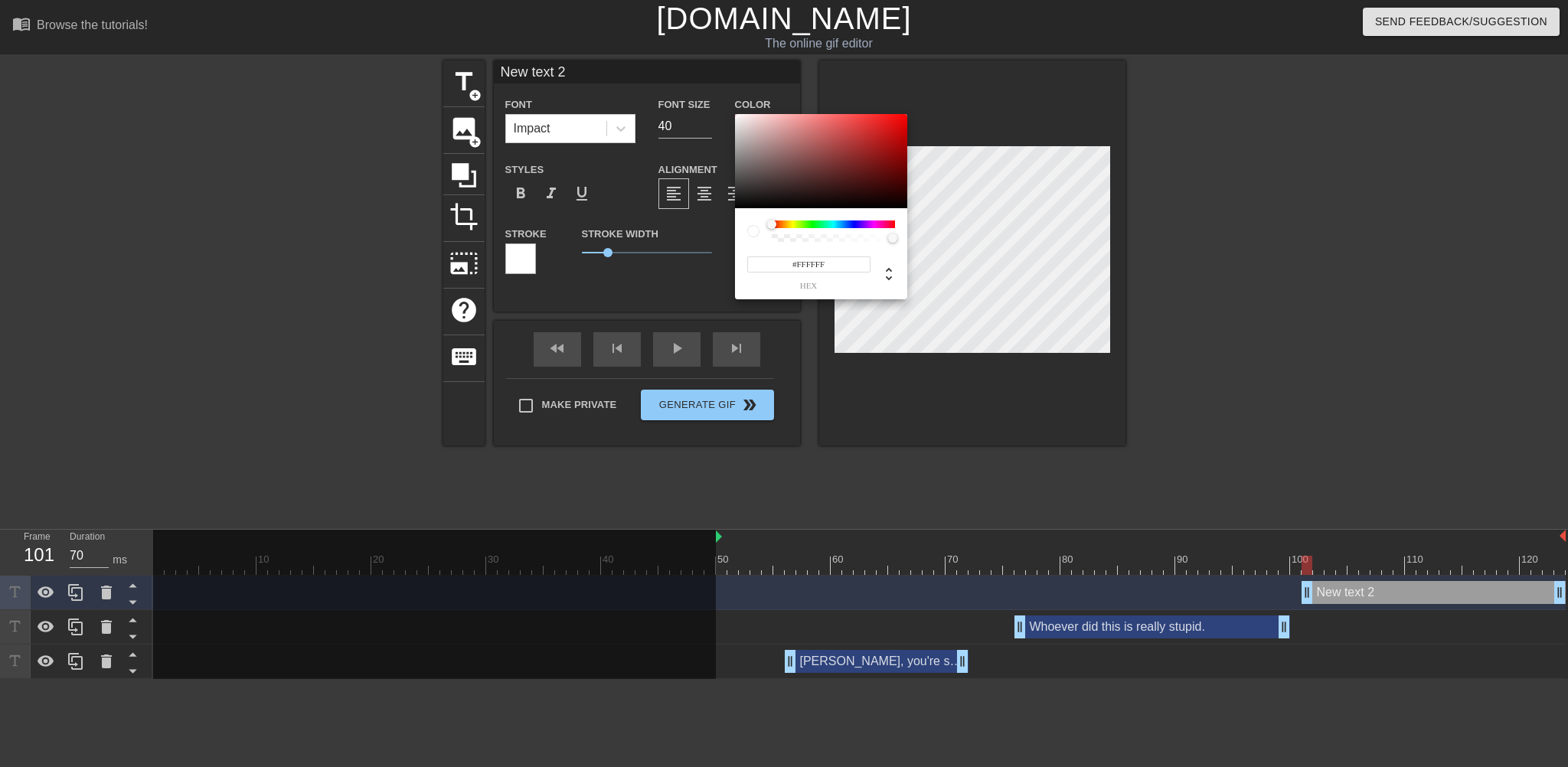
drag, startPoint x: 781, startPoint y: 178, endPoint x: 733, endPoint y: 99, distance: 92.4
click at [733, 99] on div "#FFFFFF hex" at bounding box center [784, 384] width 1568 height 767
click at [744, 135] on div at bounding box center [821, 162] width 172 height 95
type input "#FFFFFF"
drag, startPoint x: 785, startPoint y: 167, endPoint x: 699, endPoint y: 176, distance: 86.5
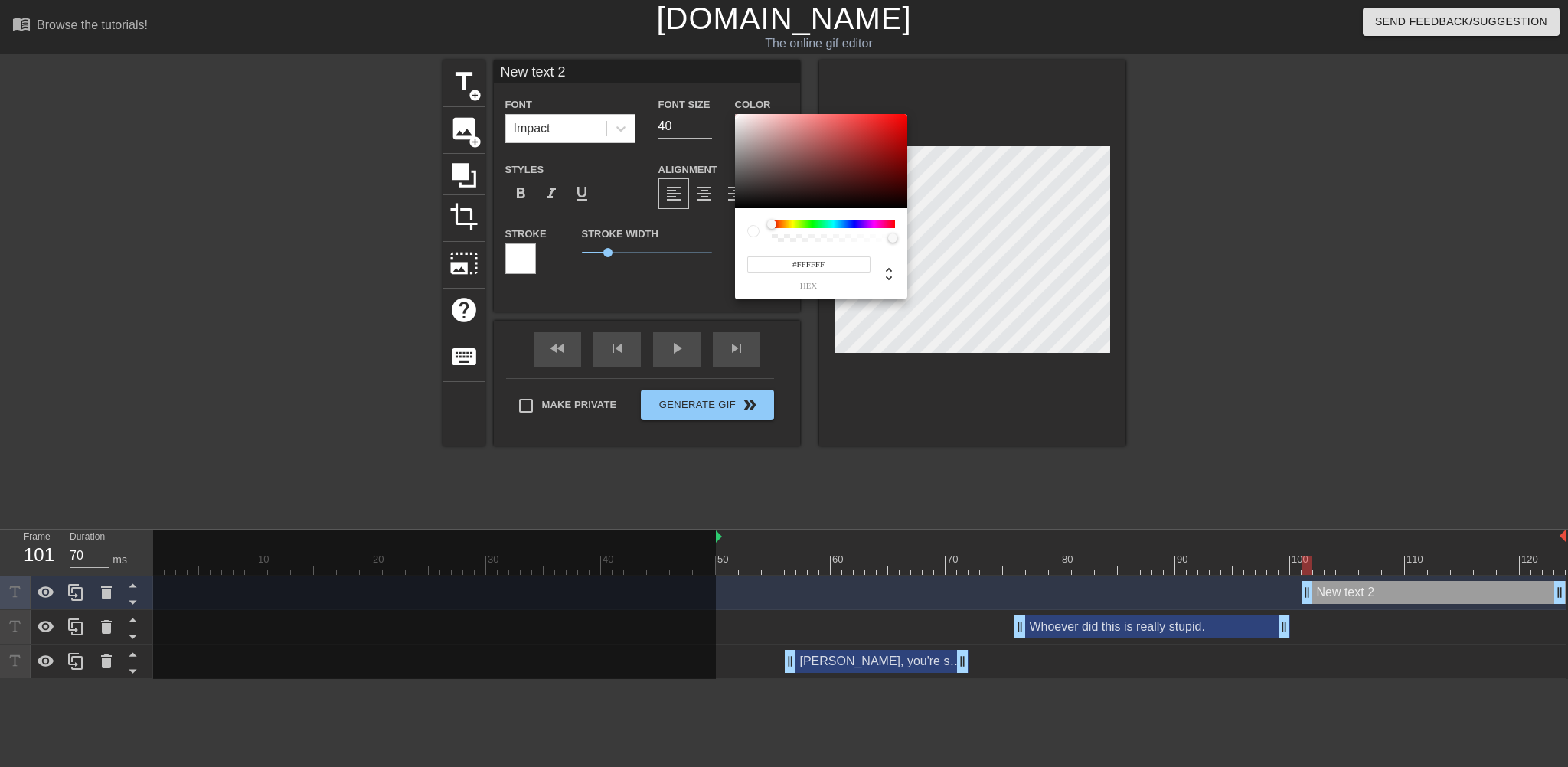
click at [711, 106] on div "#FFFFFF hex" at bounding box center [784, 384] width 1568 height 767
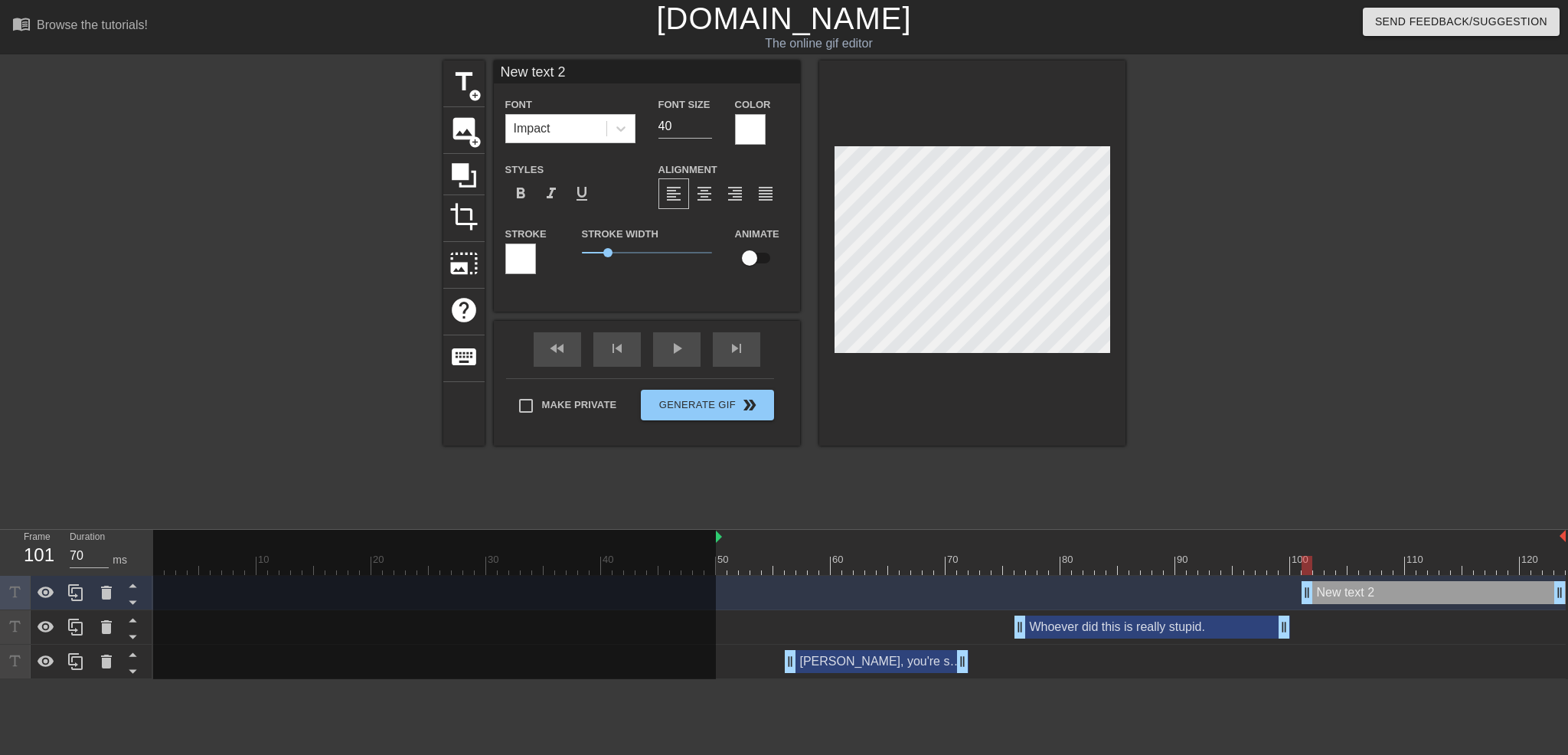
click at [532, 255] on div at bounding box center [520, 258] width 30 height 30
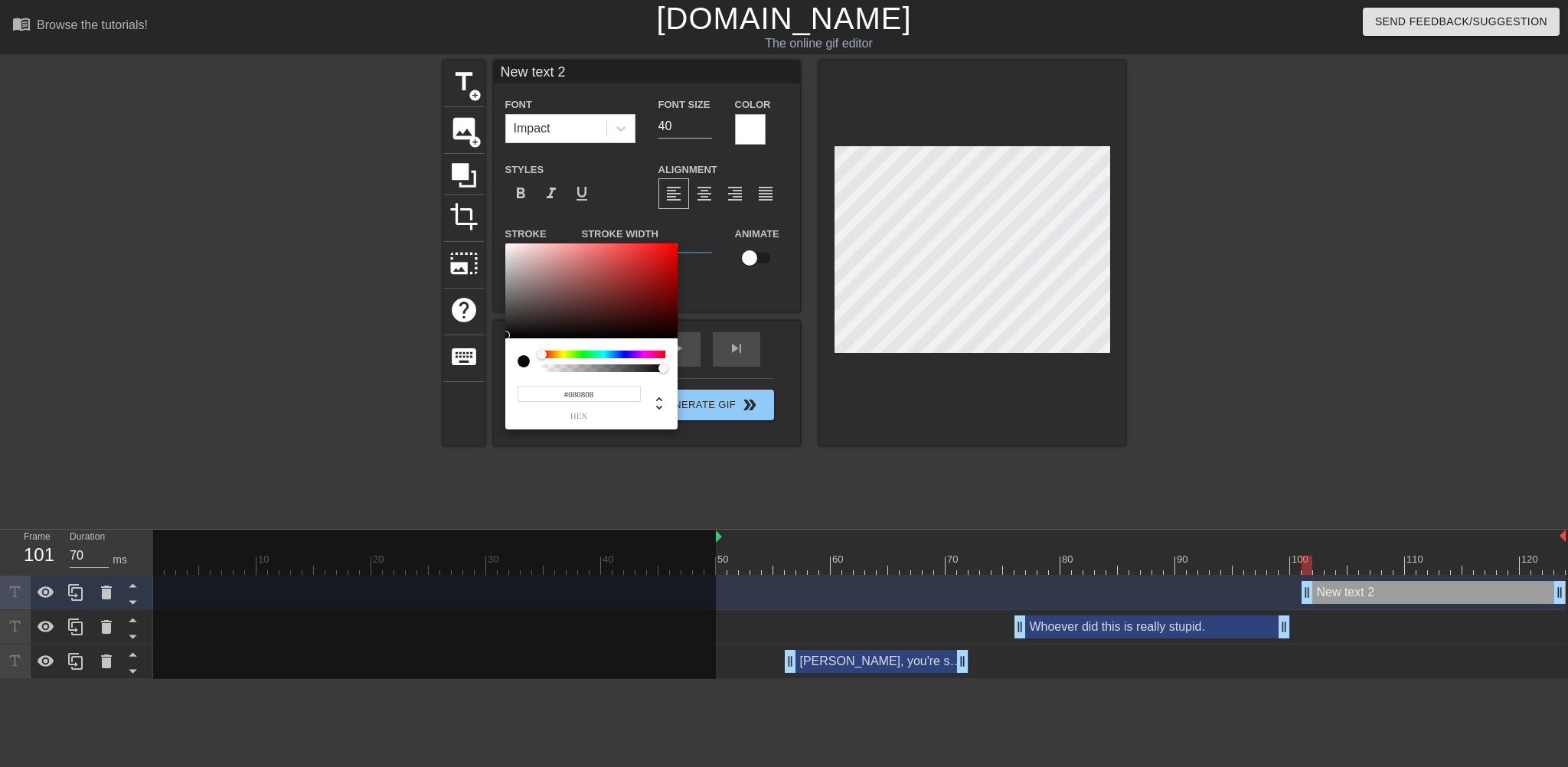
type input "#000000"
drag, startPoint x: 622, startPoint y: 265, endPoint x: 485, endPoint y: 341, distance: 156.7
click at [485, 341] on div "#000000 hex" at bounding box center [784, 384] width 1568 height 767
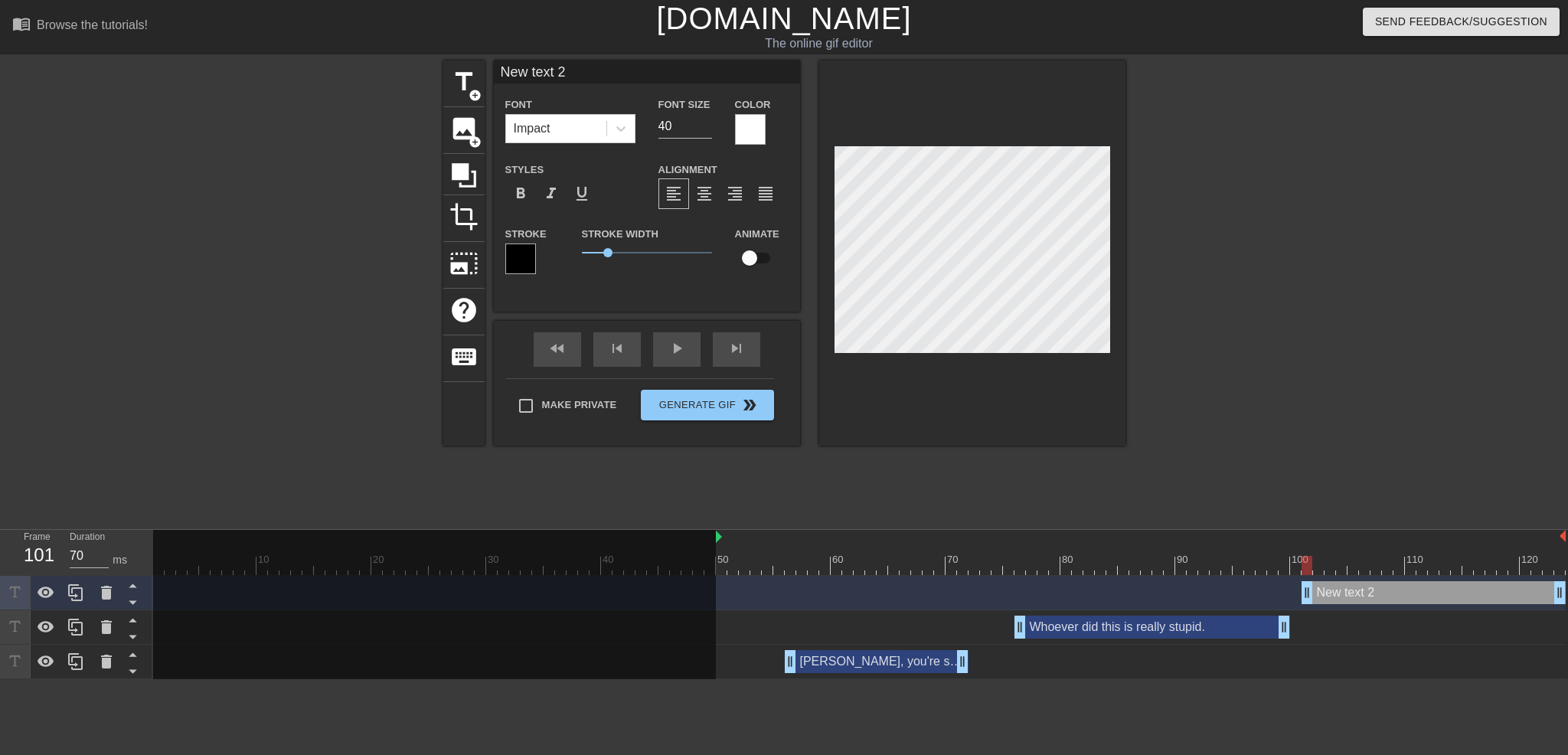
scroll to position [2, 3]
type input "Y"
type textarea "Y"
type input "Yo"
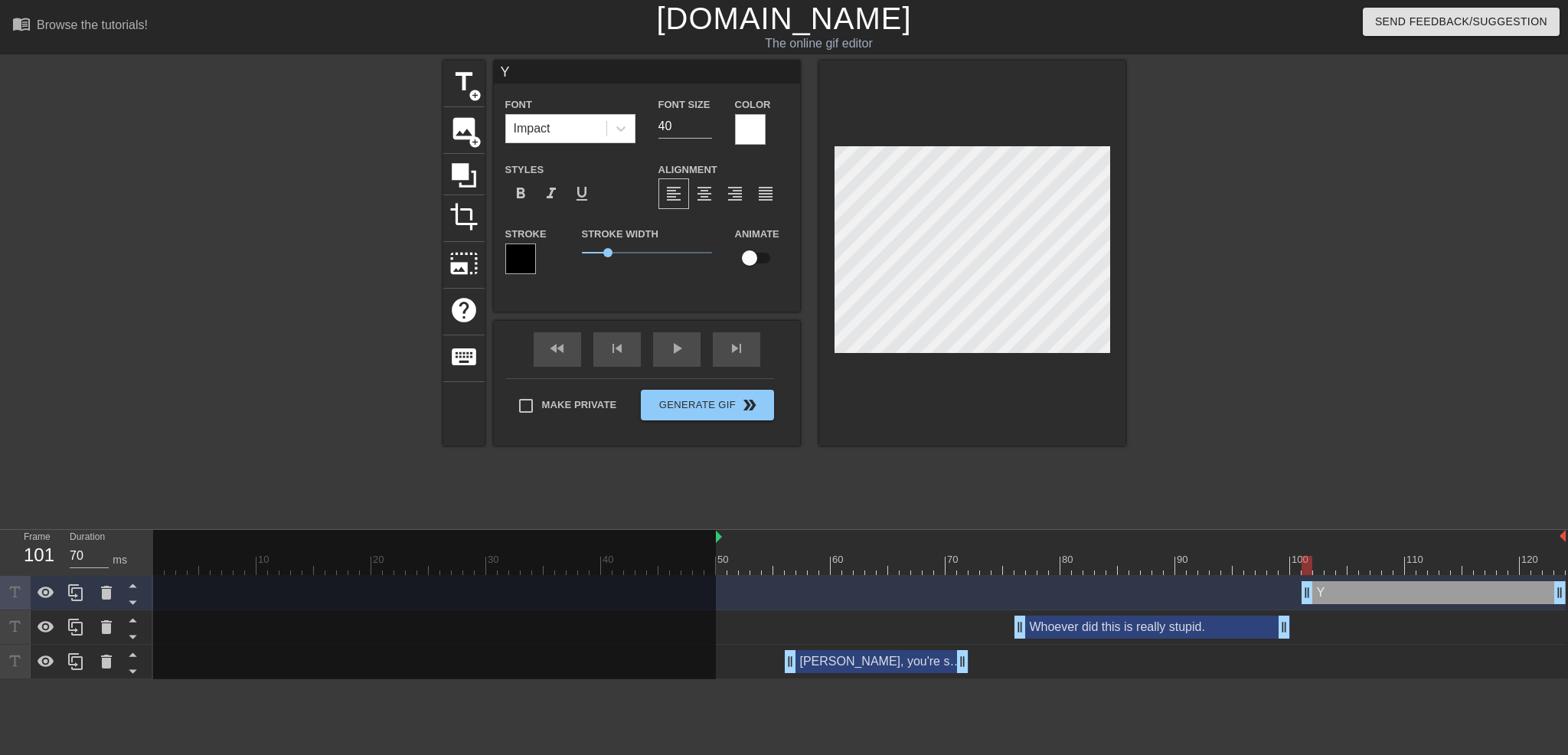
type textarea "Yo"
type input "You"
type textarea "You"
type input "You'"
type textarea "You'"
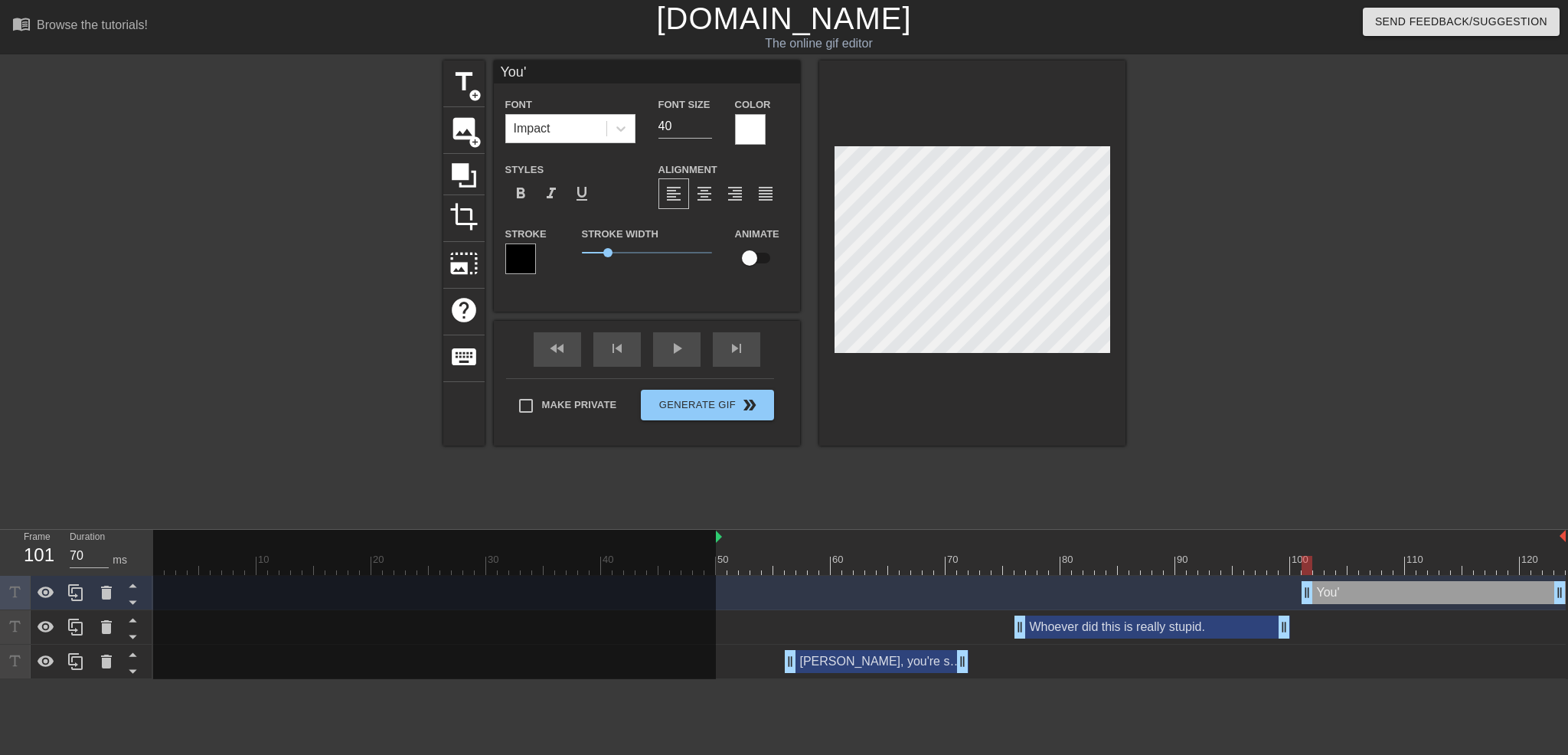
type input "You'r"
type textarea "You'r"
type input "You're"
type textarea "You're"
type input "You're"
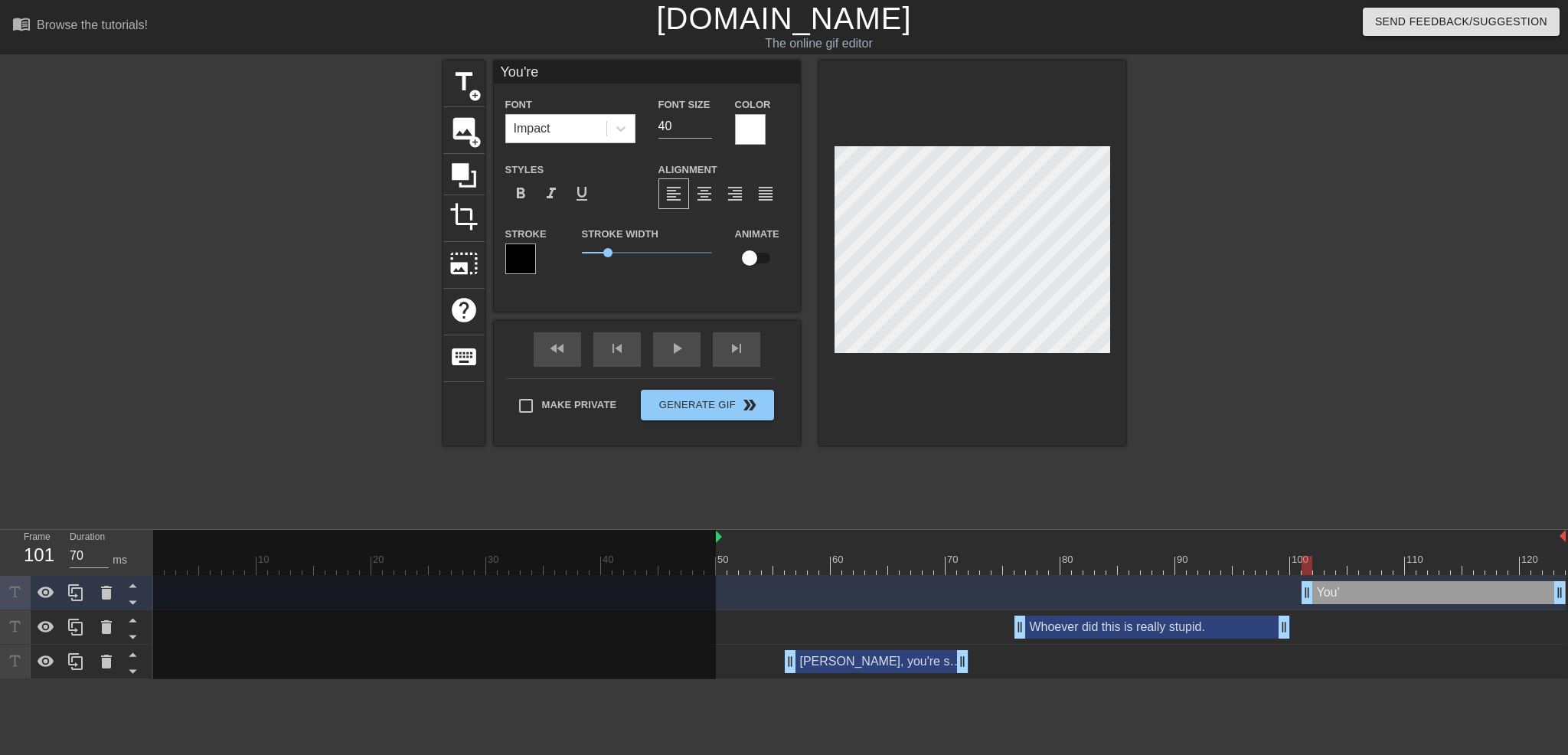
type textarea "You're"
type input "You're d"
type textarea "You're d"
type input "You're de"
type textarea "You're de"
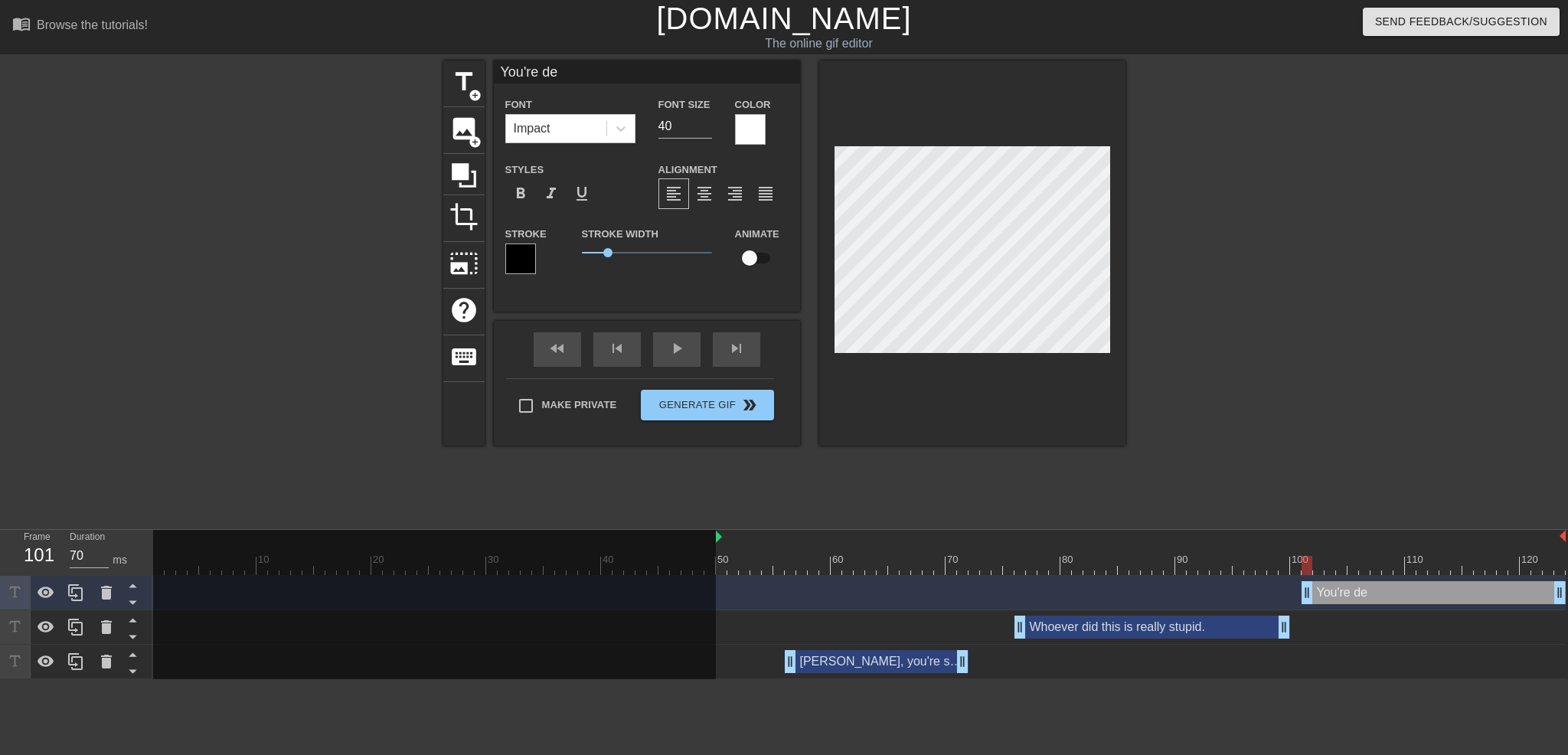
type input "You're dea"
type textarea "You're dea"
type input "You're deal"
type textarea "You're deal"
type input "You're deali"
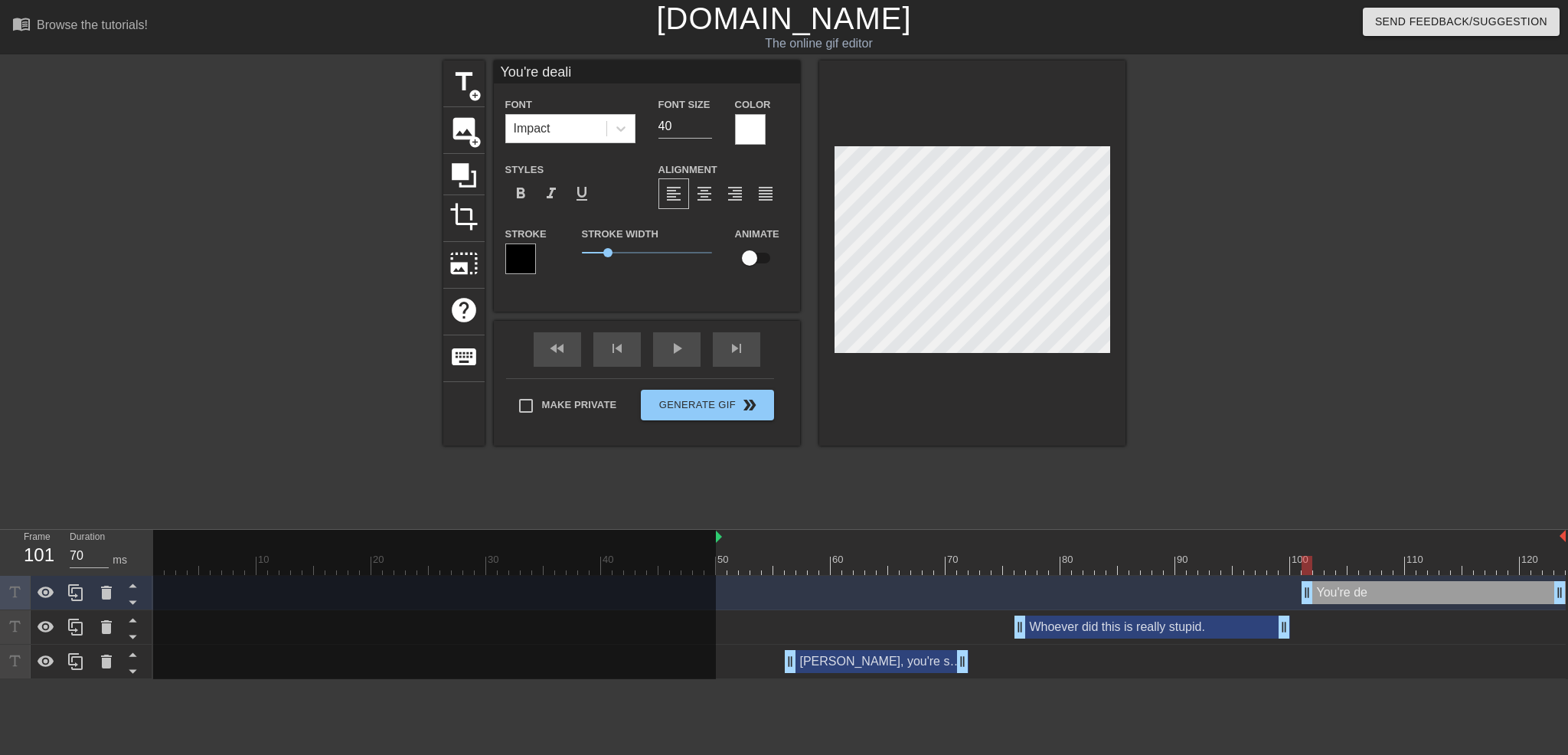
type textarea "You're deali"
type input "You're dealin"
type textarea "You're dealin"
type input "You're dealing"
type textarea "You're dealing"
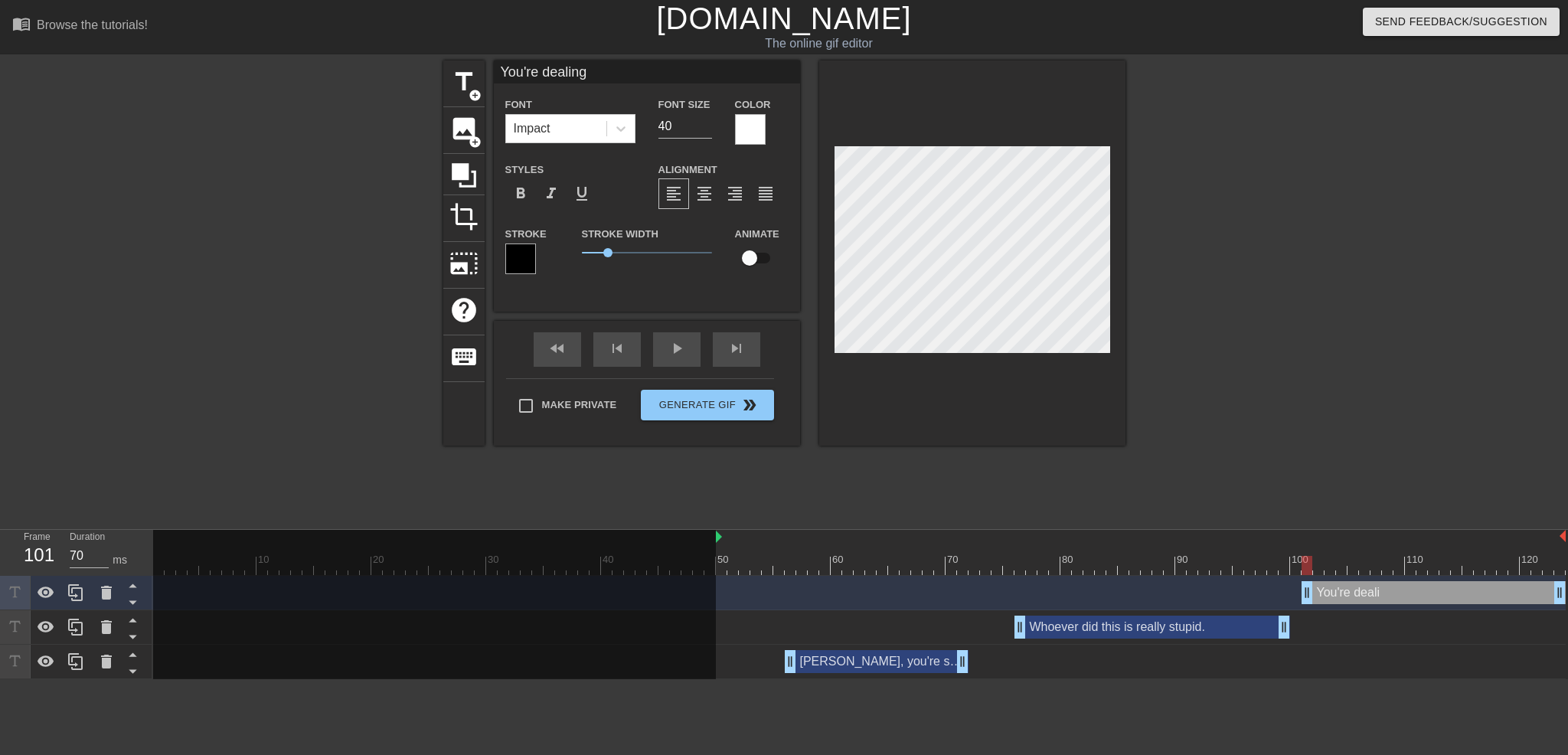
type input "You're dealing"
type textarea "You're dealing"
type input "You're dealing w"
type textarea "You're dealing w"
type input "You're dealing wi"
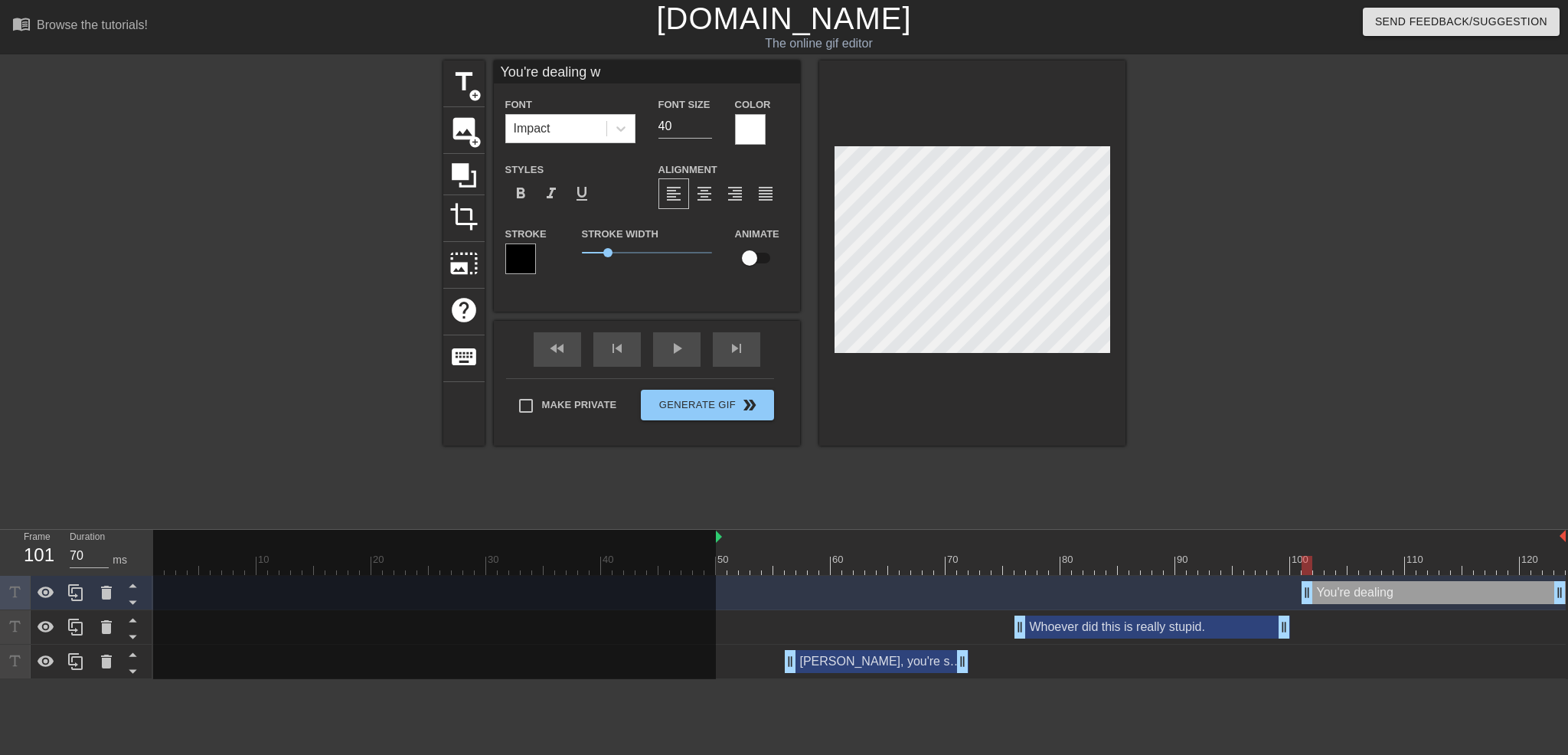
type textarea "You're dealing wi"
click at [1295, 212] on div at bounding box center [1259, 290] width 230 height 459
click at [1278, 322] on div at bounding box center [1259, 290] width 230 height 459
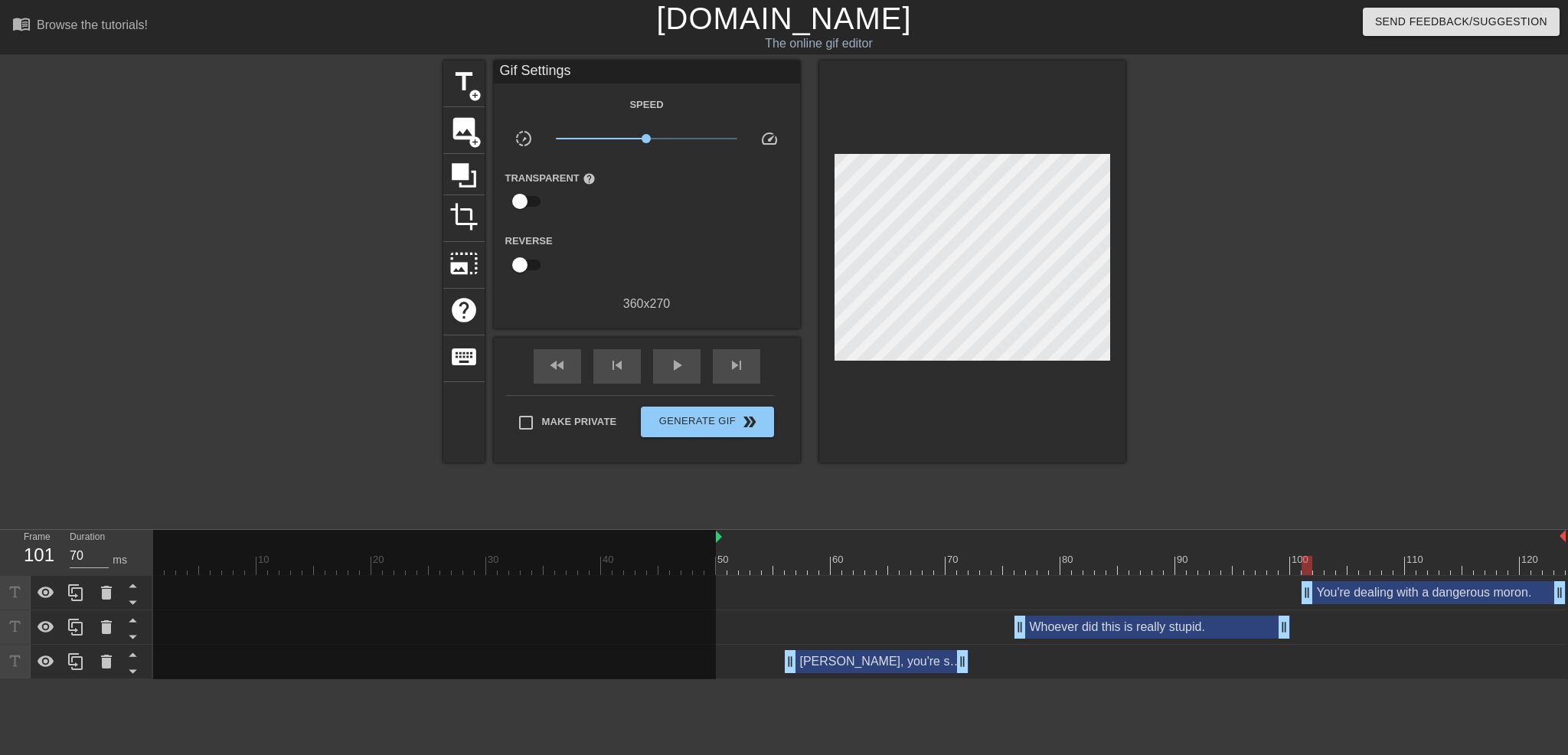
click at [715, 565] on div at bounding box center [434, 610] width 563 height 161
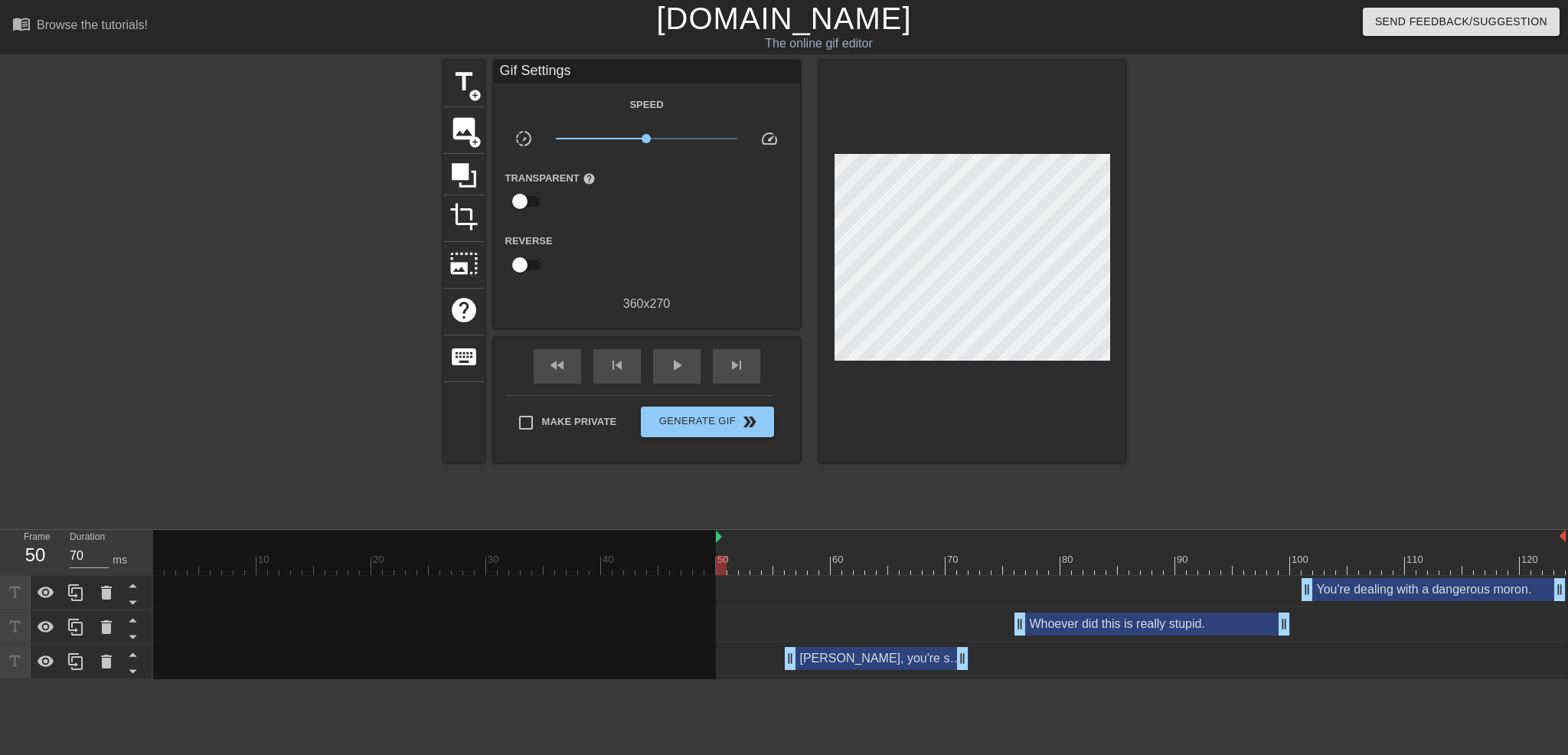
scroll to position [0, 0]
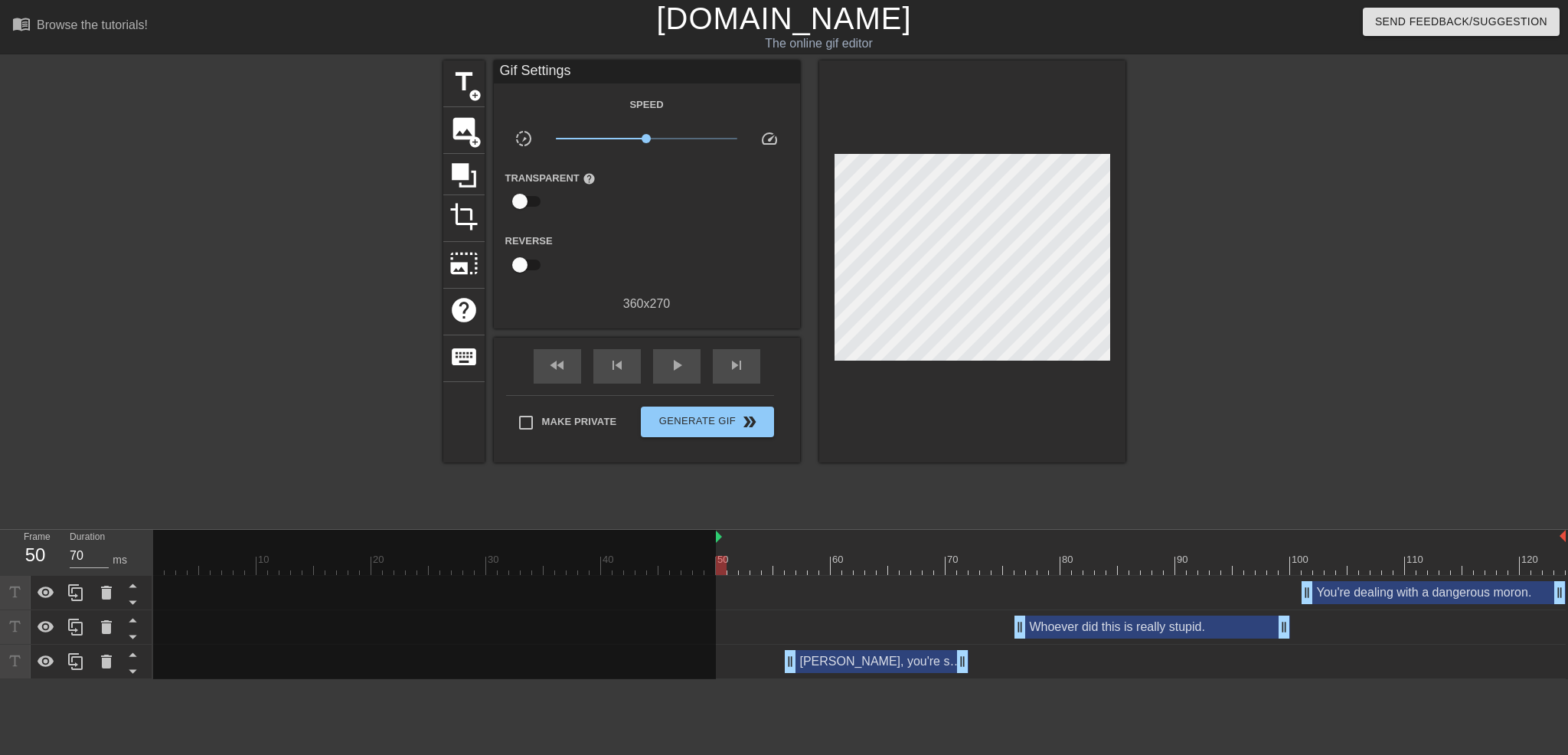
click at [724, 565] on div at bounding box center [721, 565] width 11 height 19
drag, startPoint x: 724, startPoint y: 565, endPoint x: 1291, endPoint y: 427, distance: 583.6
click at [1299, 427] on div at bounding box center [1259, 290] width 230 height 459
click at [729, 424] on span "Generate Gif double_arrow" at bounding box center [707, 422] width 120 height 18
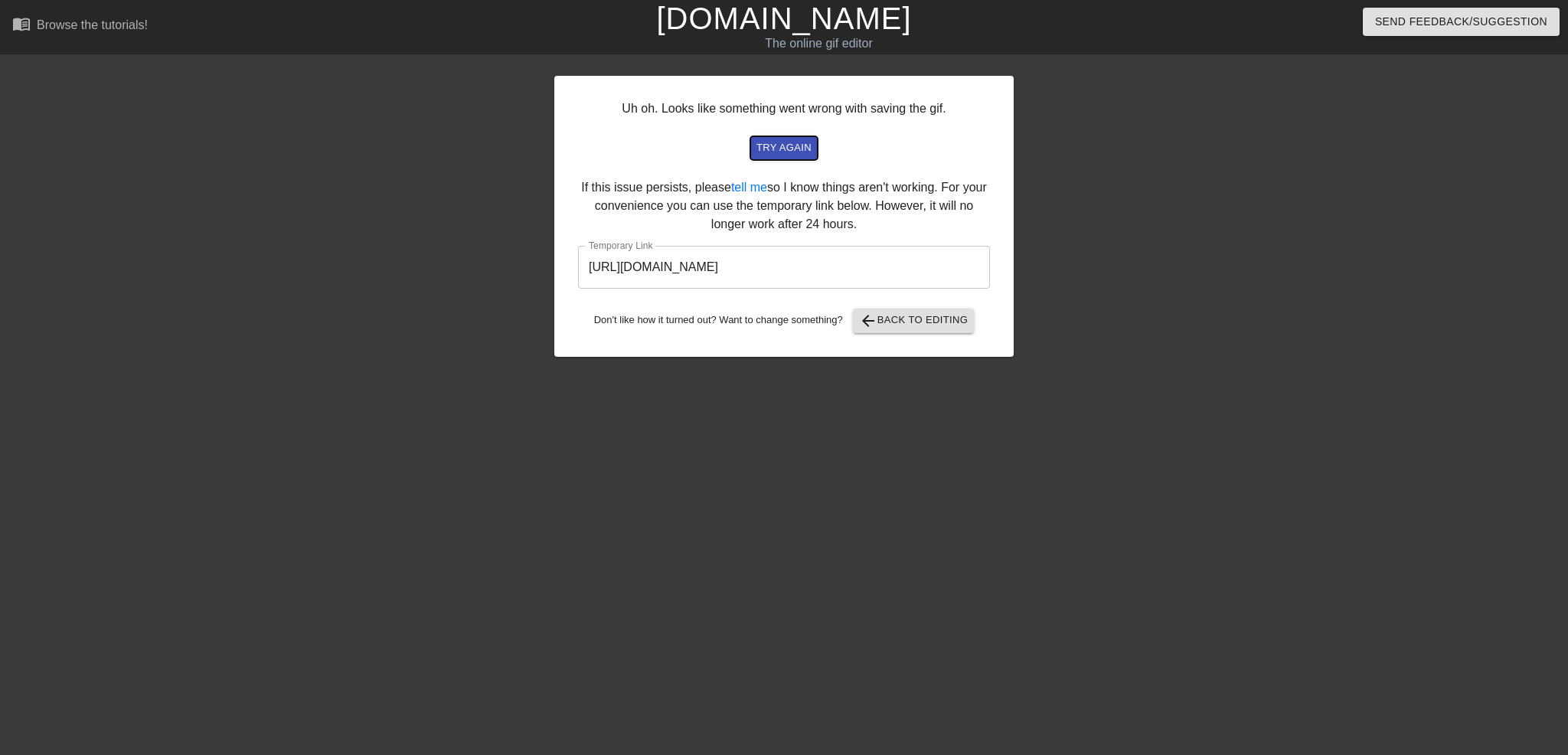
click at [785, 143] on span "try again" at bounding box center [784, 147] width 55 height 17
drag, startPoint x: 937, startPoint y: 259, endPoint x: 491, endPoint y: 252, distance: 446.1
click at [491, 252] on div "Uh oh. Looks like something went wrong with saving the gif. try again If this i…" at bounding box center [784, 290] width 1568 height 459
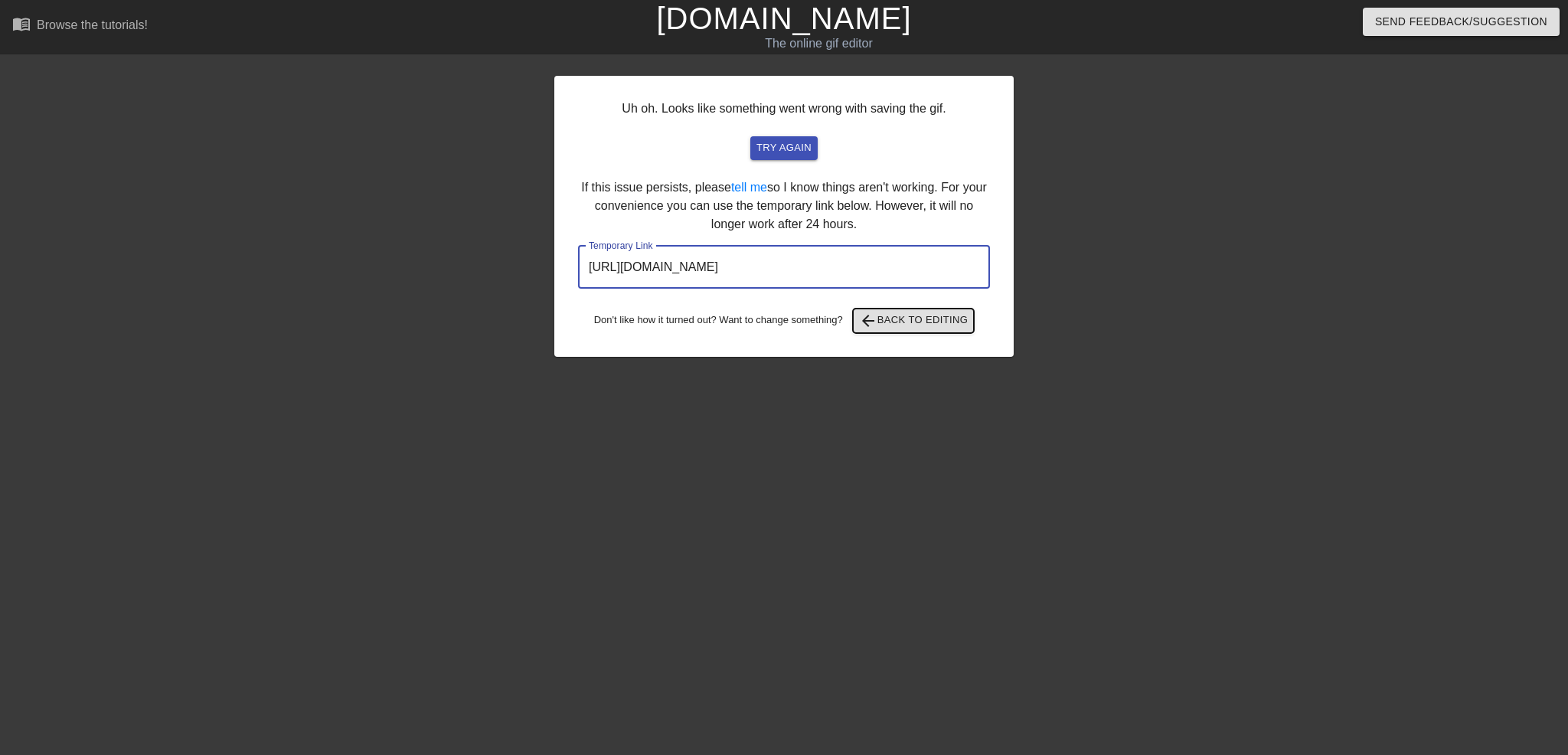
click at [918, 327] on span "arrow_back Back to Editing" at bounding box center [914, 321] width 110 height 18
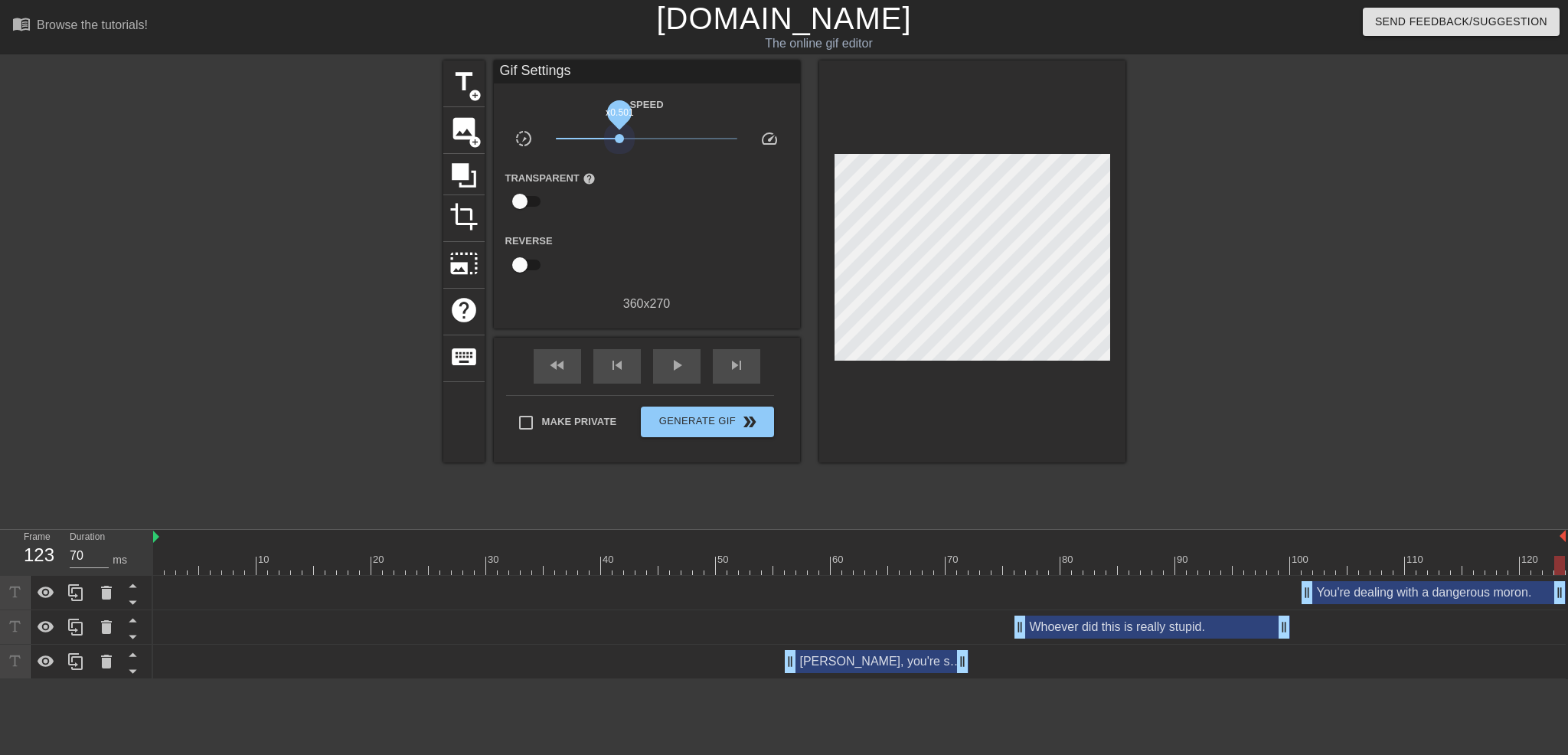
drag, startPoint x: 644, startPoint y: 135, endPoint x: 620, endPoint y: 128, distance: 25.0
click at [620, 134] on span "x0.501" at bounding box center [620, 138] width 9 height 9
click at [722, 420] on span "Generate Gif double_arrow" at bounding box center [707, 422] width 120 height 18
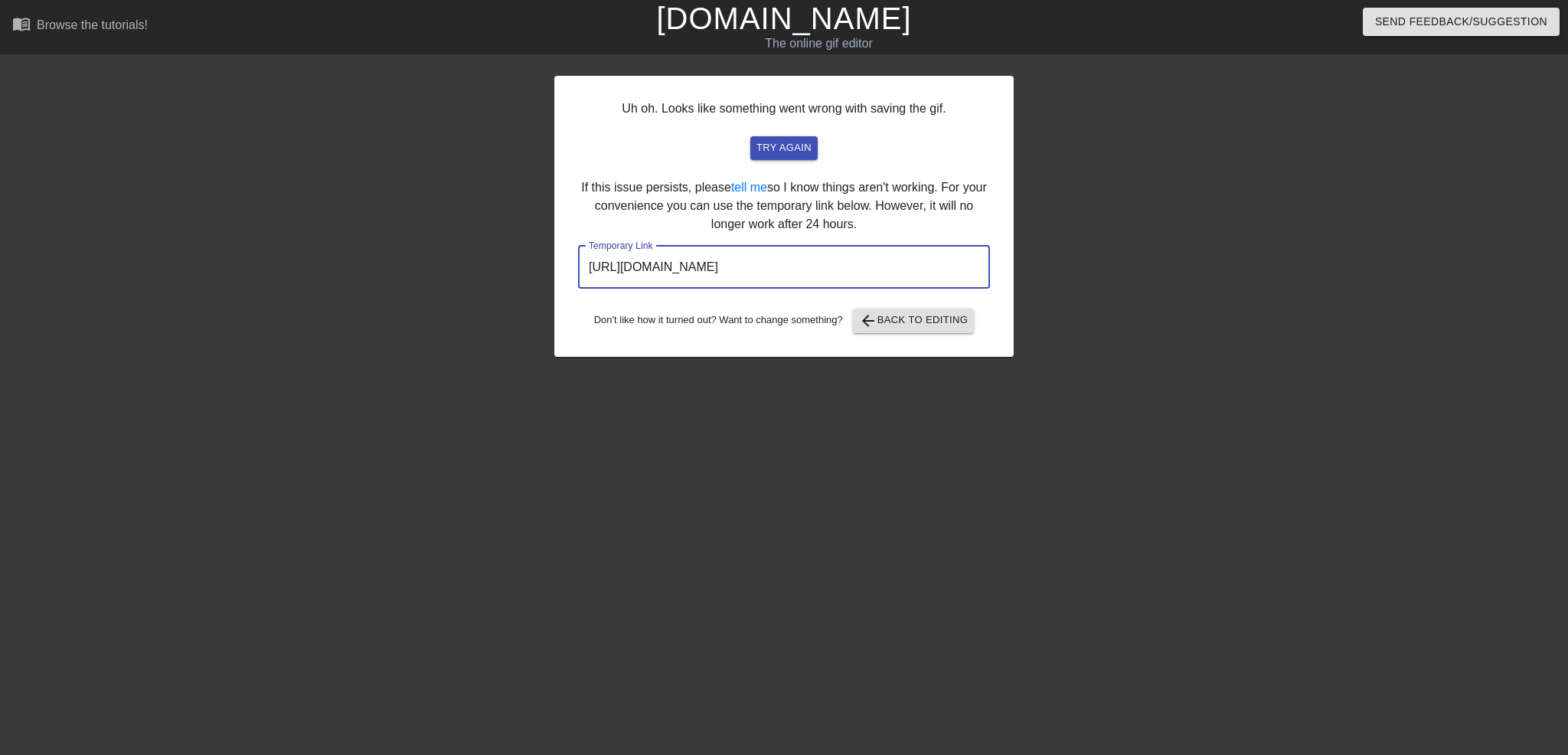
drag, startPoint x: 923, startPoint y: 272, endPoint x: 441, endPoint y: 231, distance: 483.7
click at [441, 231] on div "Uh oh. Looks like something went wrong with saving the gif. try again If this i…" at bounding box center [784, 290] width 1568 height 459
click at [932, 326] on span "arrow_back Back to Editing" at bounding box center [914, 321] width 110 height 18
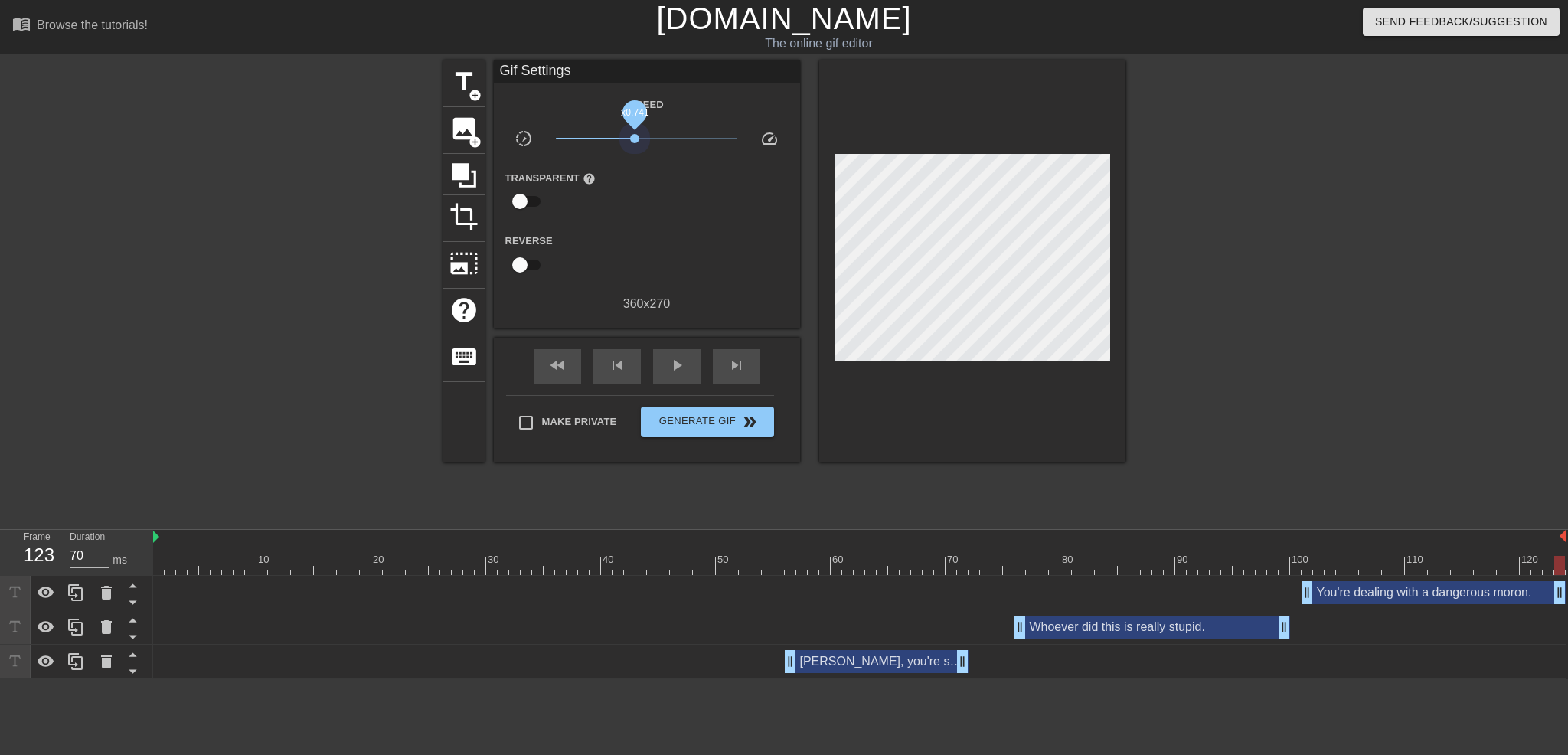
drag, startPoint x: 617, startPoint y: 138, endPoint x: 635, endPoint y: 138, distance: 18.0
click at [635, 138] on span "x0.741" at bounding box center [635, 138] width 9 height 9
click at [748, 427] on span "double_arrow" at bounding box center [750, 422] width 18 height 18
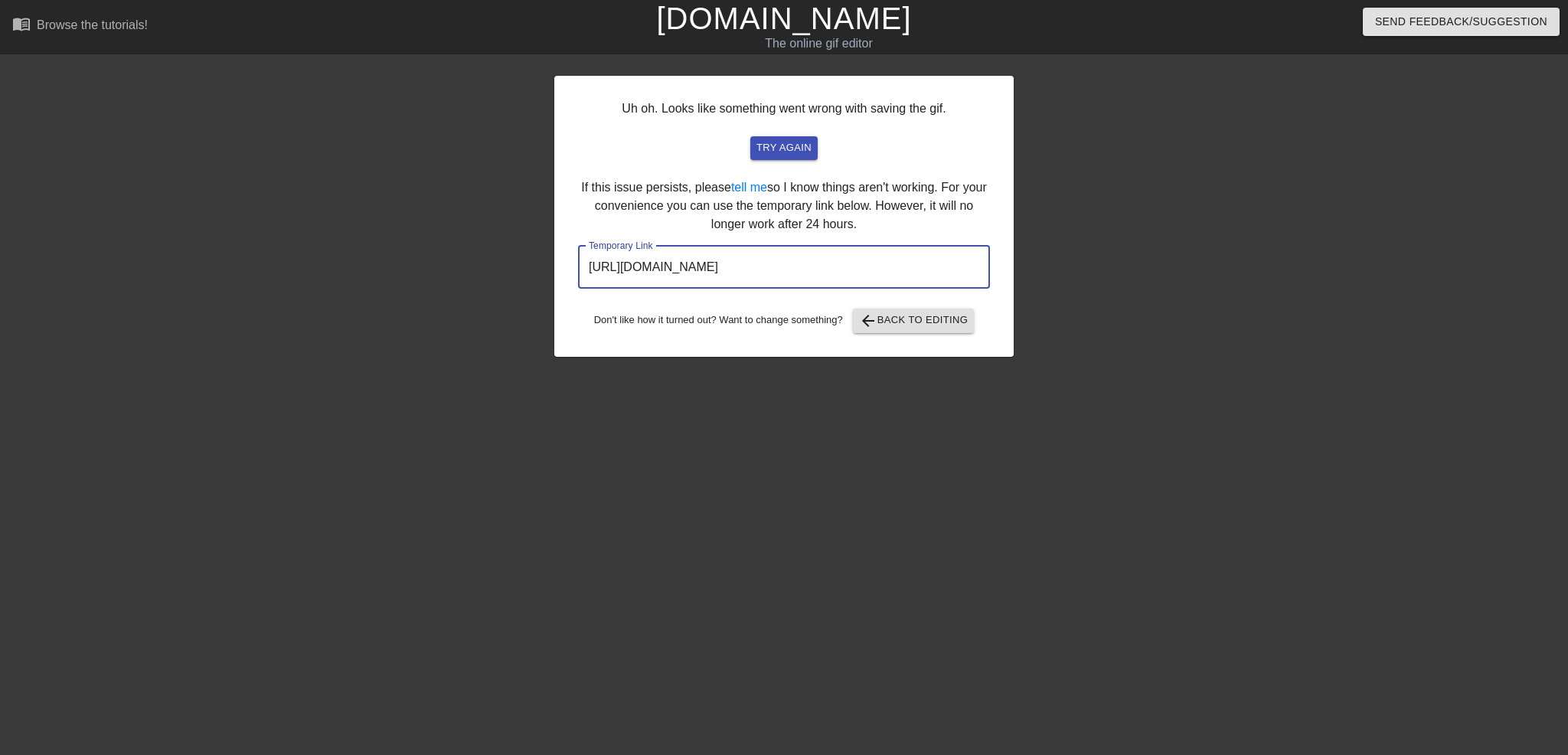
drag, startPoint x: 958, startPoint y: 279, endPoint x: 427, endPoint y: 273, distance: 531.0
click at [427, 273] on div "Uh oh. Looks like something went wrong with saving the gif. try again If this i…" at bounding box center [784, 290] width 1568 height 459
click at [942, 318] on span "arrow_back Back to Editing" at bounding box center [914, 321] width 110 height 18
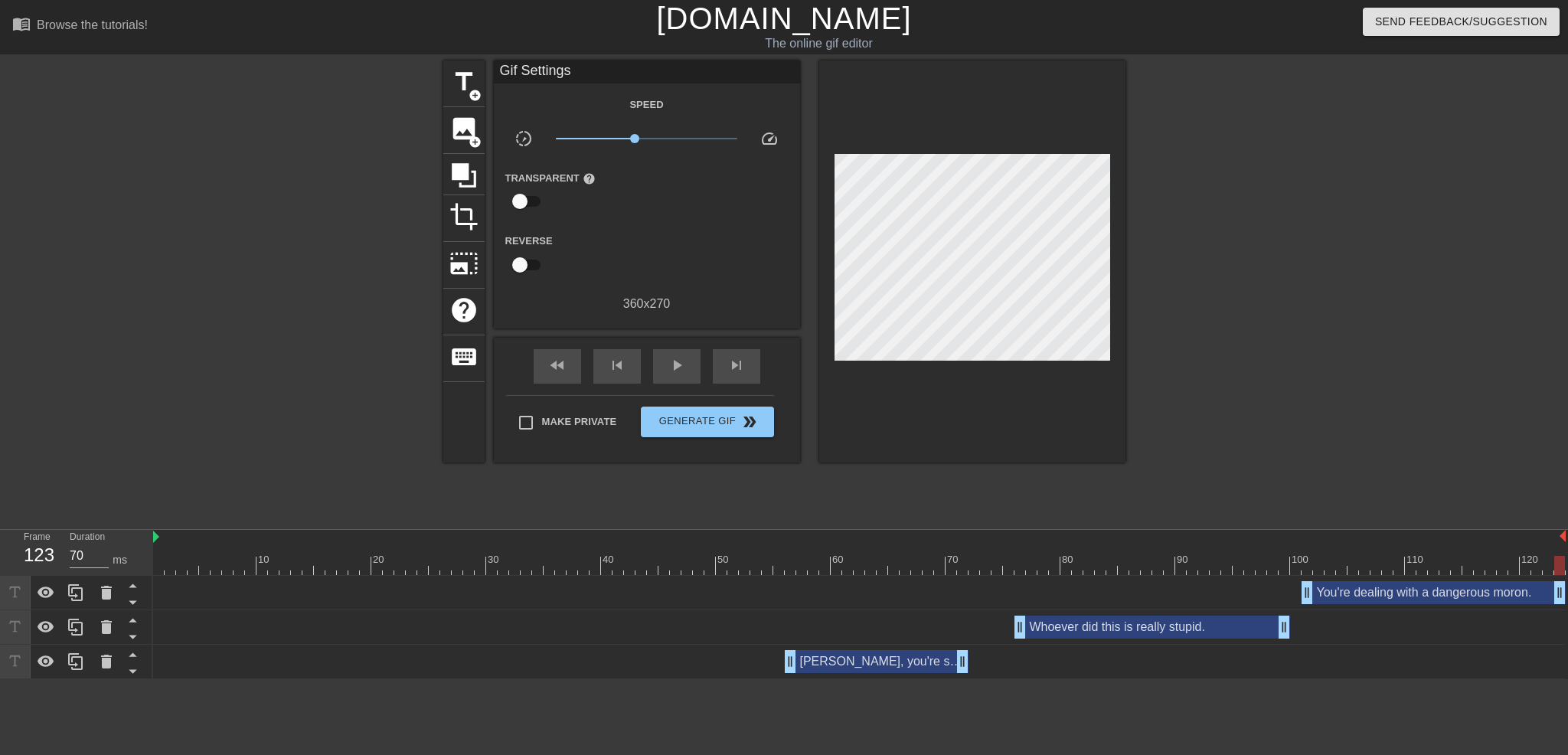
drag, startPoint x: 448, startPoint y: 607, endPoint x: 354, endPoint y: 608, distance: 94.0
click at [354, 608] on div "You're dealing with a dangerous moron. drag_handle drag_handle" at bounding box center [860, 593] width 1413 height 35
click at [175, 586] on div "You're dealing with a dangerous moron. drag_handle drag_handle" at bounding box center [860, 592] width 1413 height 23
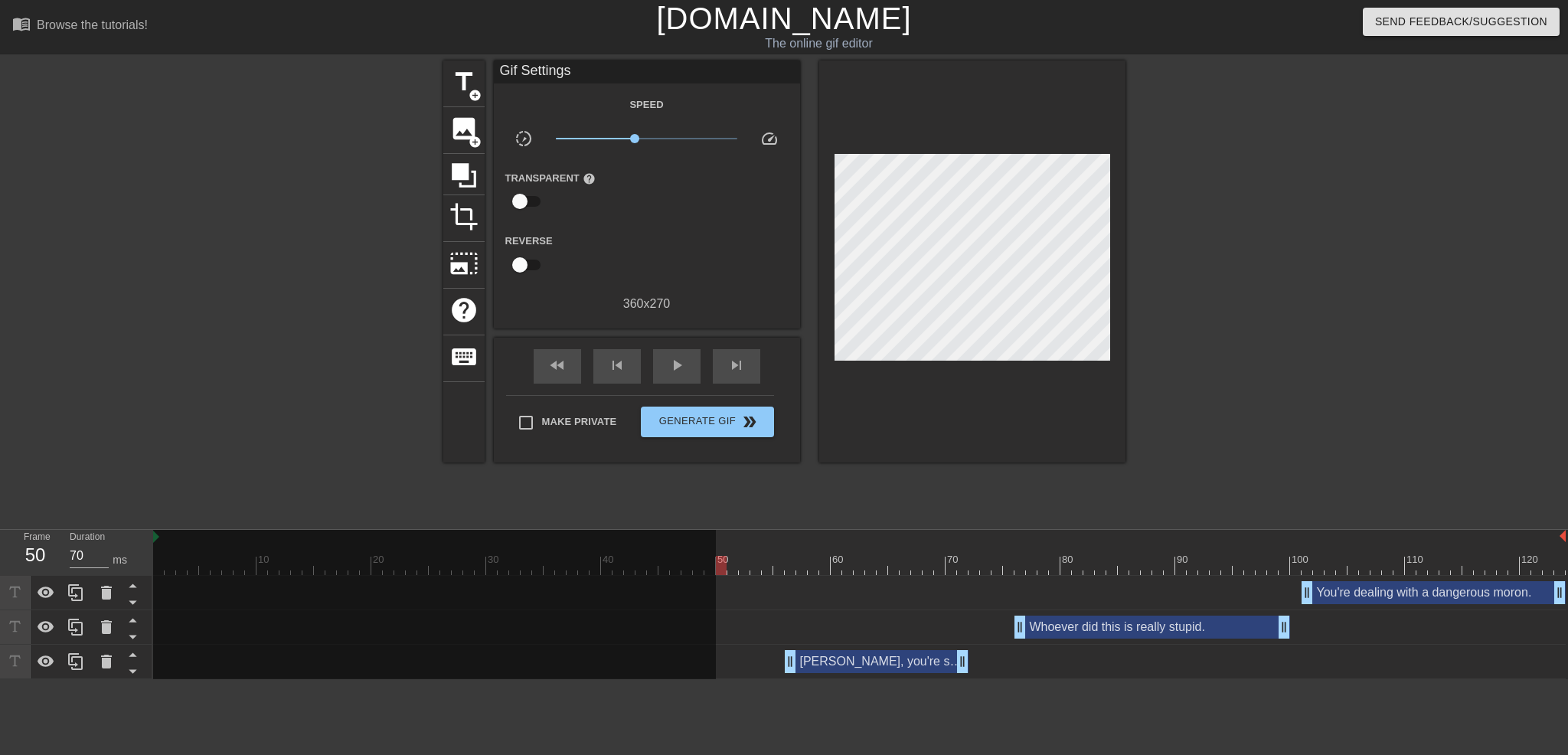
click at [239, 562] on div "10 20 30 40 50 60 70 80 90 100 110 120" at bounding box center [860, 552] width 1413 height 45
click at [726, 613] on div "Whoever did this is really stupid. drag_handle drag_handle" at bounding box center [860, 628] width 1413 height 35
click at [452, 90] on span "title" at bounding box center [464, 82] width 29 height 29
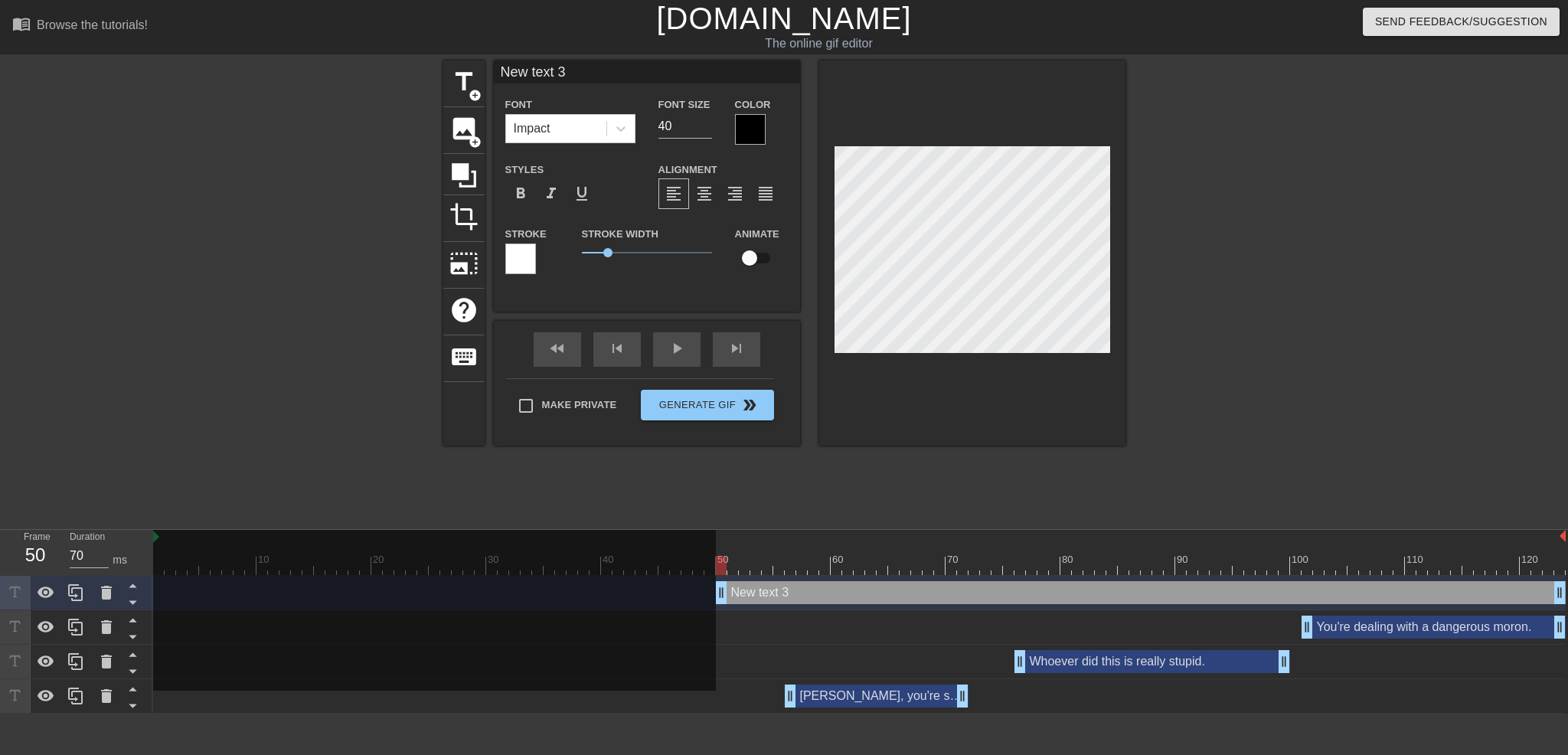
click at [798, 598] on div "New text 3 drag_handle drag_handle" at bounding box center [1141, 592] width 850 height 23
click at [771, 590] on div "New text 3 drag_handle drag_handle" at bounding box center [1141, 592] width 850 height 23
click at [755, 134] on div at bounding box center [750, 129] width 30 height 30
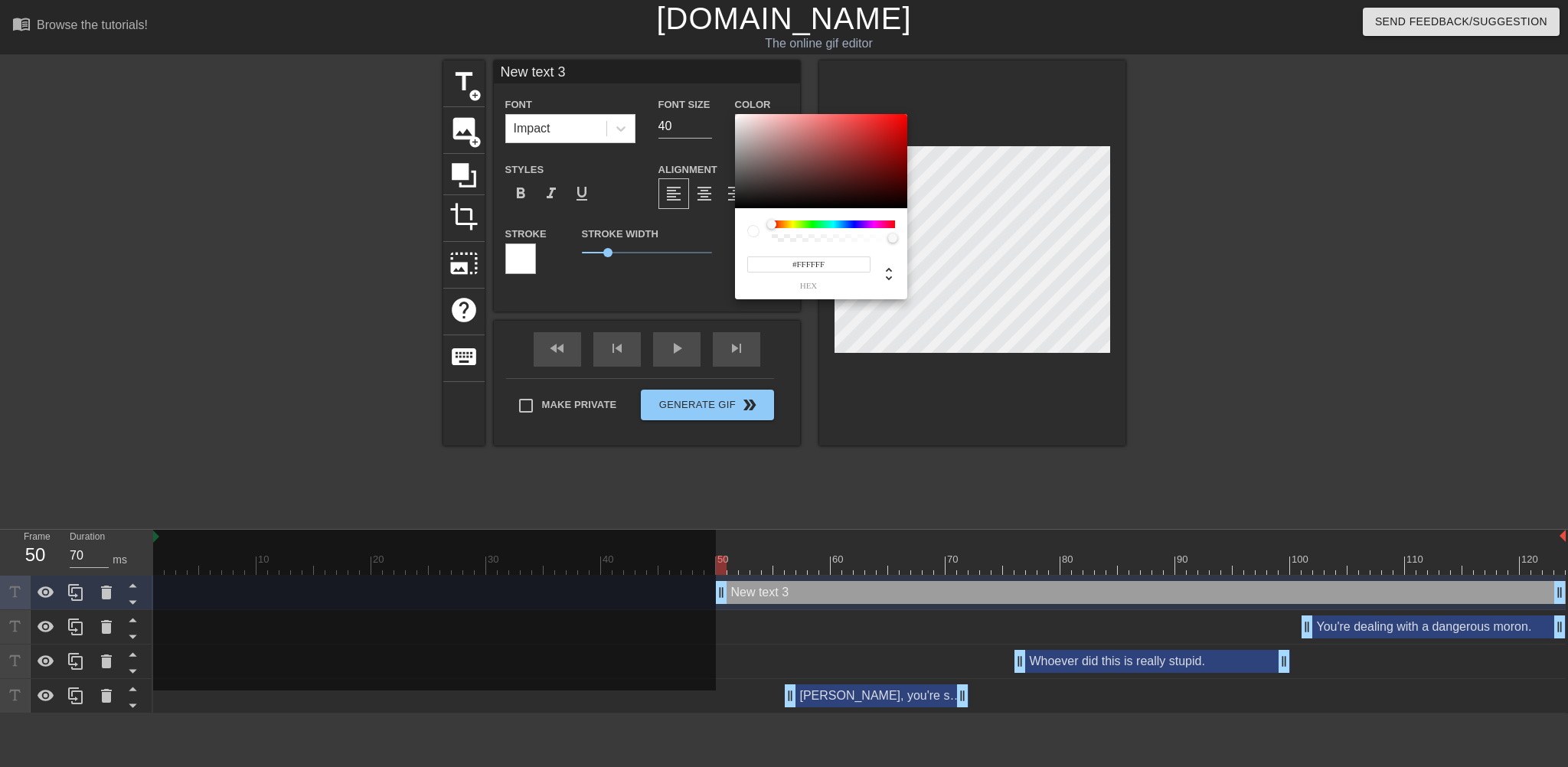
drag, startPoint x: 796, startPoint y: 181, endPoint x: 721, endPoint y: 106, distance: 106.1
click at [721, 106] on div "#FFFFFF hex" at bounding box center [784, 384] width 1568 height 767
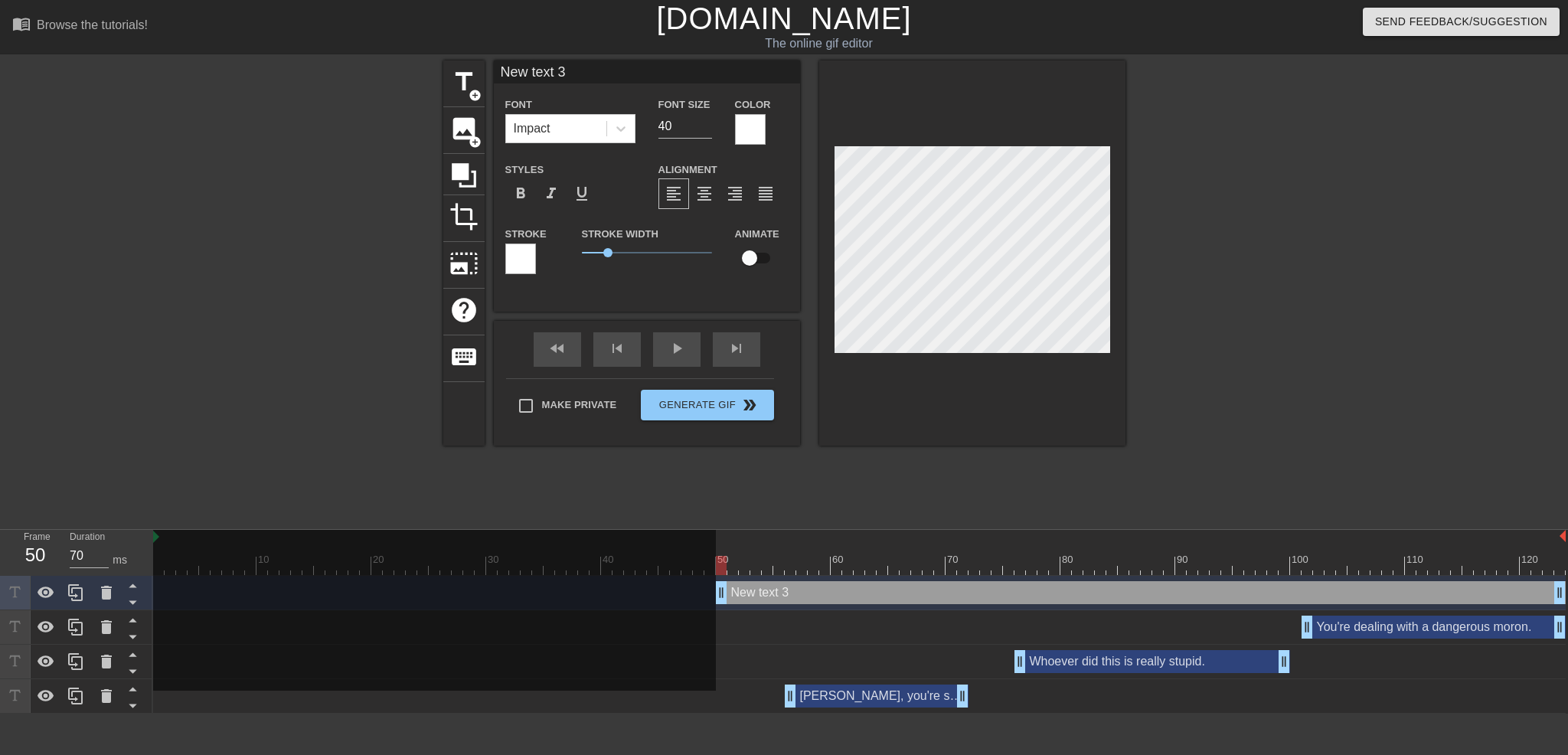
click at [525, 255] on div at bounding box center [520, 258] width 30 height 30
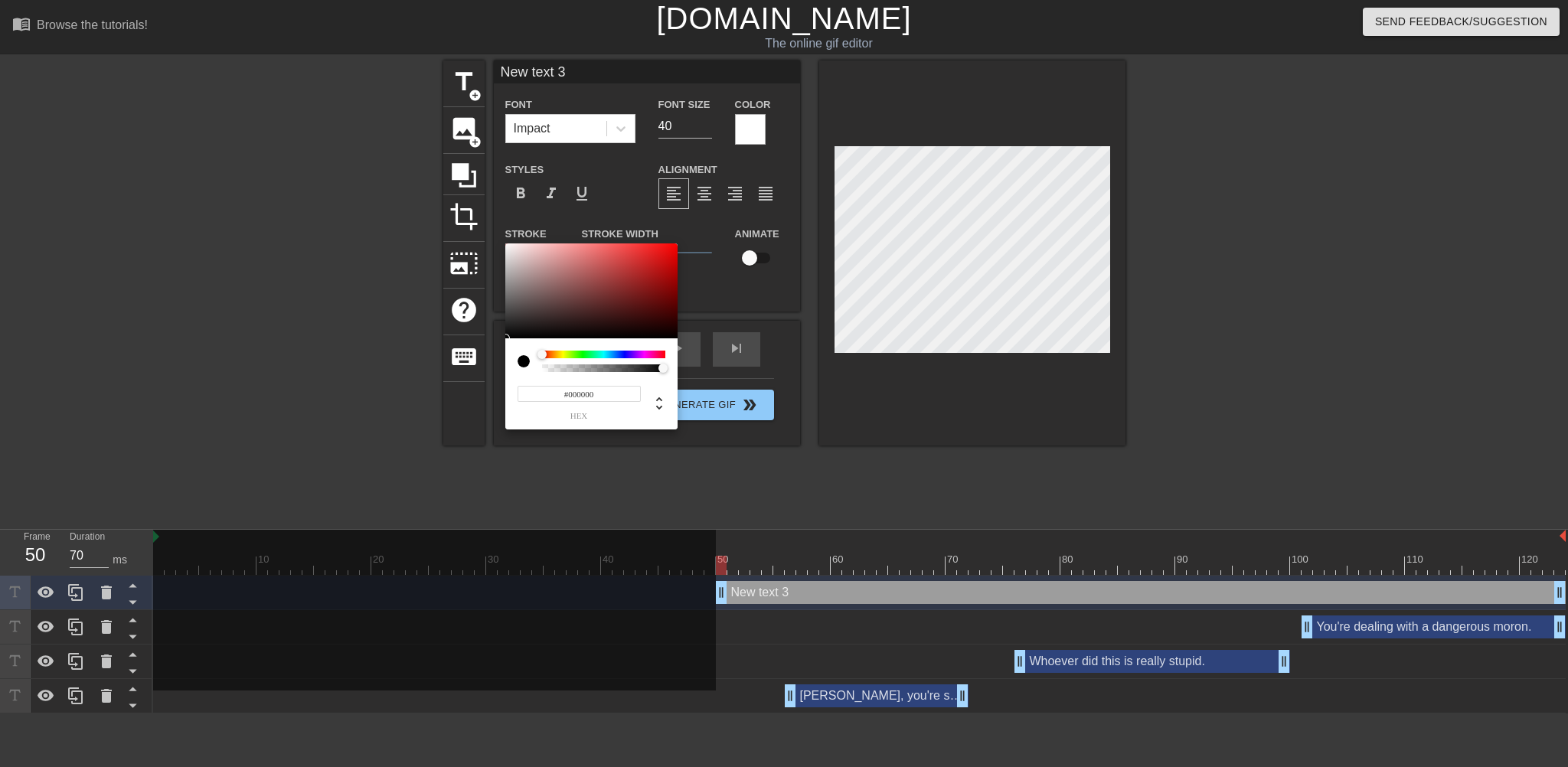
drag, startPoint x: 580, startPoint y: 314, endPoint x: 467, endPoint y: 354, distance: 119.9
click at [467, 354] on div "#000000 hex" at bounding box center [784, 384] width 1568 height 767
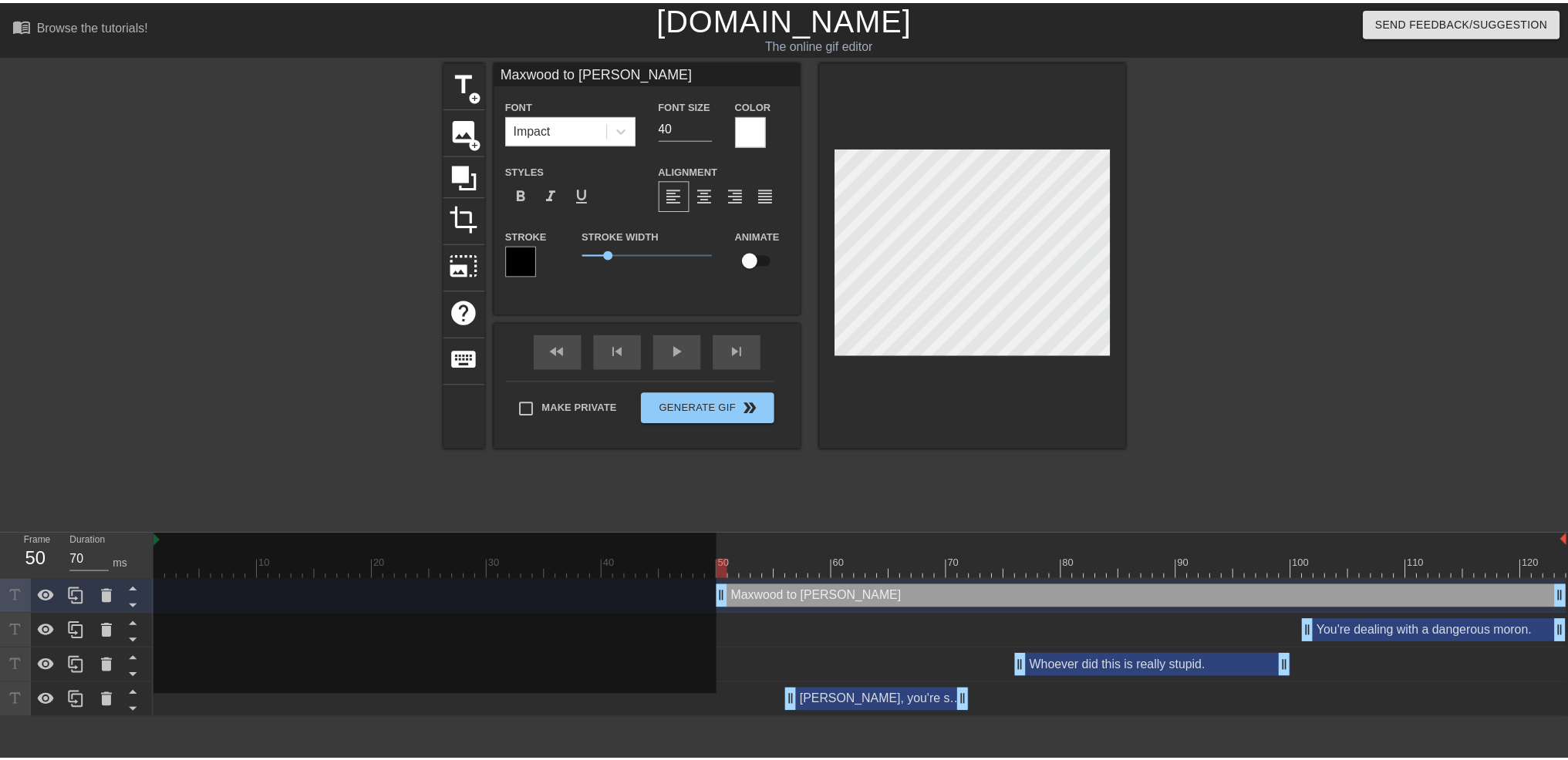
scroll to position [2, 6]
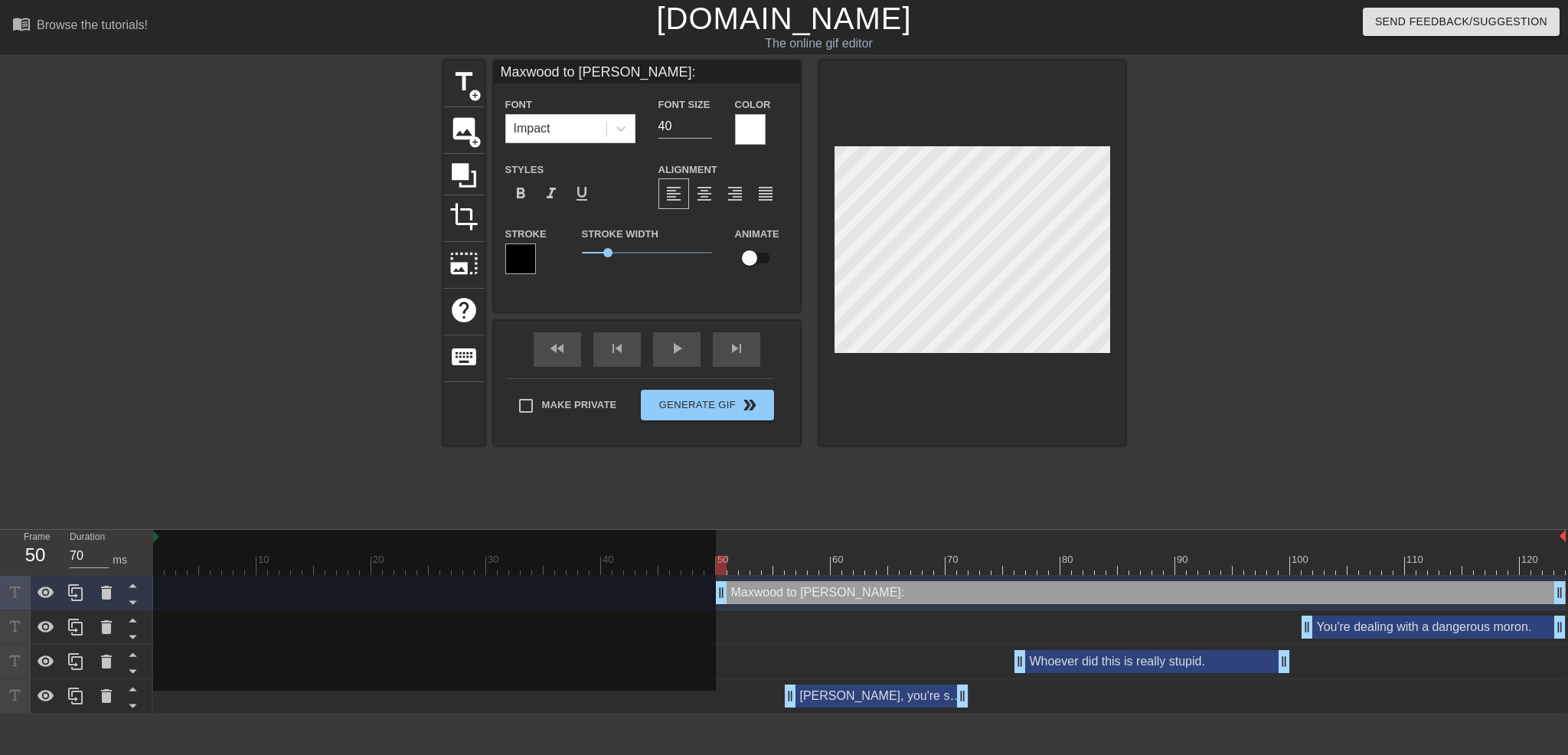
click at [1324, 189] on div at bounding box center [1259, 290] width 230 height 459
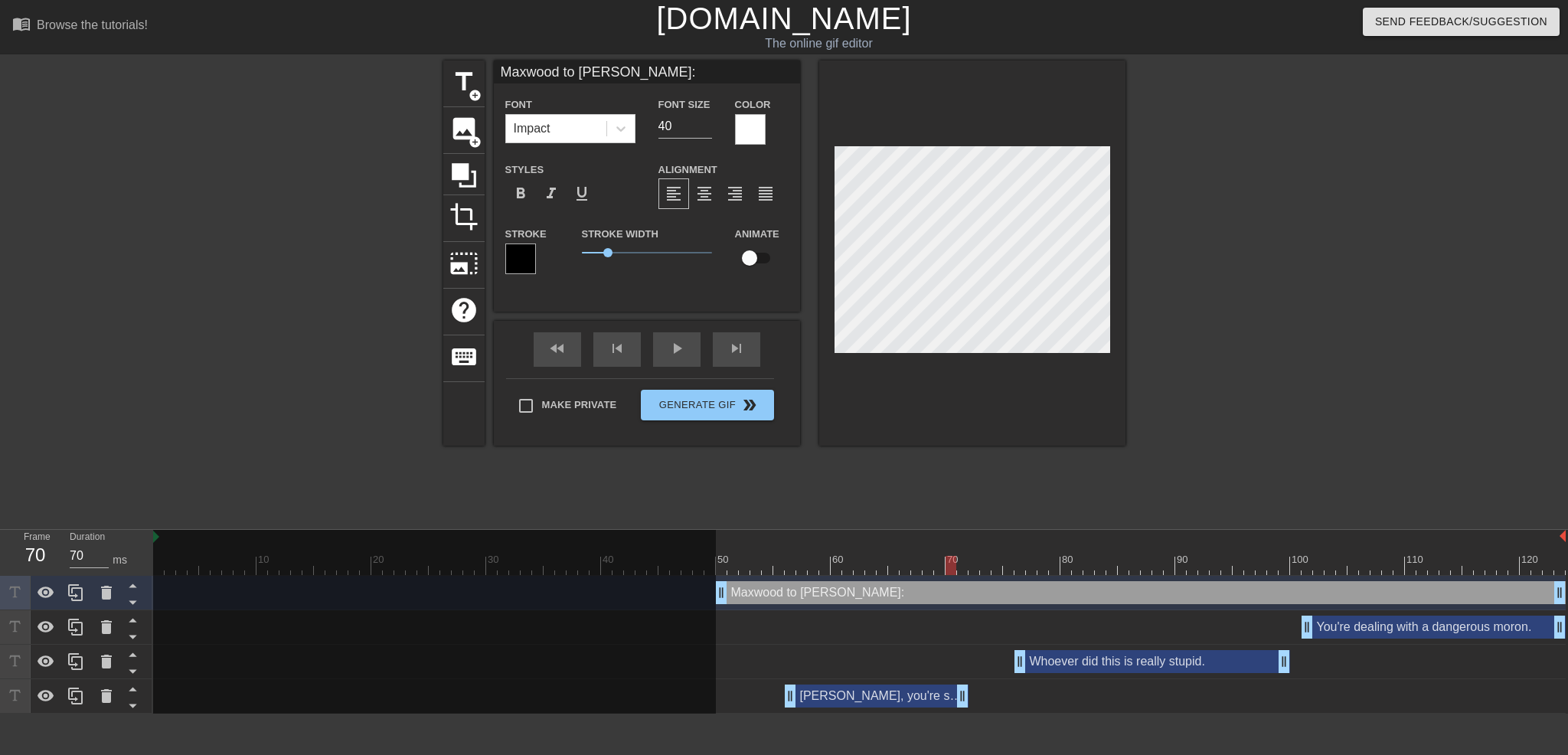
drag, startPoint x: 721, startPoint y: 562, endPoint x: 957, endPoint y: 565, distance: 236.0
click at [957, 565] on div at bounding box center [951, 565] width 11 height 19
drag, startPoint x: 964, startPoint y: 567, endPoint x: 1005, endPoint y: 558, distance: 42.0
click at [1005, 558] on div at bounding box center [1009, 565] width 11 height 19
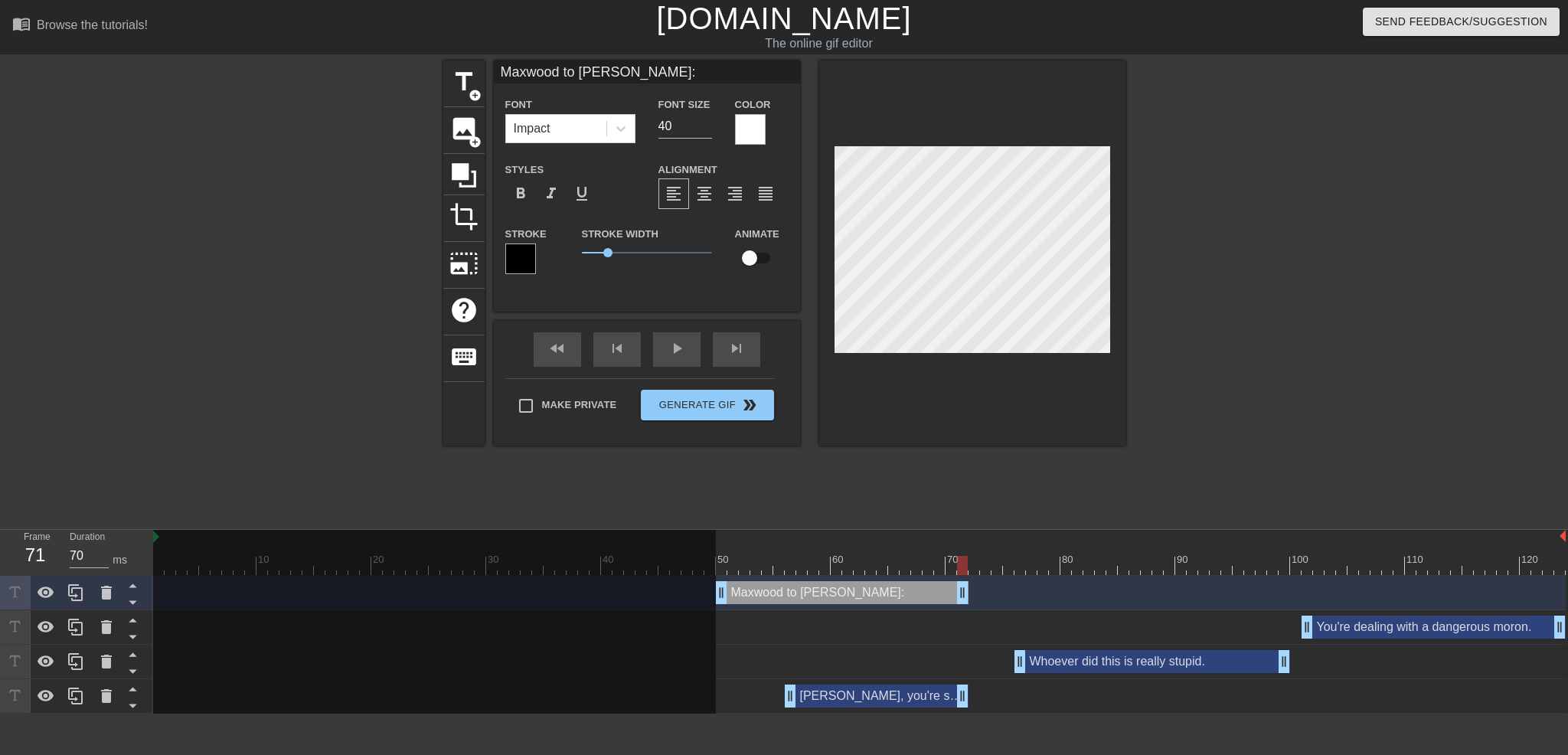
drag, startPoint x: 1556, startPoint y: 595, endPoint x: 960, endPoint y: 602, distance: 596.0
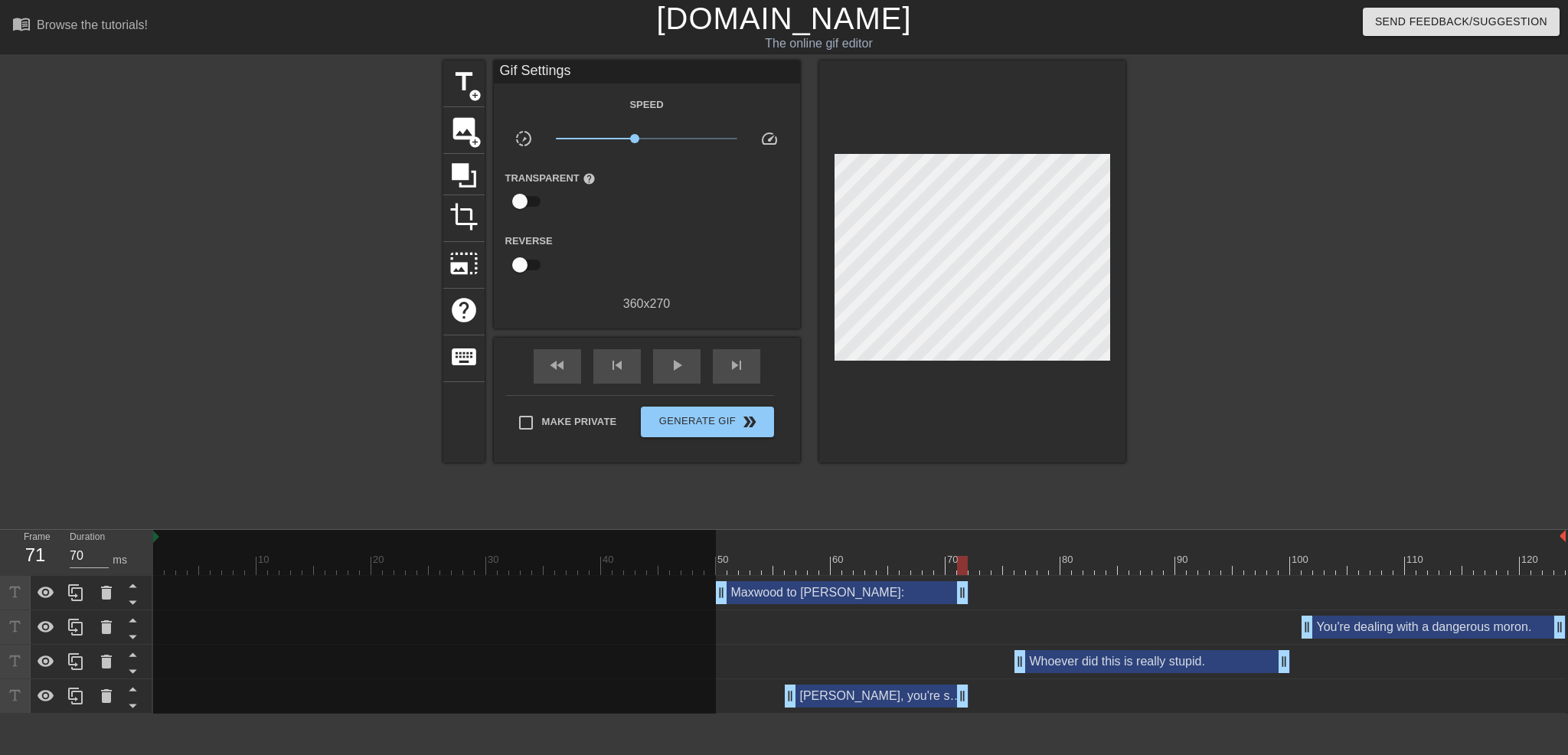
click at [1037, 596] on div "Maxwood to [PERSON_NAME]: drag_handle drag_handle" at bounding box center [860, 592] width 1413 height 23
click at [876, 597] on div "Maxwood to [PERSON_NAME]: drag_handle drag_handle" at bounding box center [842, 592] width 253 height 23
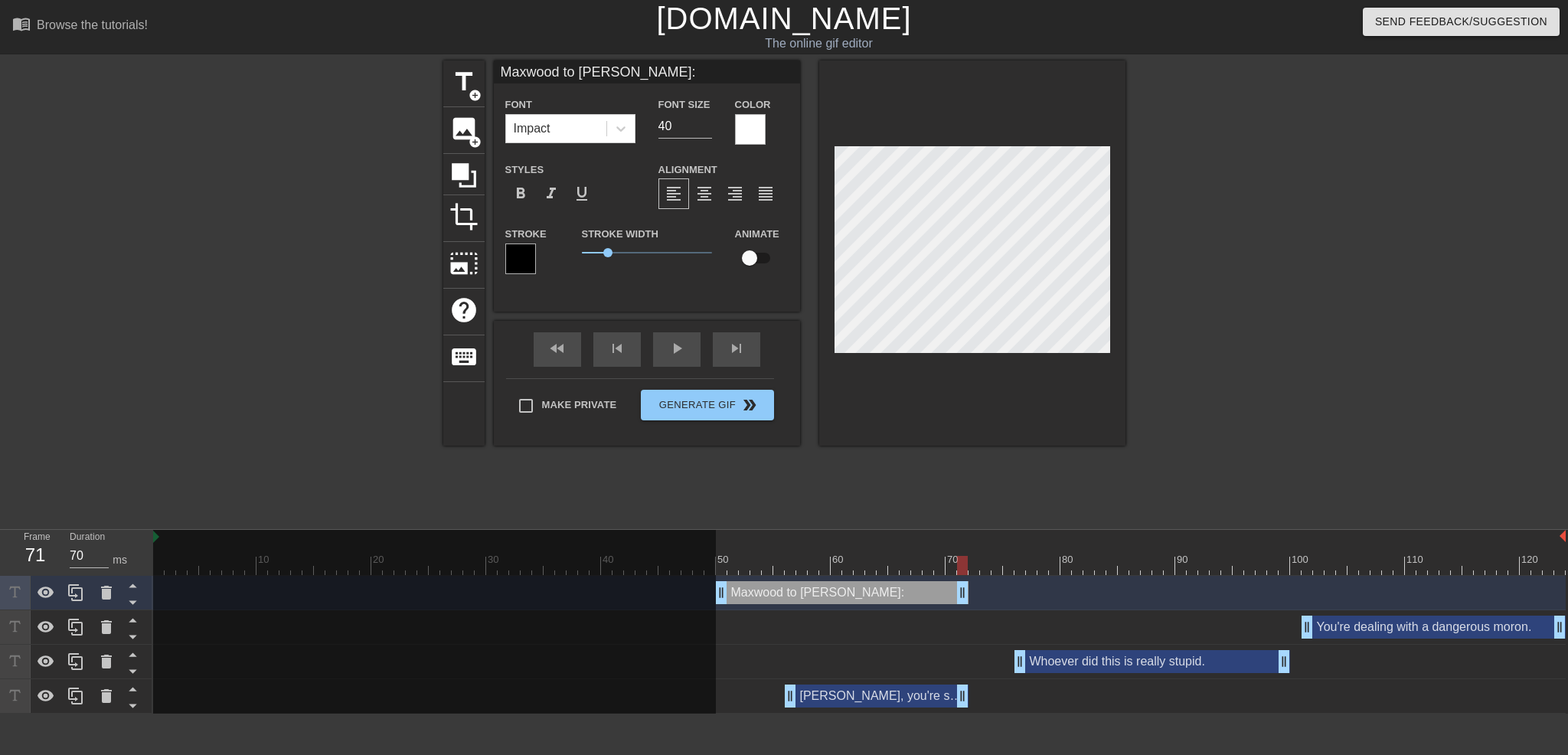
drag, startPoint x: 876, startPoint y: 597, endPoint x: 721, endPoint y: 465, distance: 203.6
click at [726, 472] on div "title add_circle image add_circle crop photo_size_select_large help keyboard Ma…" at bounding box center [784, 290] width 682 height 459
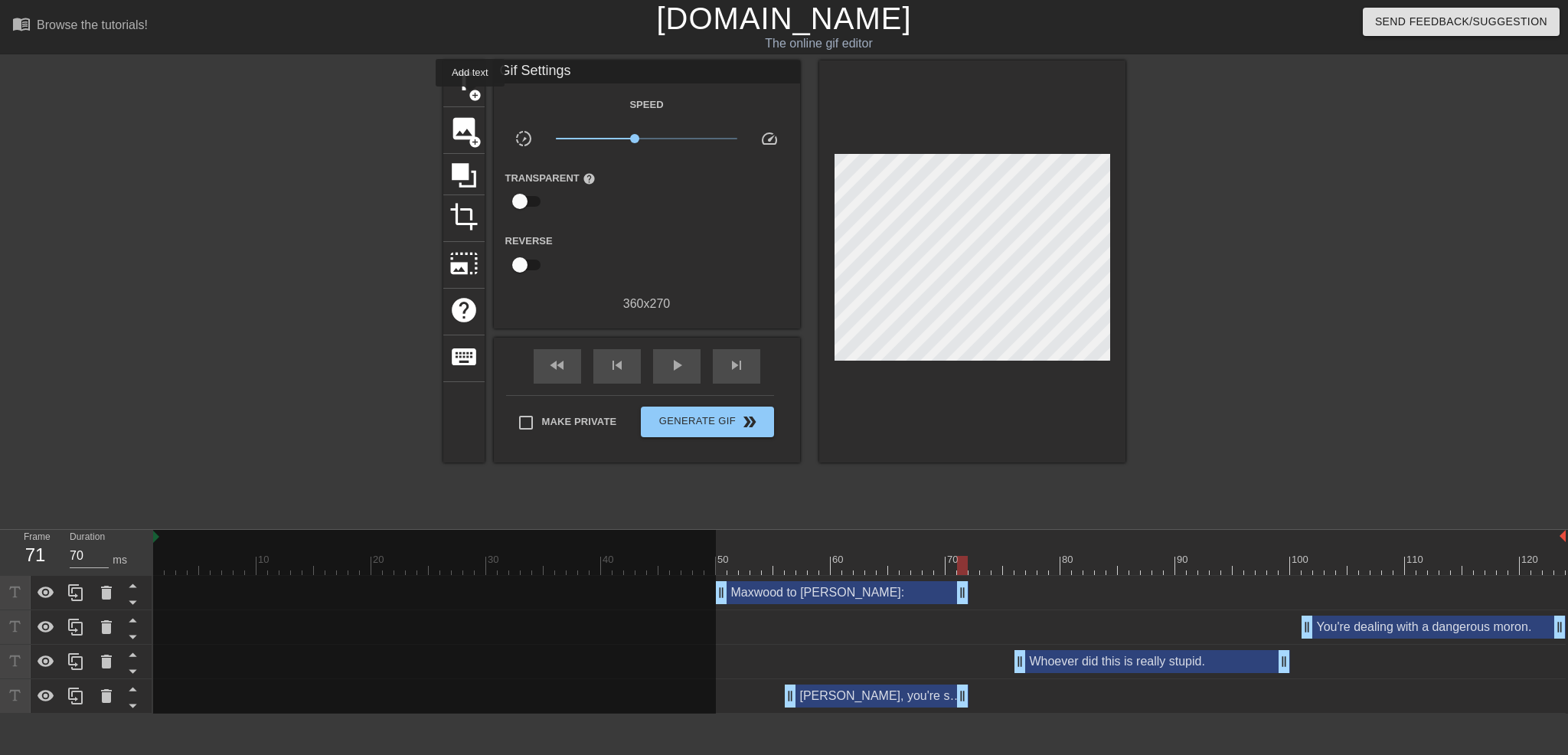
click at [470, 97] on span "add_circle" at bounding box center [475, 95] width 13 height 13
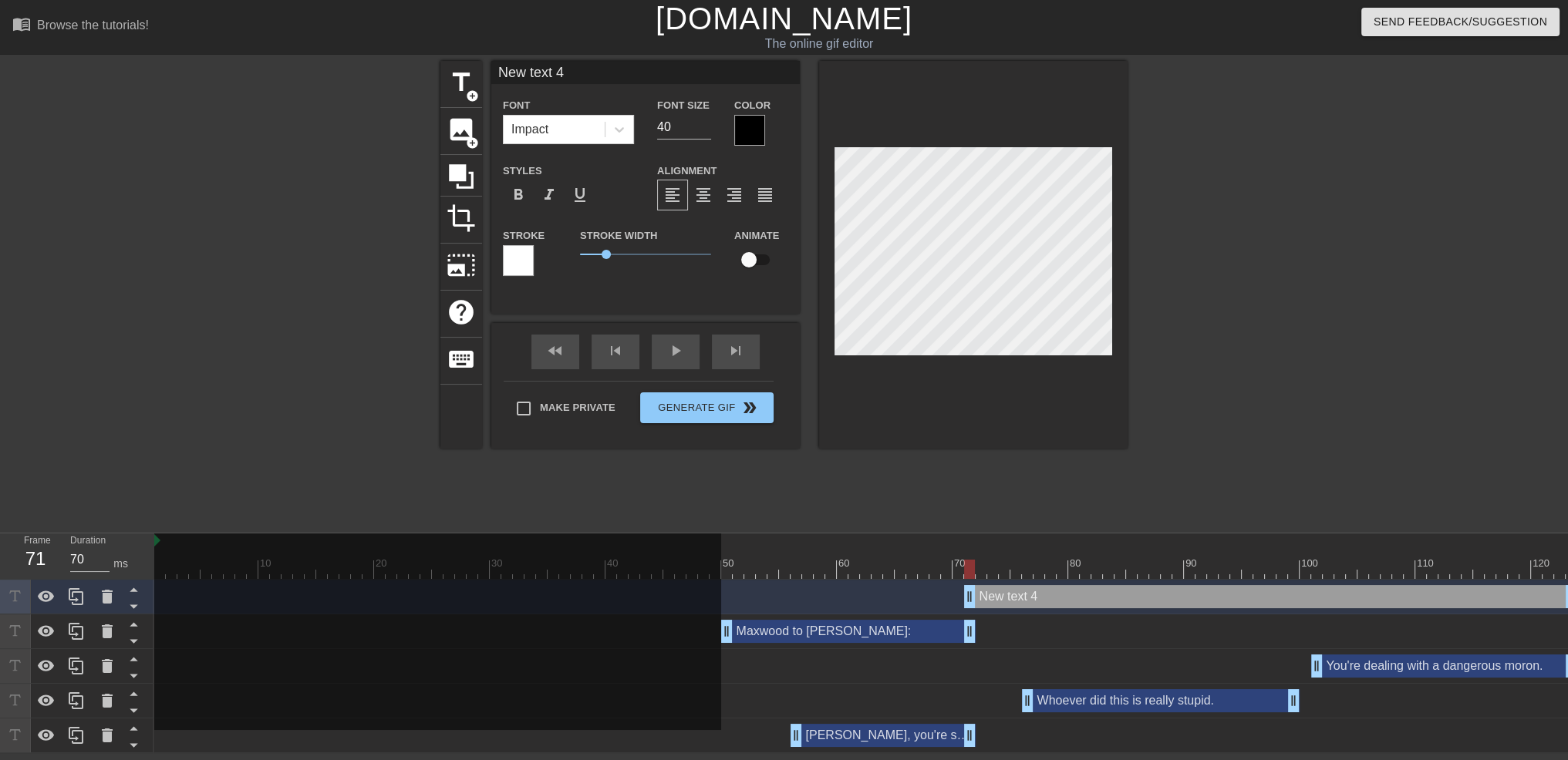
click at [756, 134] on div at bounding box center [749, 130] width 30 height 30
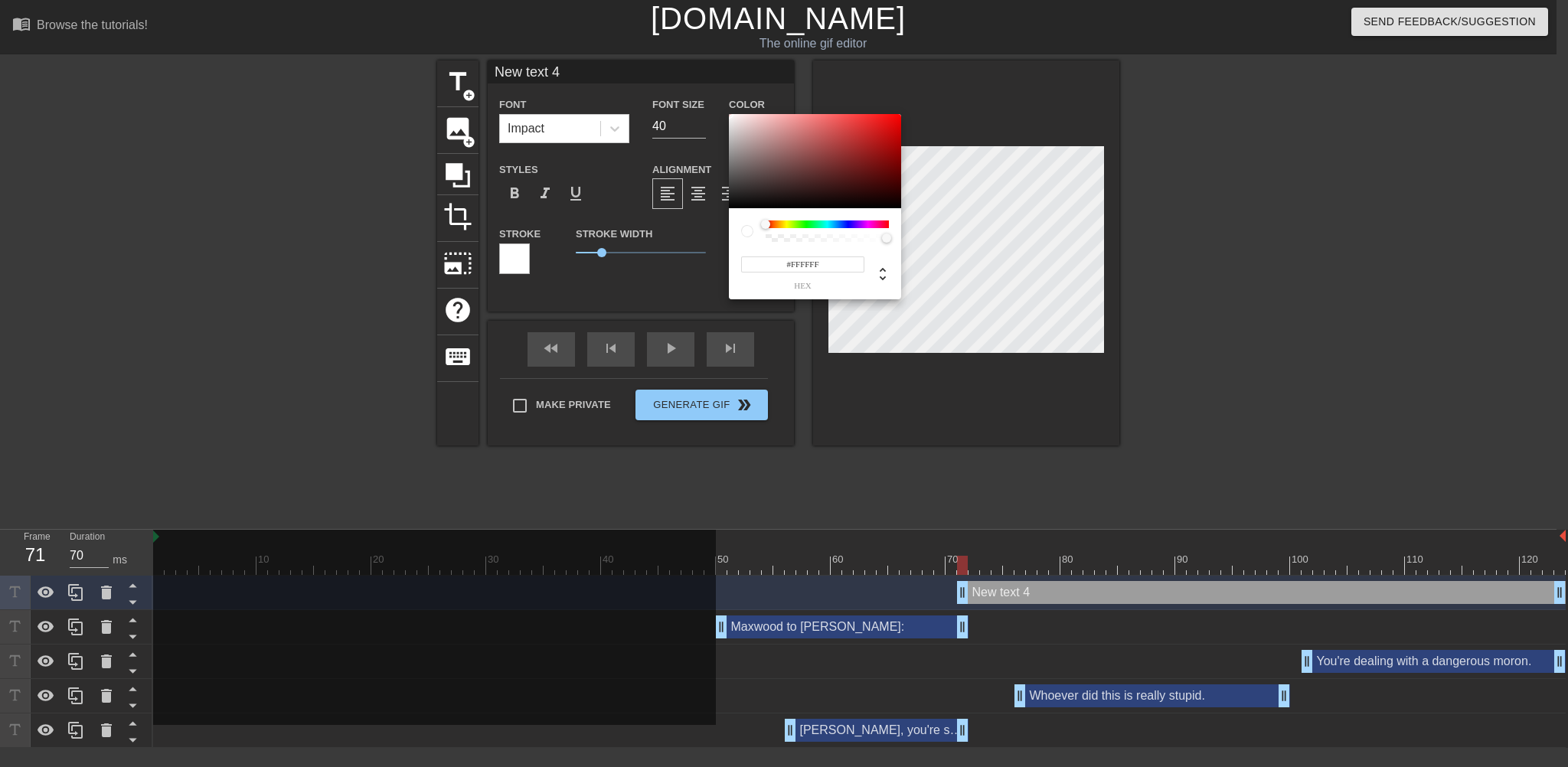
drag, startPoint x: 775, startPoint y: 165, endPoint x: 712, endPoint y: 111, distance: 83.0
click at [712, 111] on div "#FFFFFF hex" at bounding box center [784, 384] width 1568 height 767
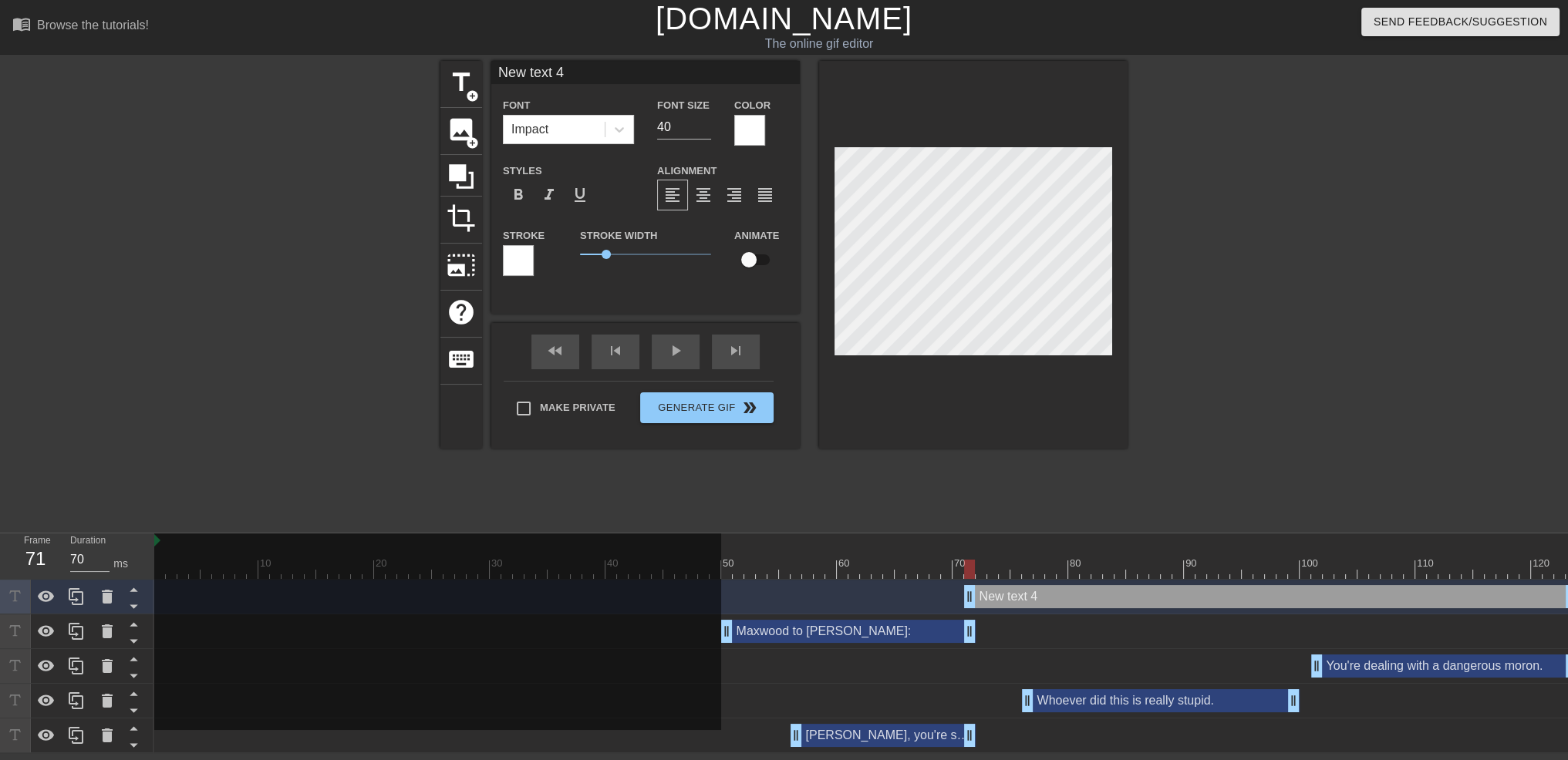
click at [517, 260] on div at bounding box center [517, 260] width 30 height 30
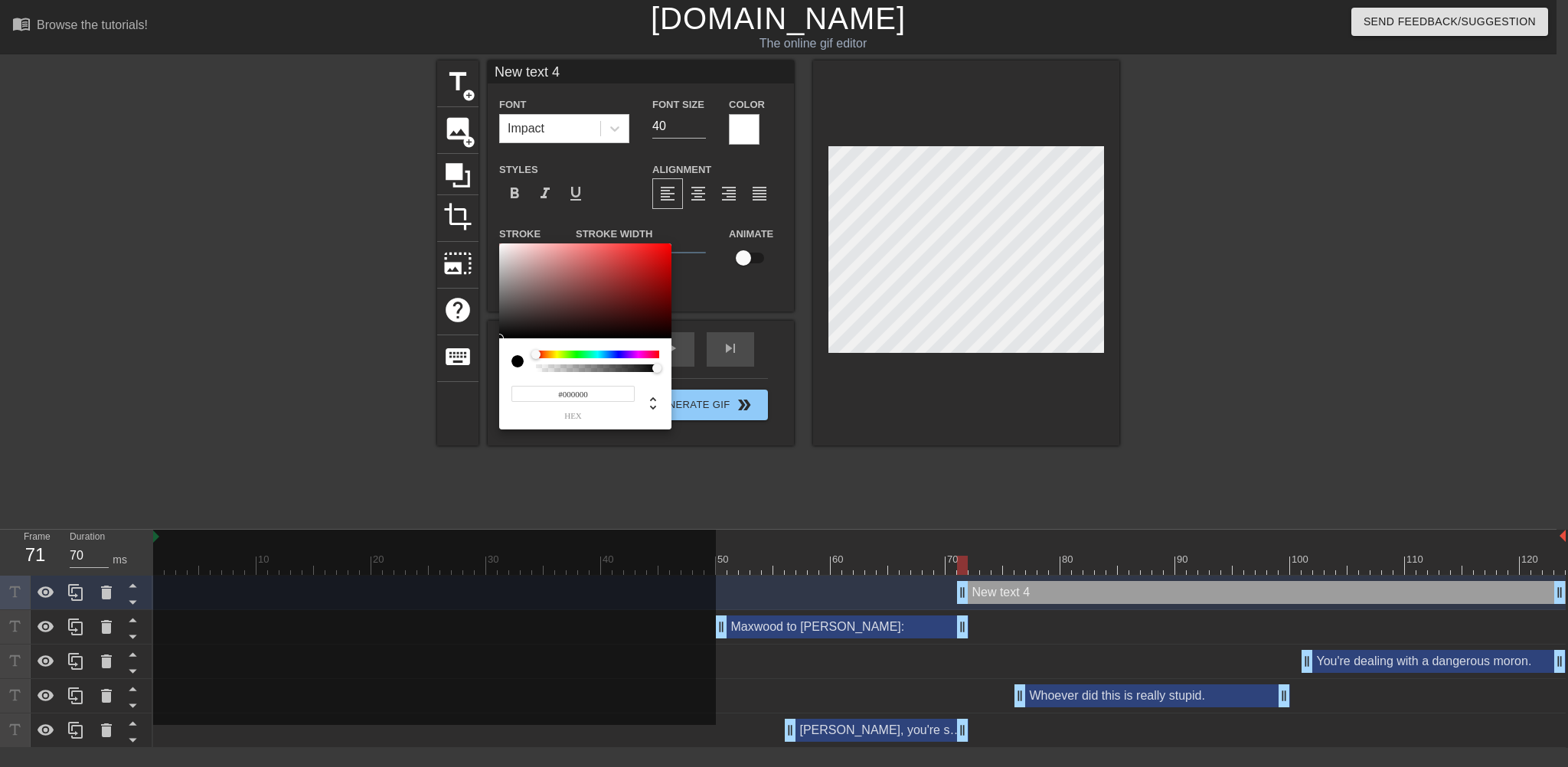
drag, startPoint x: 605, startPoint y: 284, endPoint x: 467, endPoint y: 351, distance: 153.4
click at [467, 351] on div "#000000 hex" at bounding box center [784, 384] width 1568 height 767
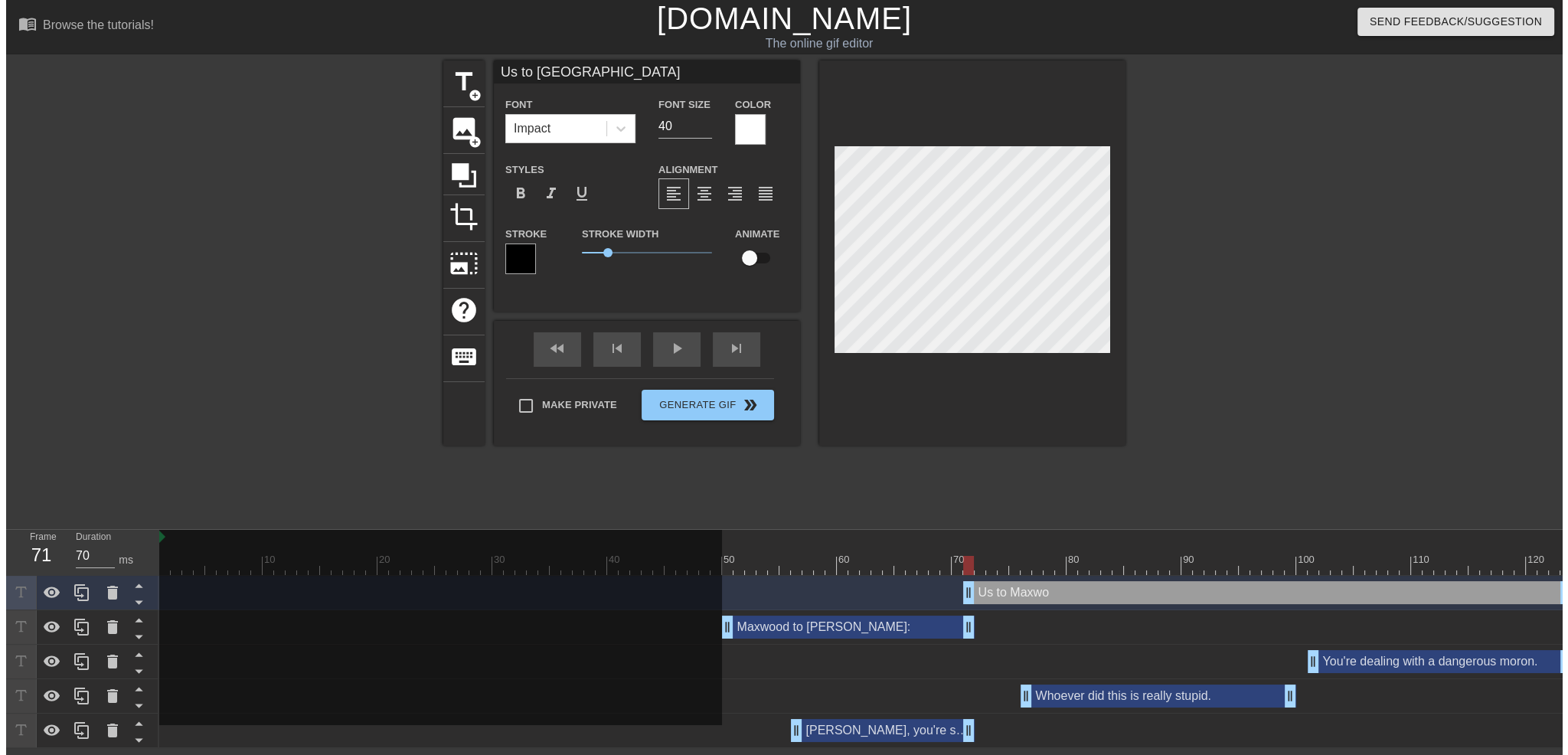
scroll to position [2, 5]
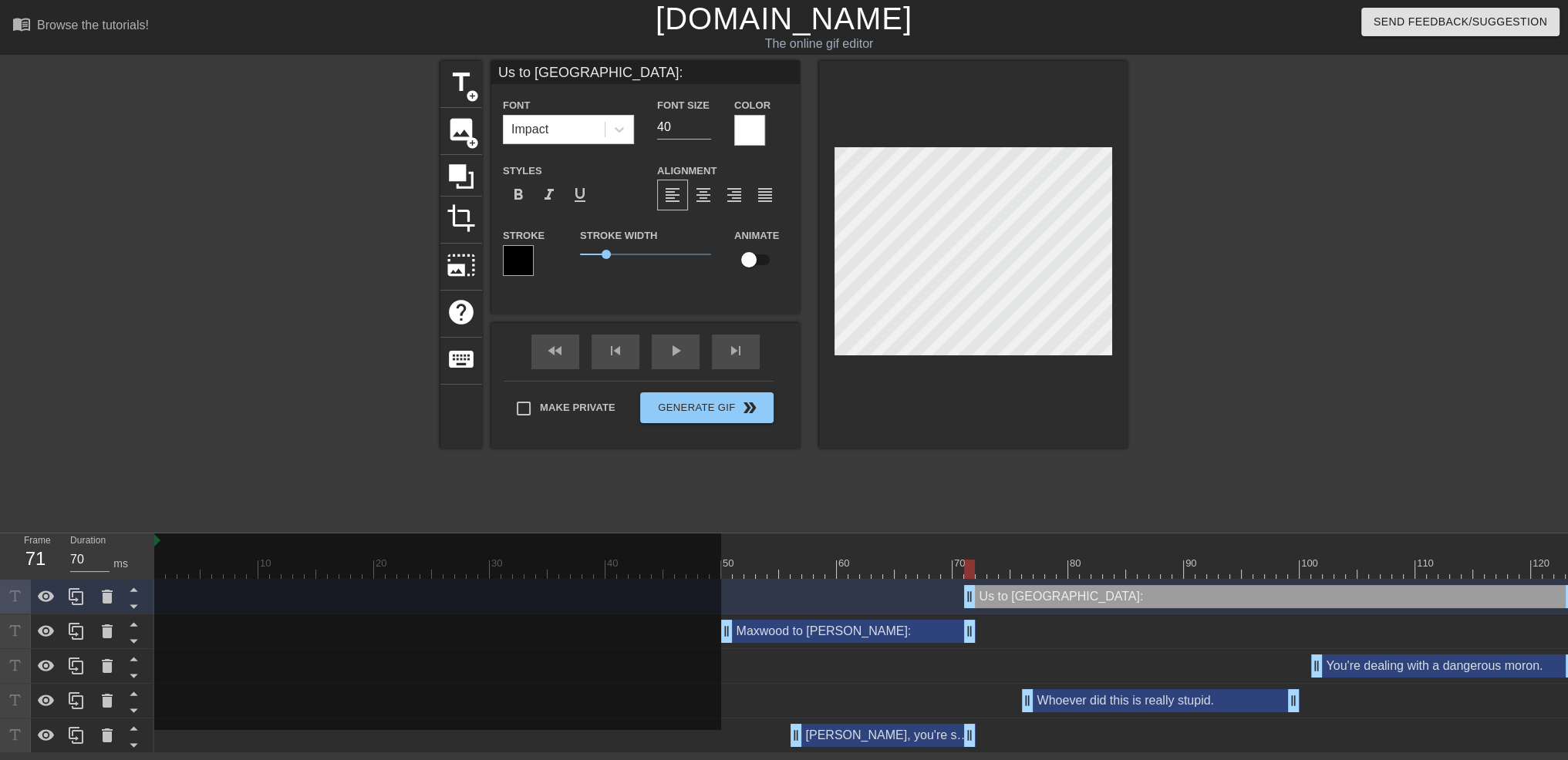
click at [1244, 219] on div at bounding box center [1261, 292] width 231 height 462
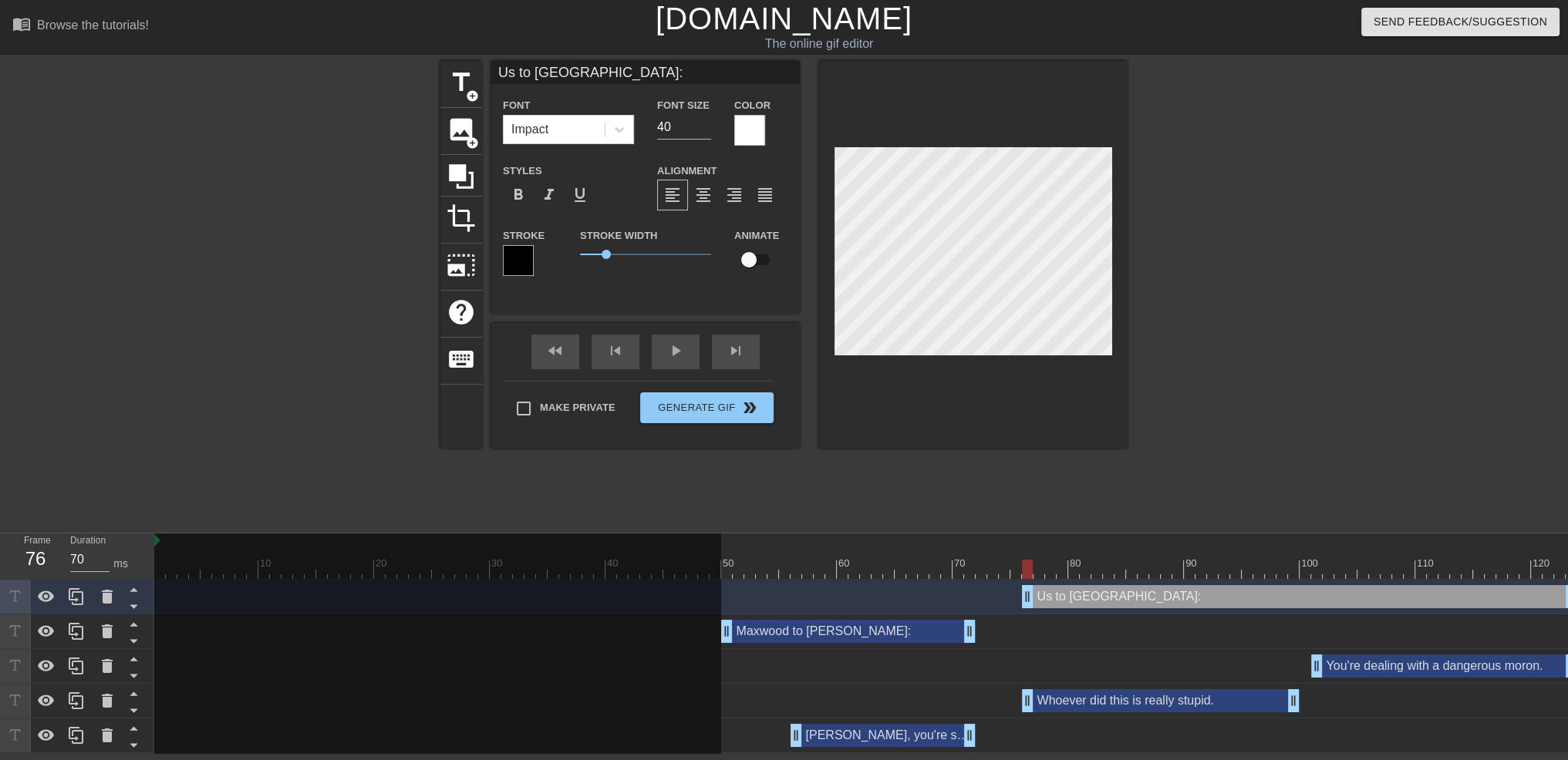
drag, startPoint x: 969, startPoint y: 596, endPoint x: 1027, endPoint y: 596, distance: 58.0
click at [1282, 404] on div at bounding box center [1261, 292] width 231 height 462
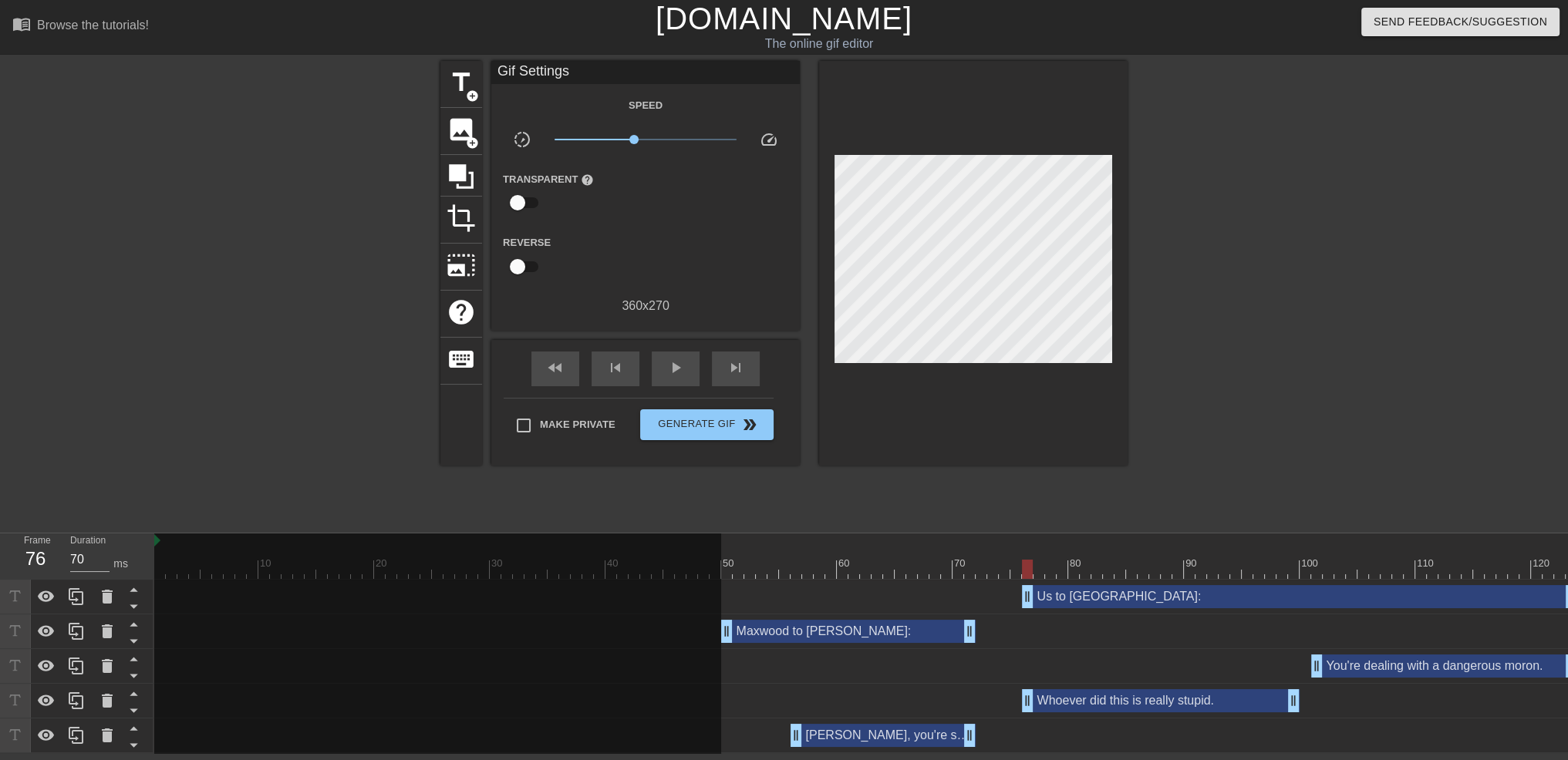
click at [857, 633] on div "Maxwood to [PERSON_NAME]: drag_handle drag_handle" at bounding box center [848, 631] width 254 height 23
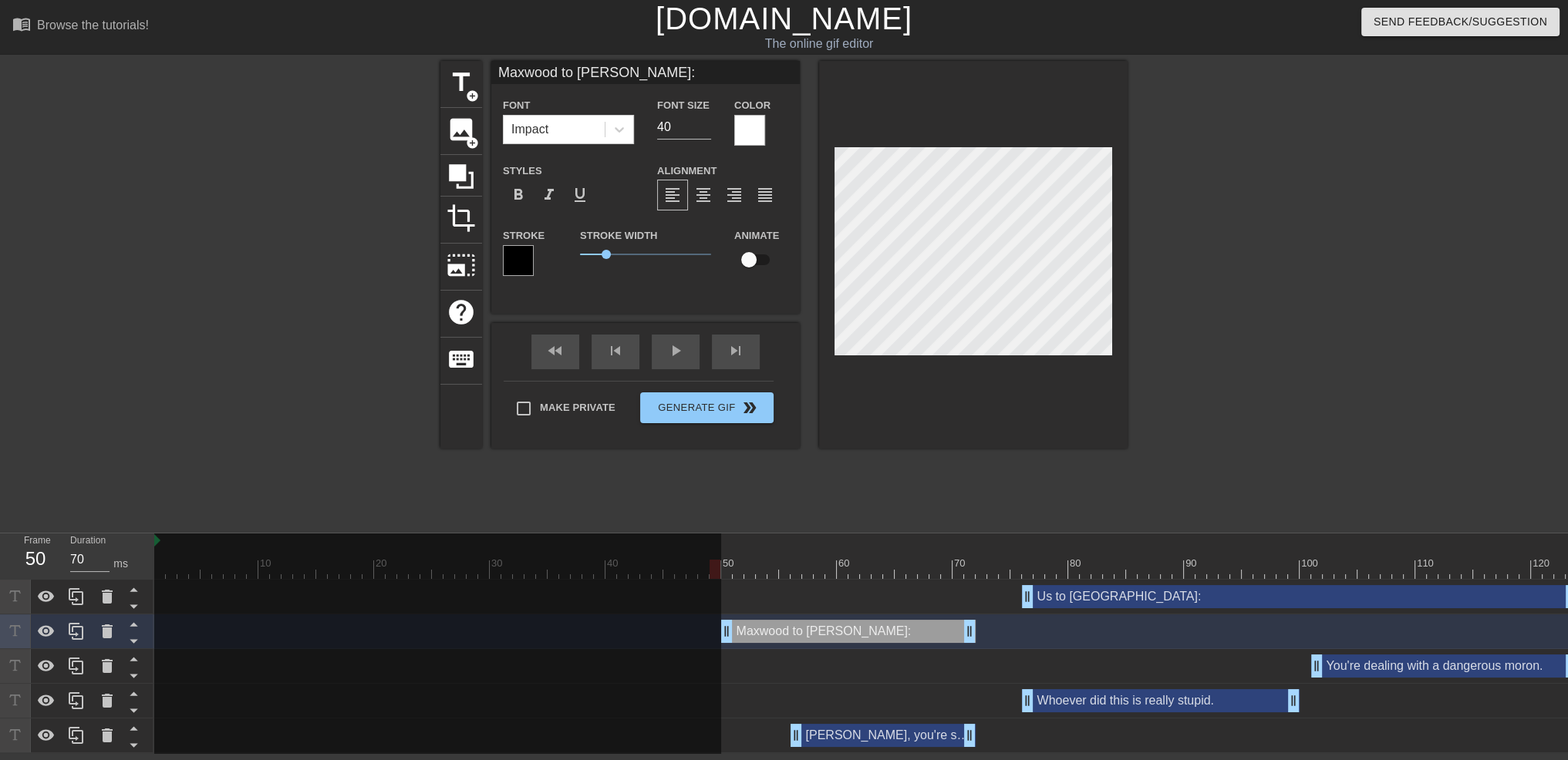
drag, startPoint x: 1029, startPoint y: 566, endPoint x: 703, endPoint y: 555, distance: 326.2
click at [703, 557] on div "10 20 30 40 50 60 70 80 90 100 110 120" at bounding box center [866, 555] width 1423 height 45
click at [1244, 215] on div at bounding box center [1261, 292] width 231 height 462
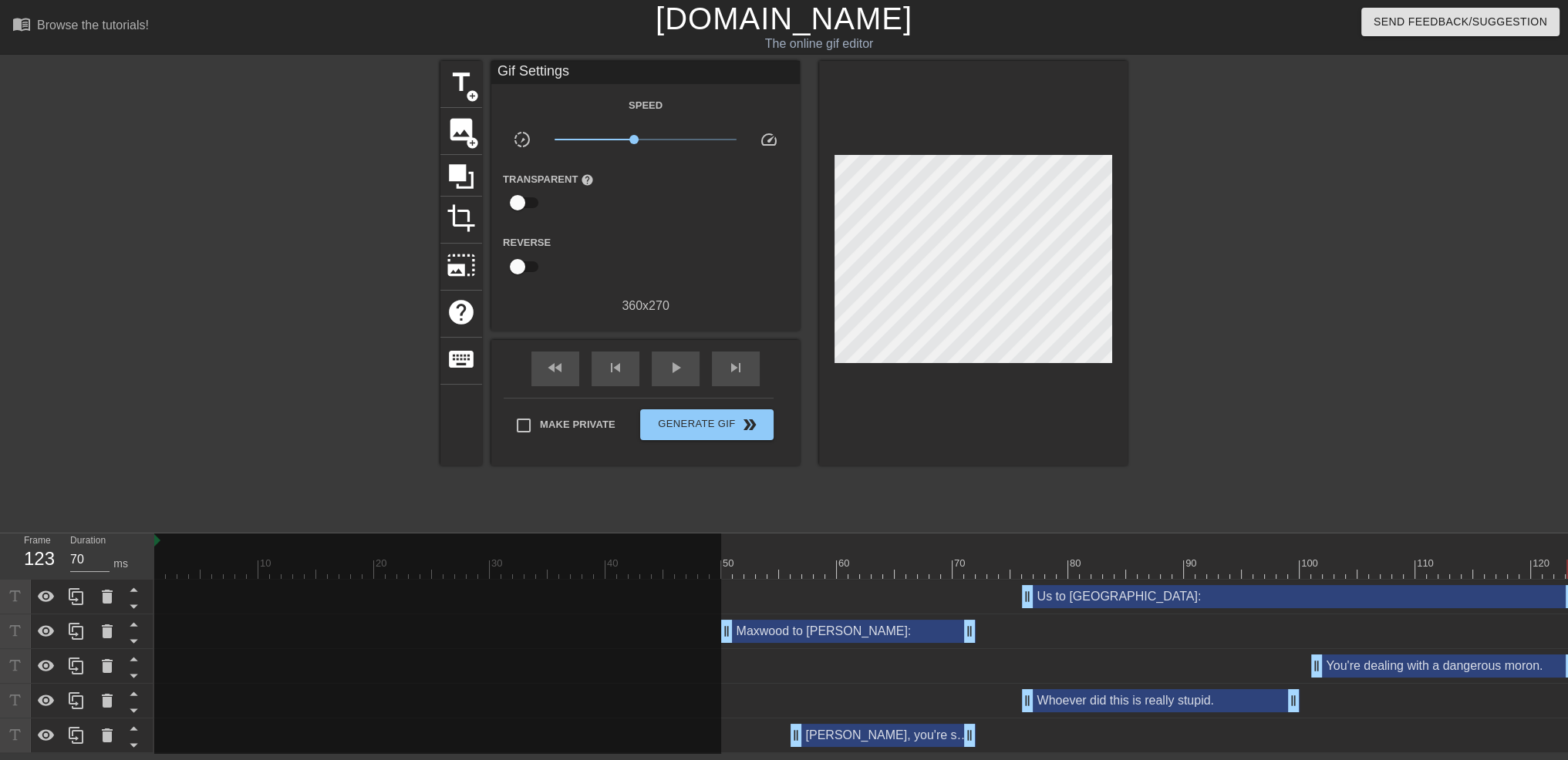
drag, startPoint x: 722, startPoint y: 568, endPoint x: 1513, endPoint y: 550, distance: 791.2
click at [1568, 571] on html "menu_book Browse the tutorials! [DOMAIN_NAME] The online gif editor Send Feedba…" at bounding box center [784, 376] width 1568 height 753
click at [727, 417] on span "Generate Gif double_arrow" at bounding box center [706, 425] width 121 height 18
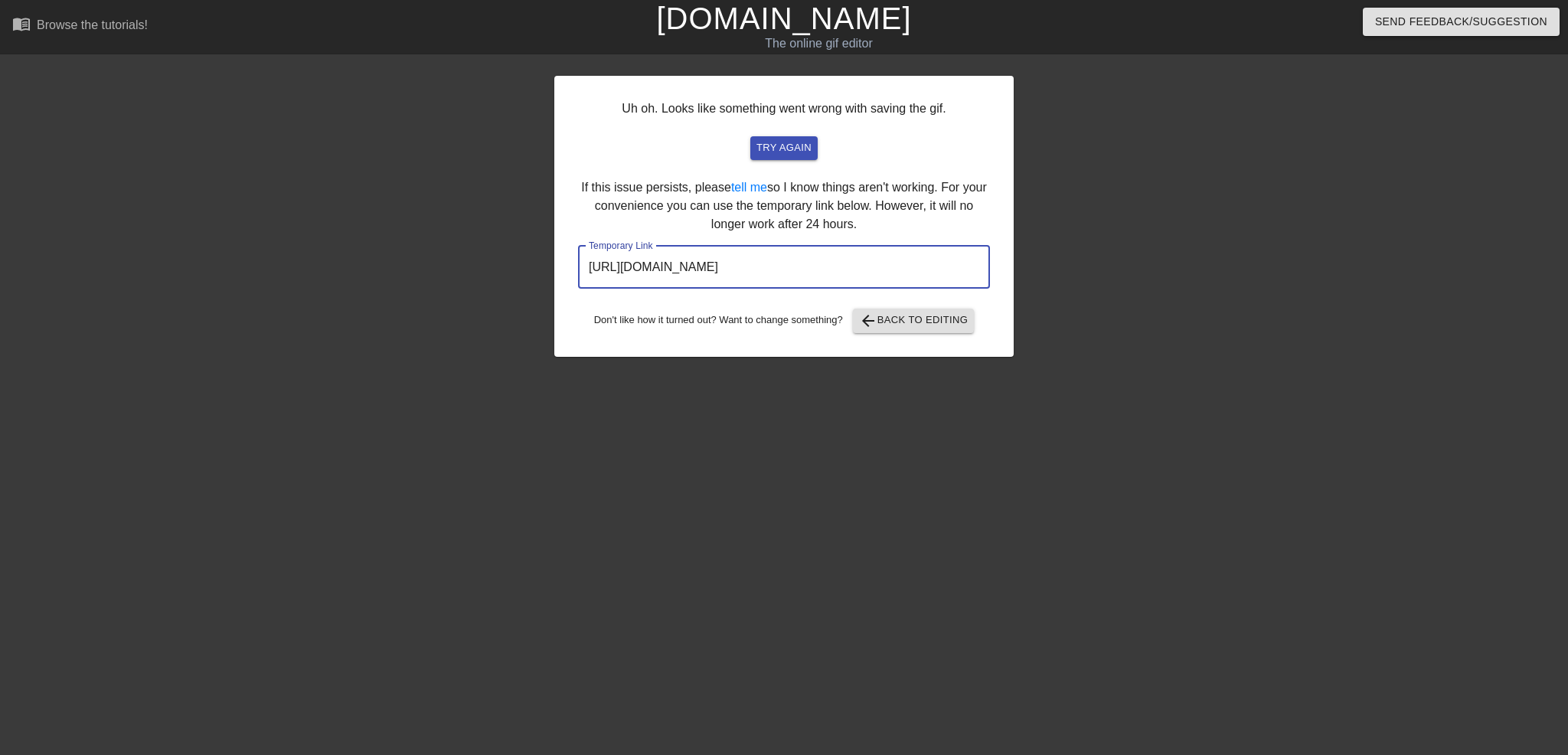
drag, startPoint x: 934, startPoint y: 273, endPoint x: 448, endPoint y: 261, distance: 486.1
click at [448, 261] on div "Uh oh. Looks like something went wrong with saving the gif. try again If this i…" at bounding box center [784, 290] width 1568 height 459
